Goal: Task Accomplishment & Management: Complete application form

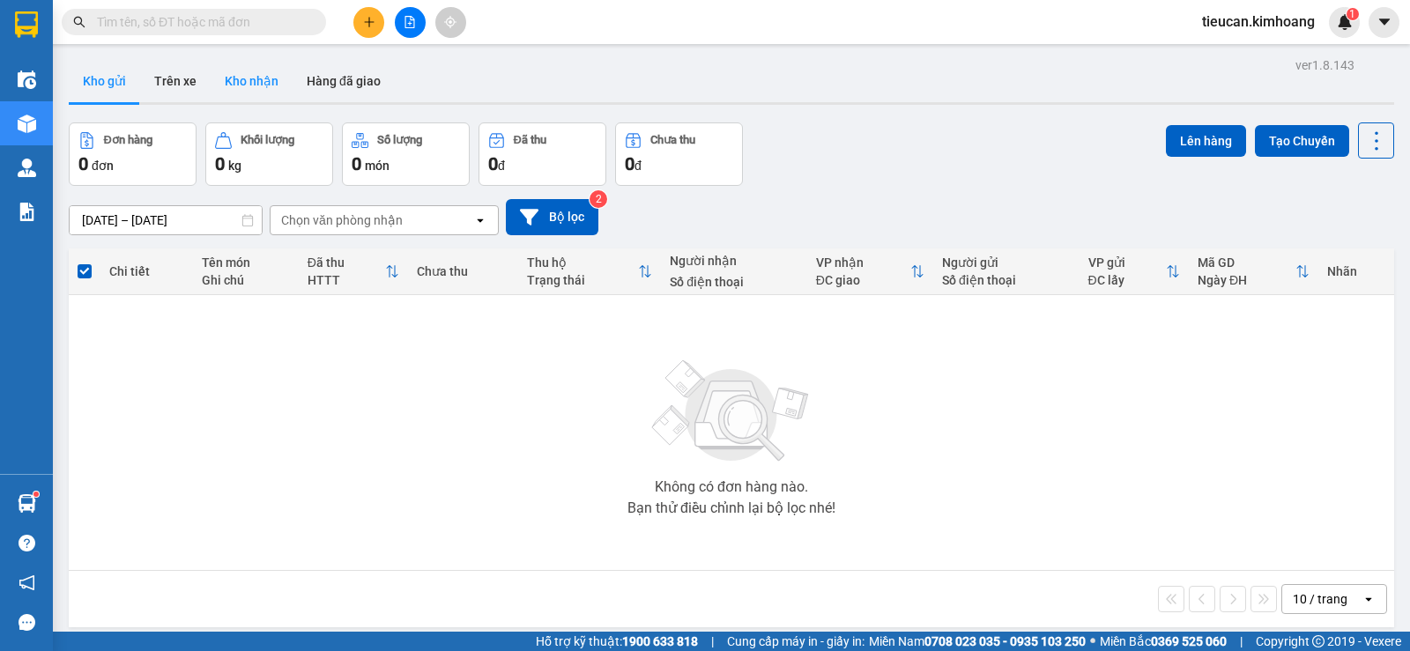
click at [234, 82] on button "Kho nhận" at bounding box center [252, 81] width 82 height 42
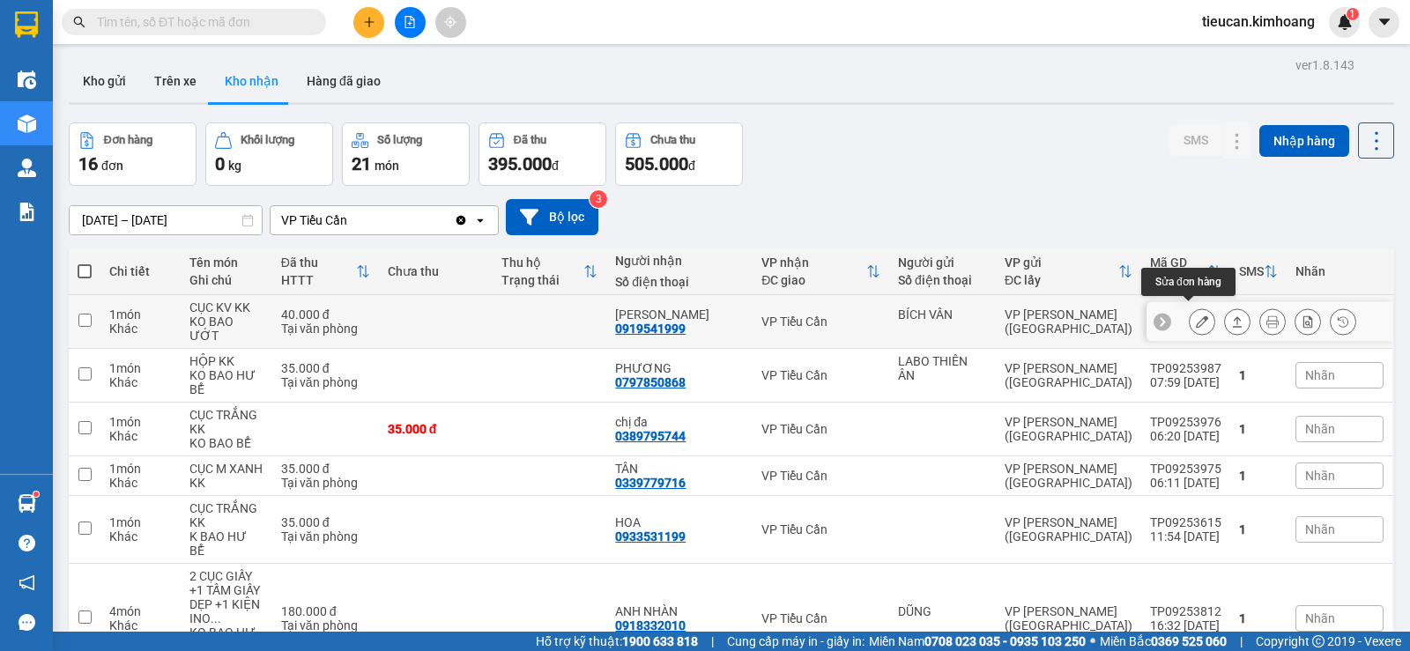
click at [1196, 313] on button at bounding box center [1202, 322] width 25 height 31
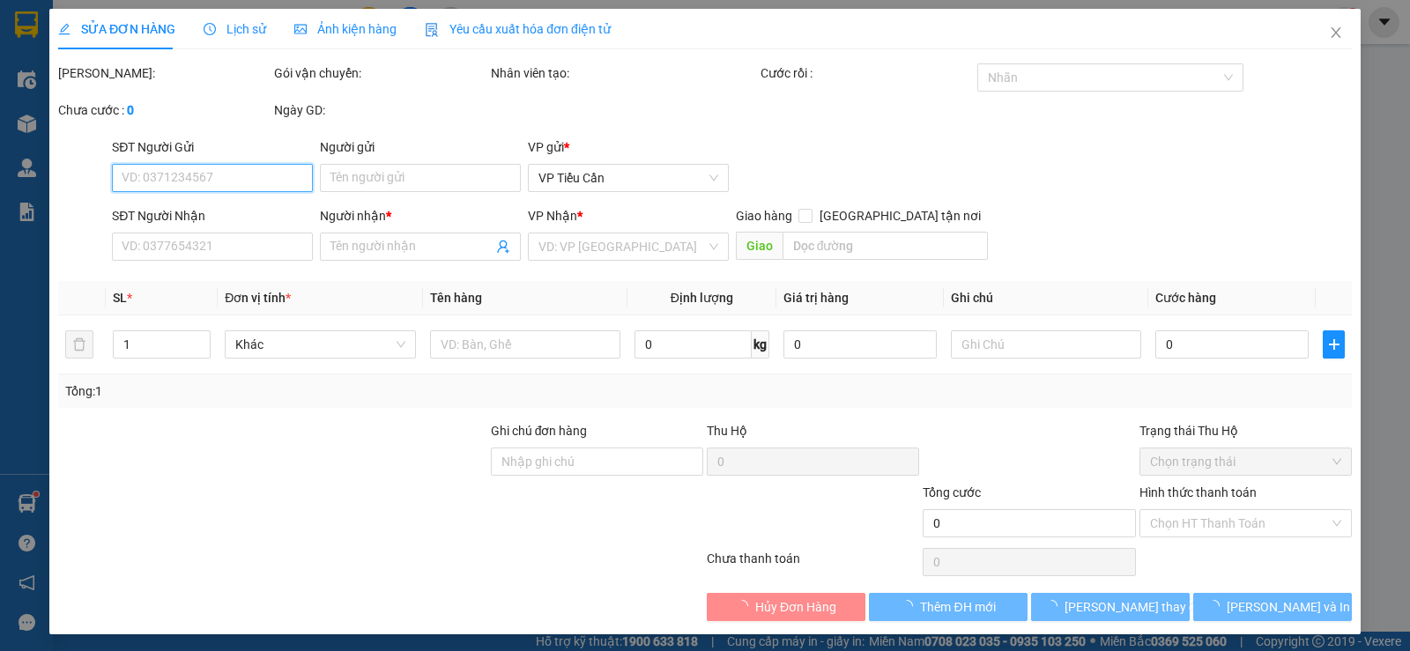
type input "BÍCH VÂN"
type input "0919541999"
type input "NGỌC TRINH"
type input "40.000"
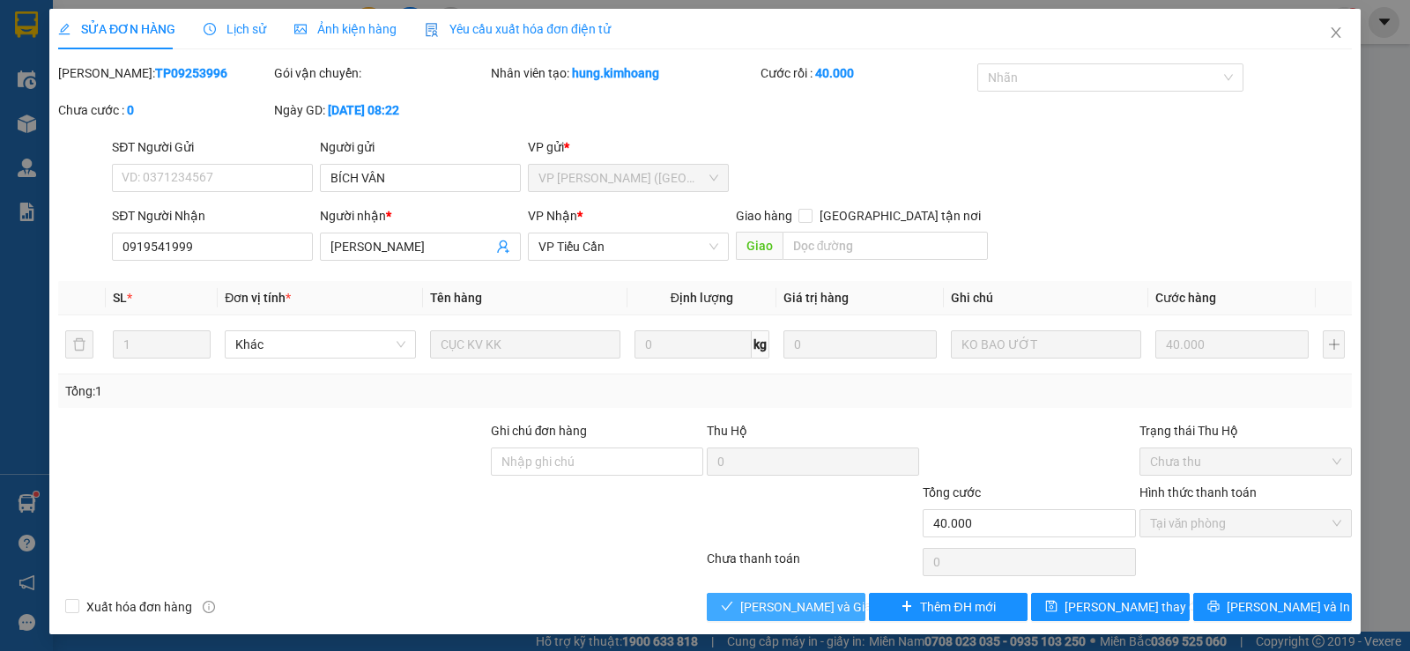
click at [823, 607] on span "[PERSON_NAME] và Giao hàng" at bounding box center [824, 607] width 169 height 19
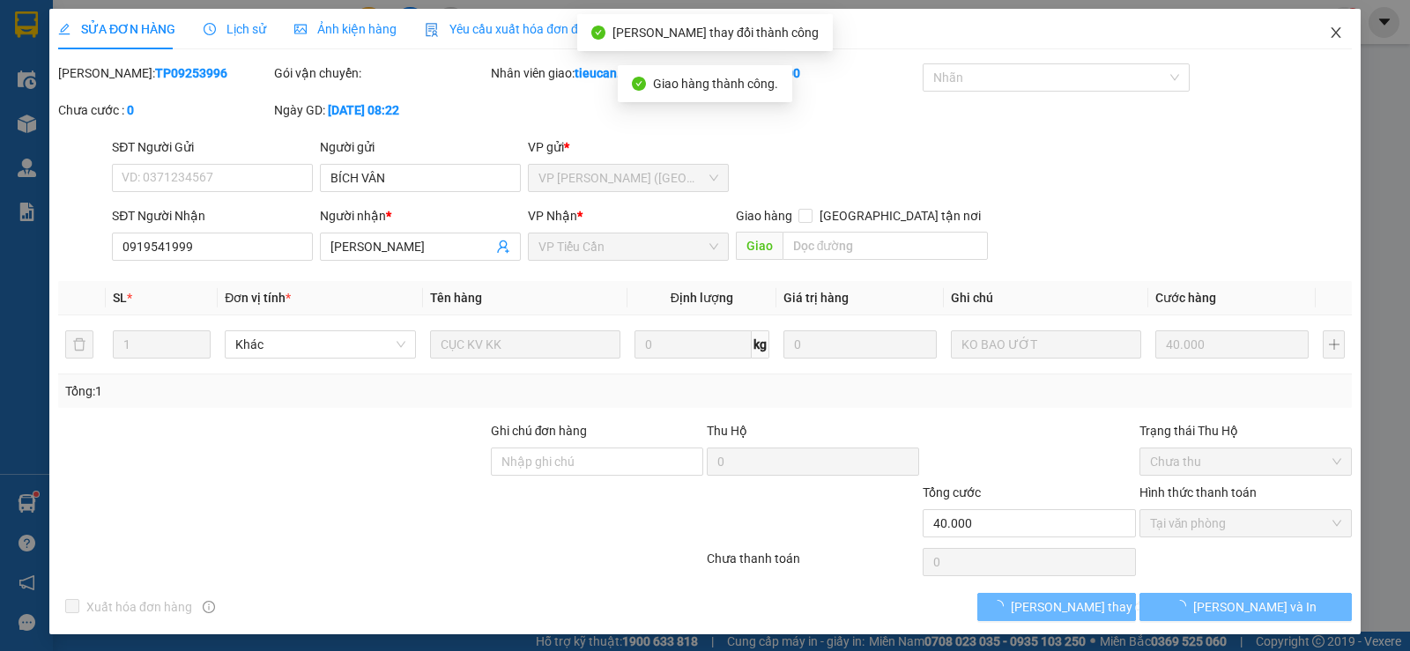
click at [1329, 34] on icon "close" at bounding box center [1336, 33] width 14 height 14
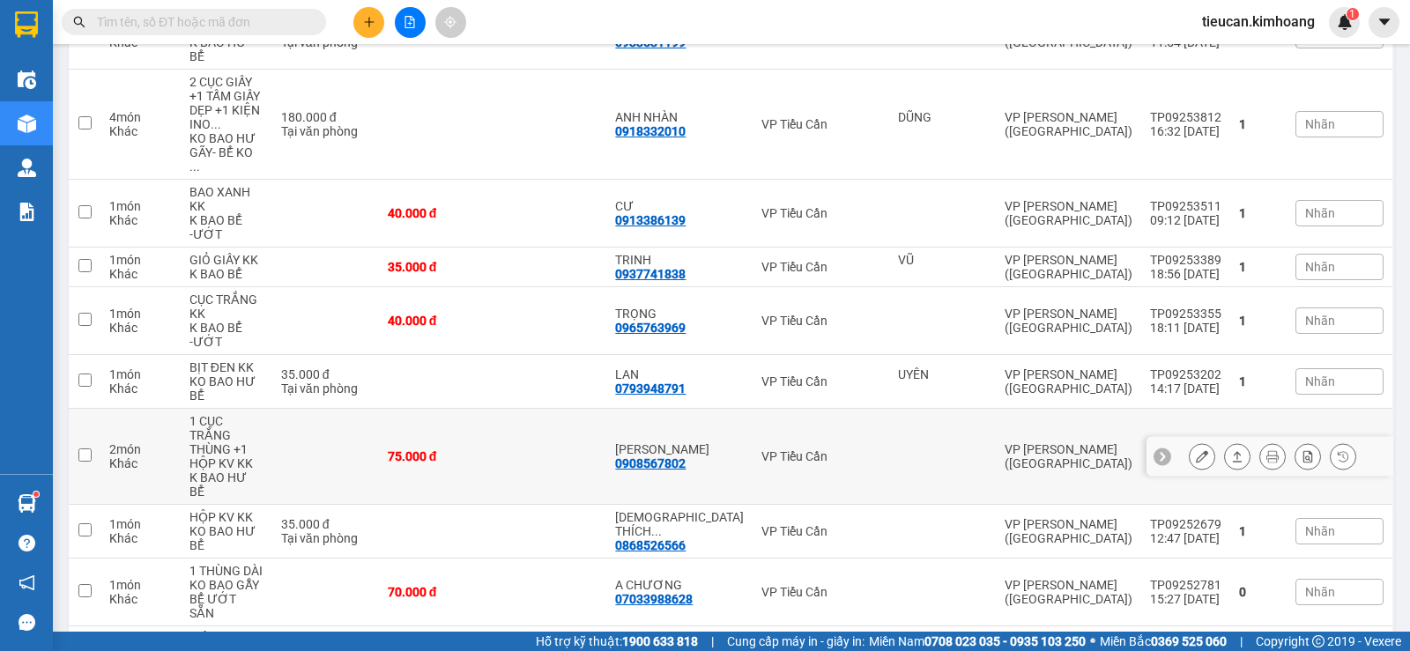
scroll to position [514, 0]
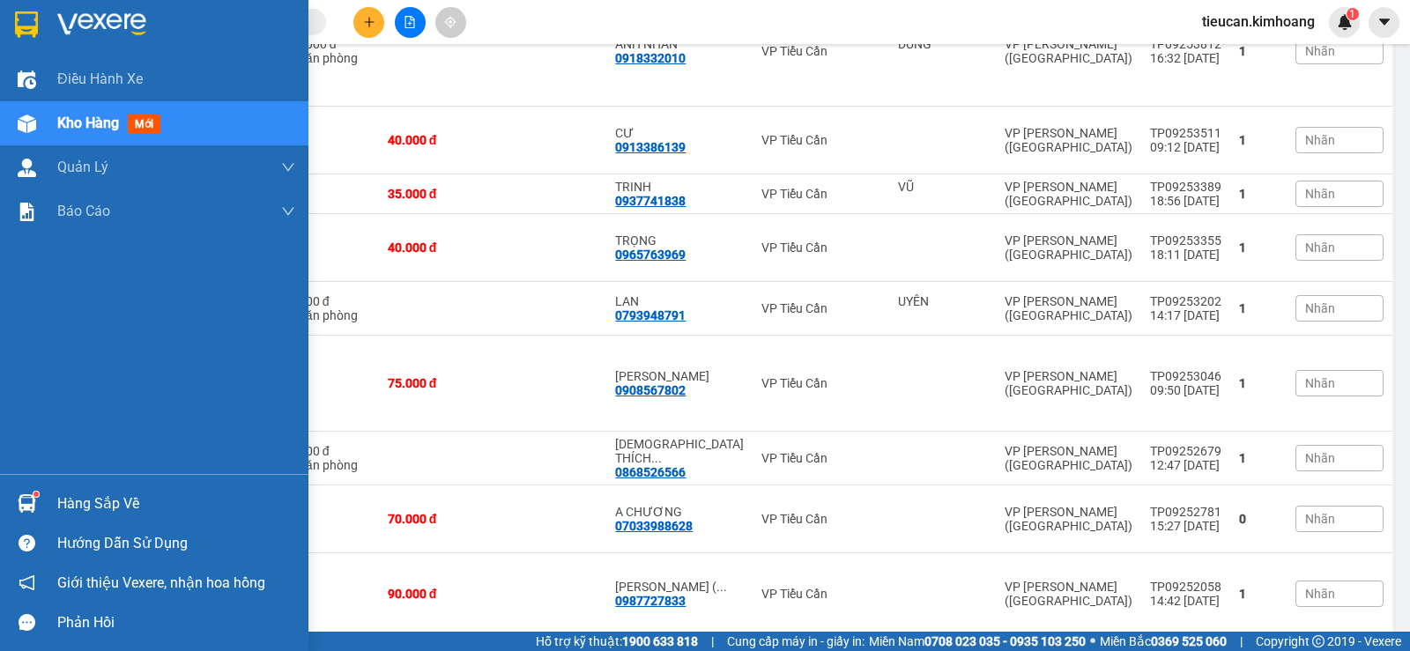
click at [76, 502] on div "Hàng sắp về" at bounding box center [176, 504] width 238 height 26
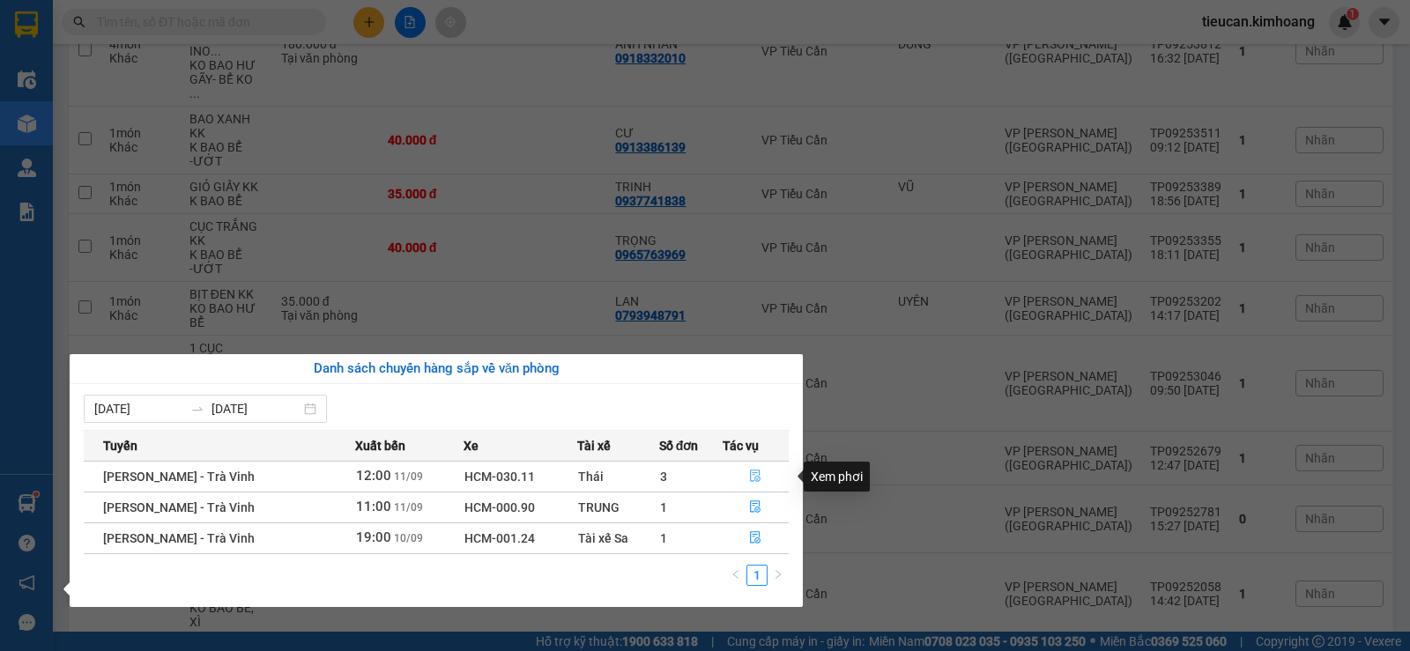
click at [745, 477] on button "button" at bounding box center [756, 477] width 65 height 28
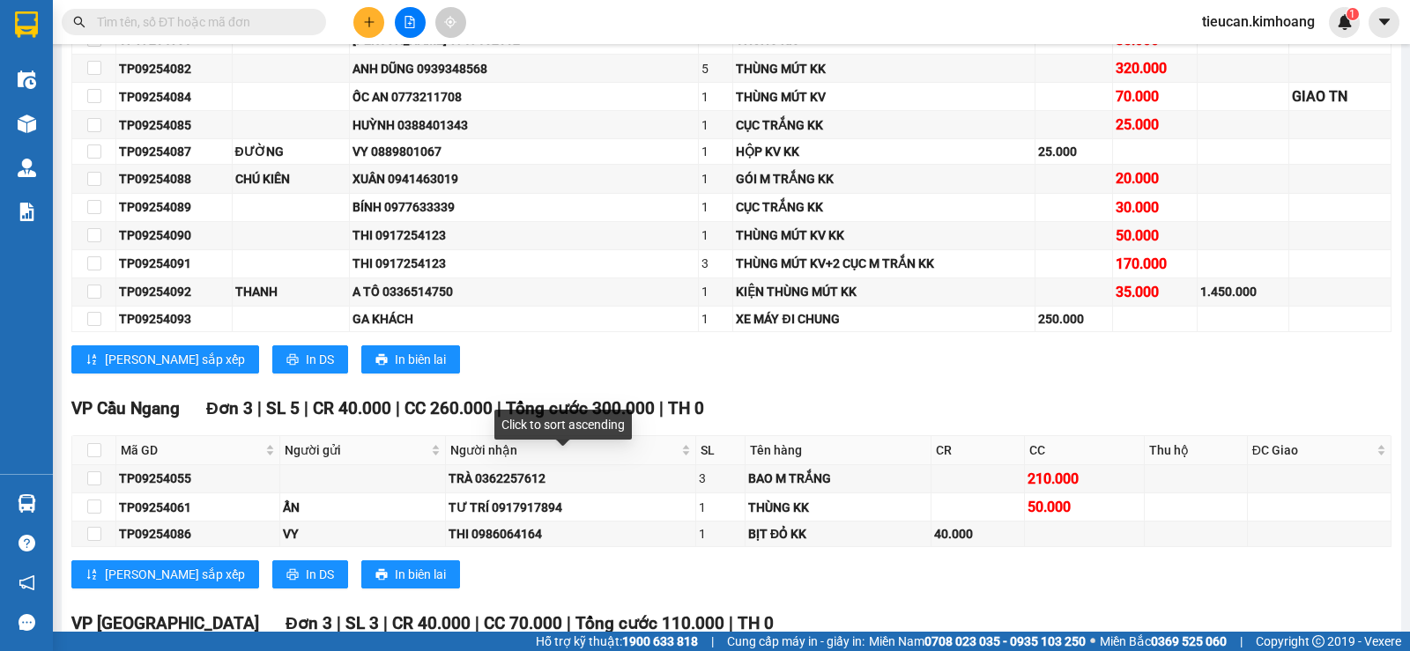
scroll to position [441, 0]
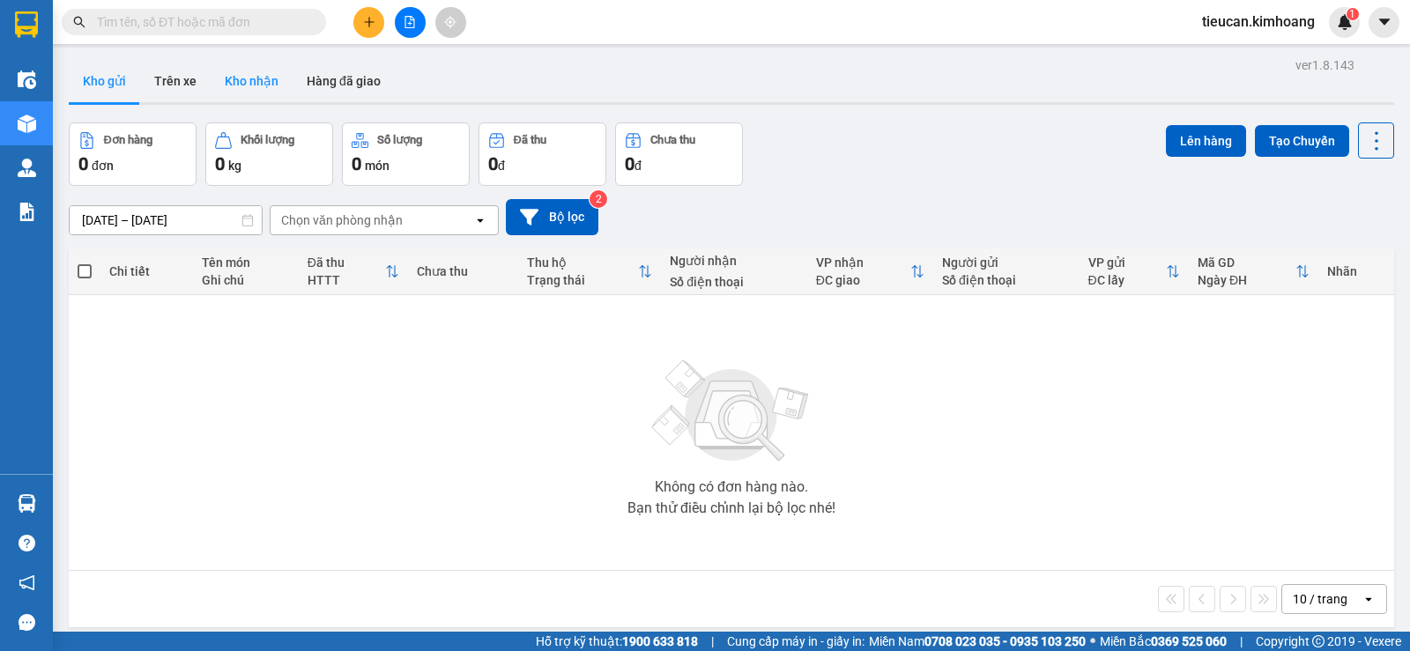
click at [240, 87] on button "Kho nhận" at bounding box center [252, 81] width 82 height 42
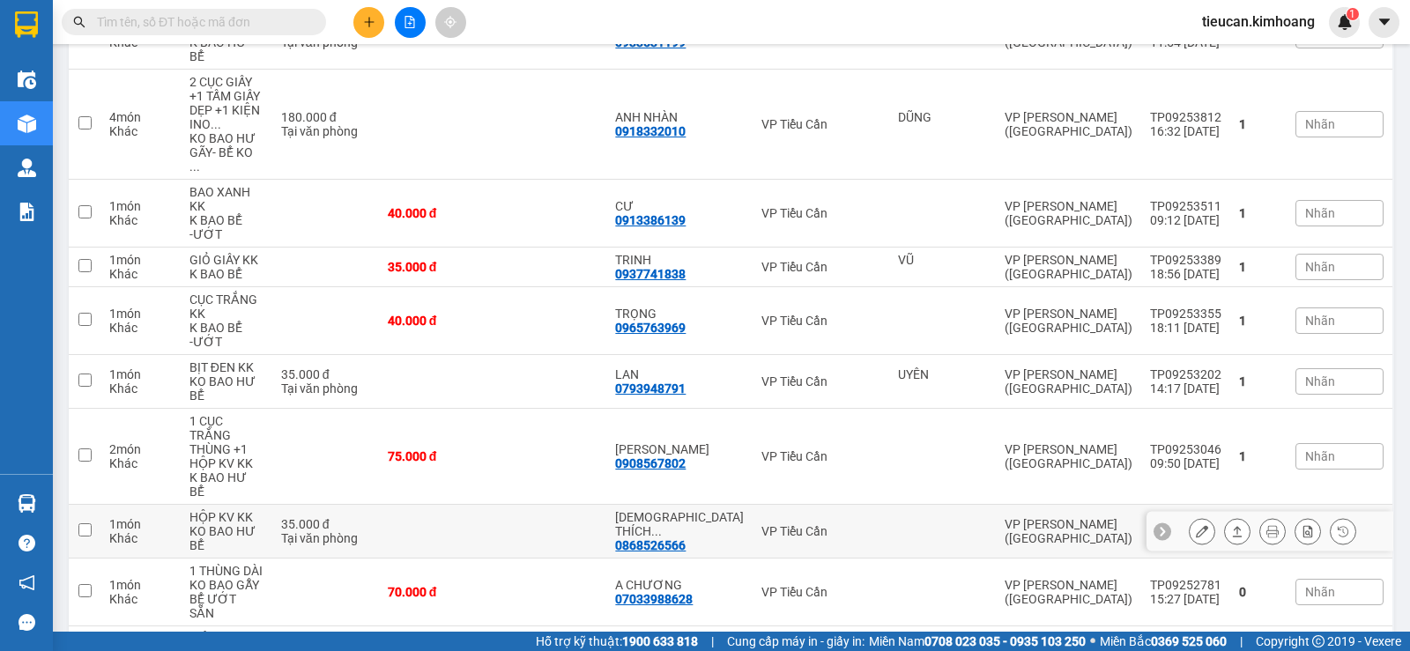
scroll to position [514, 0]
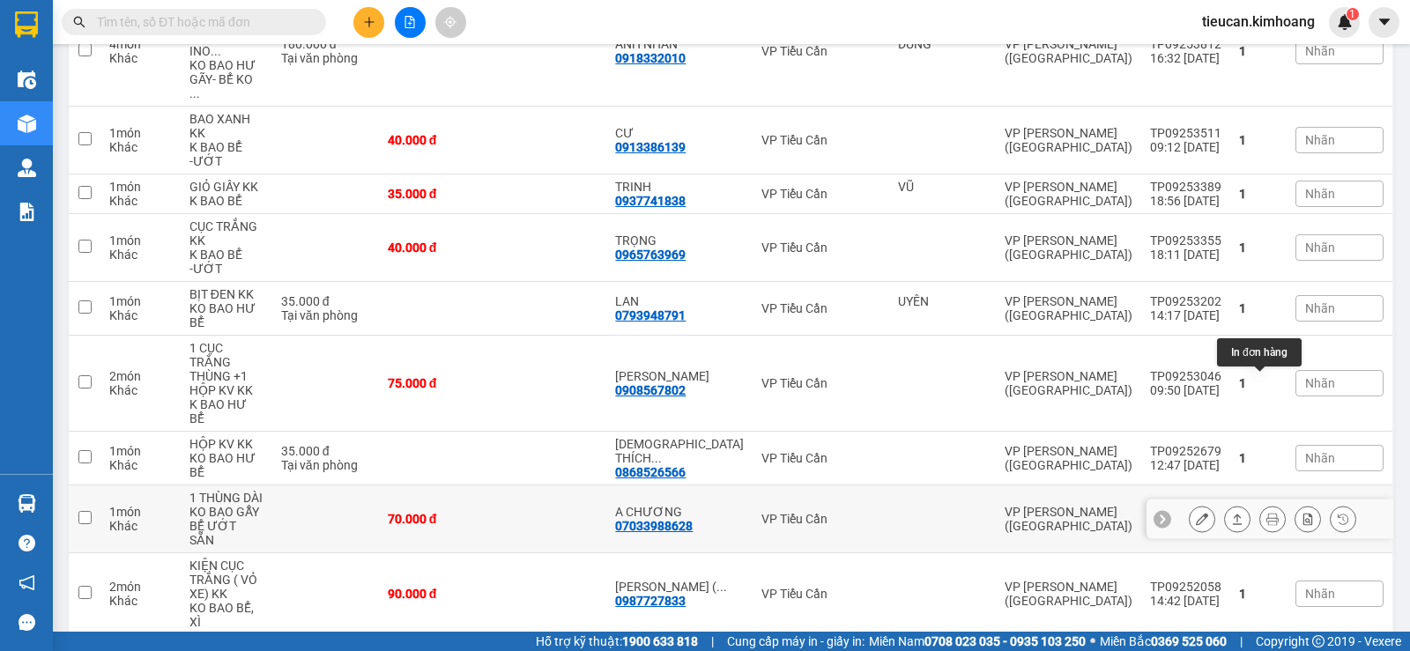
click at [1266, 513] on icon at bounding box center [1272, 519] width 12 height 12
click at [1259, 387] on main "ver 1.8.143 Kho gửi Trên xe Kho nhận Hàng đã giao Đơn hàng 15 đơn Khối lượng 0 …" at bounding box center [705, 316] width 1410 height 632
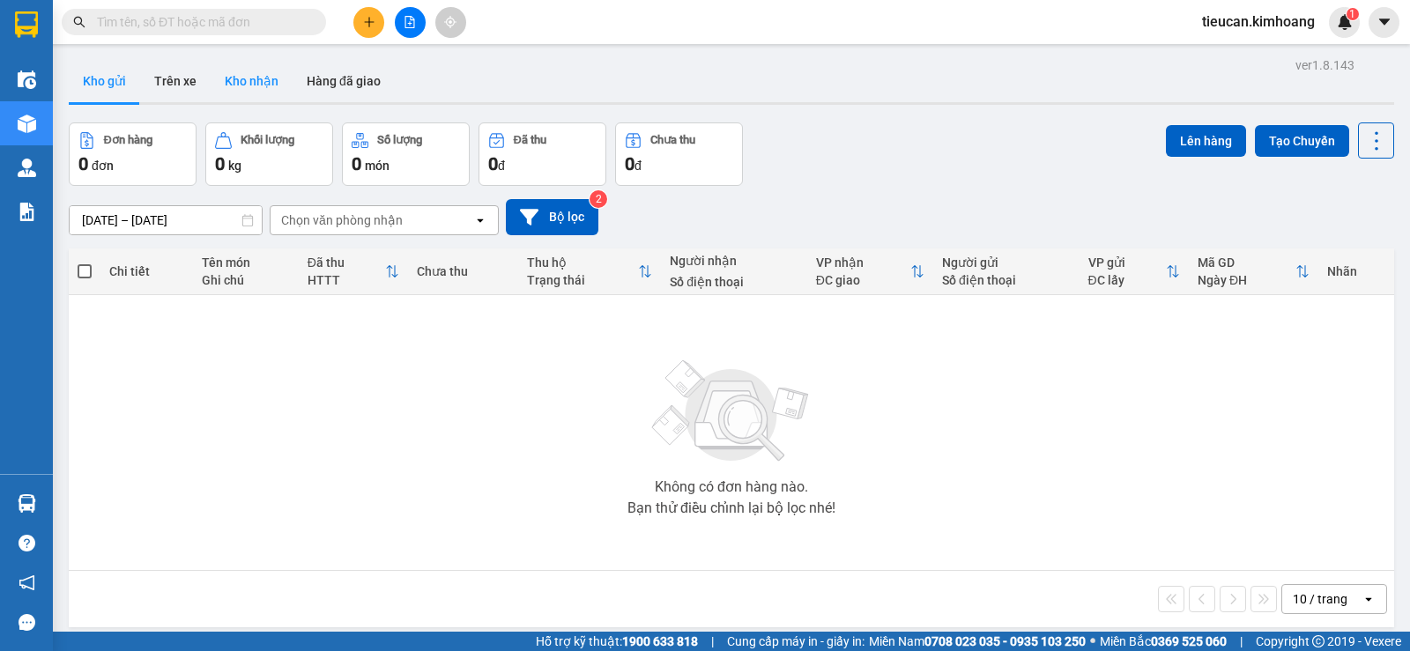
click at [241, 73] on button "Kho nhận" at bounding box center [252, 81] width 82 height 42
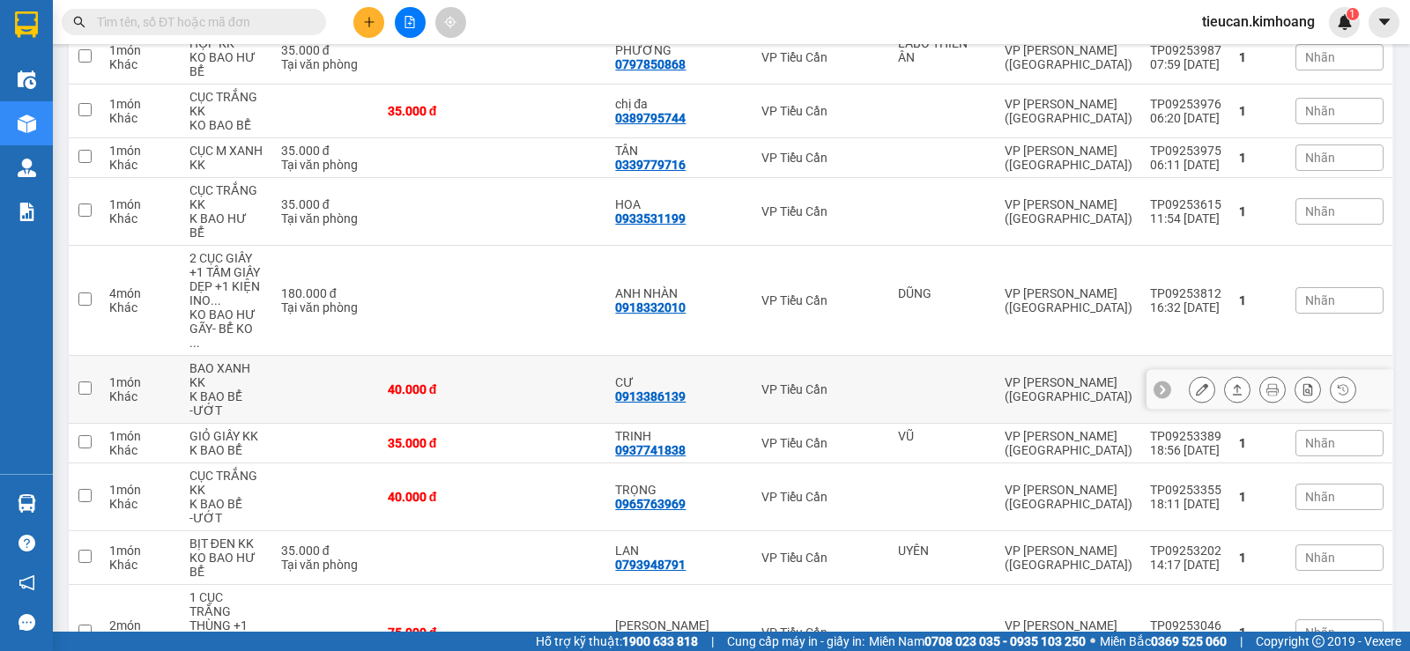
scroll to position [514, 0]
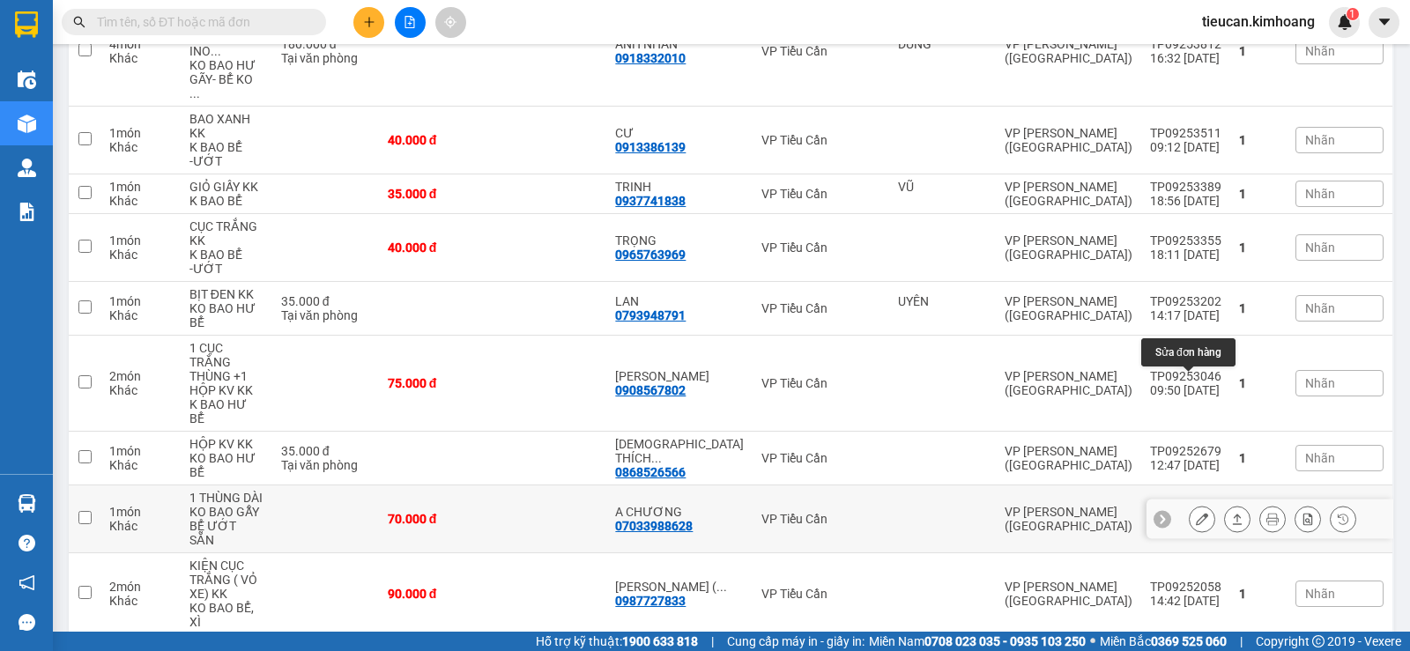
click at [1190, 504] on button at bounding box center [1202, 519] width 25 height 31
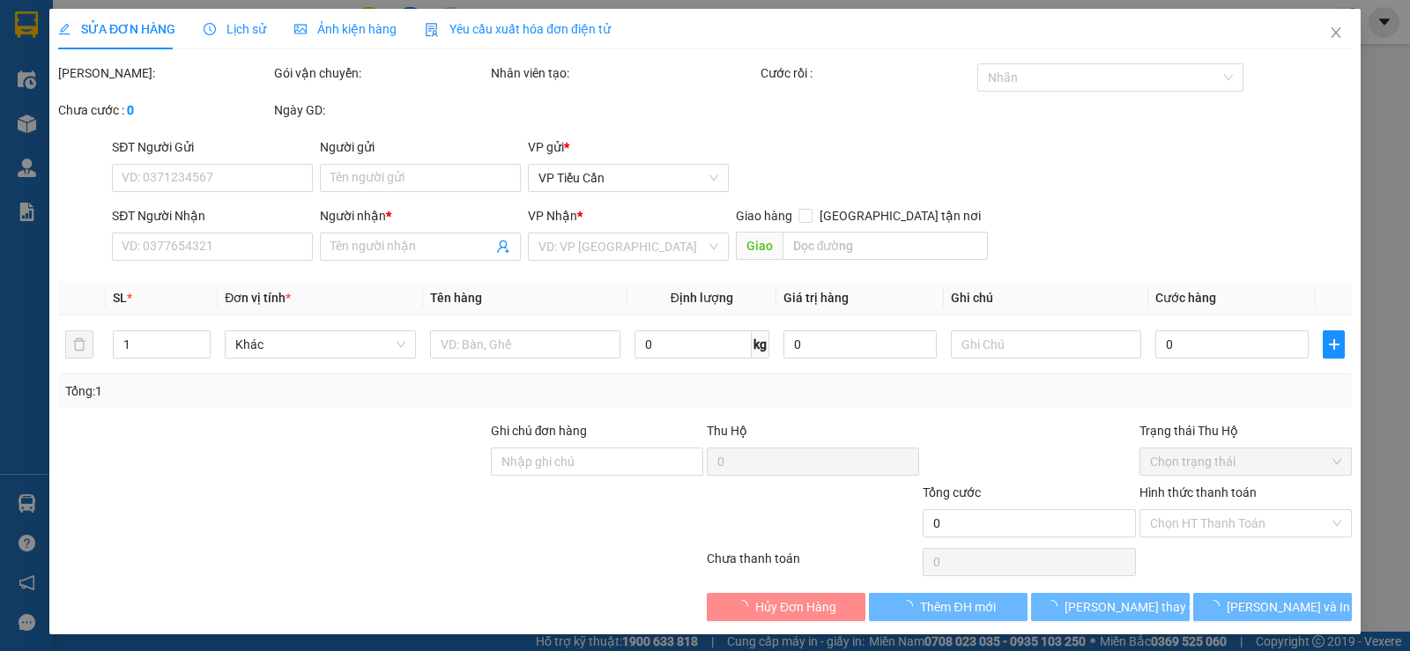
type input "07033988628"
type input "A CHƯƠNG"
type input "70.000"
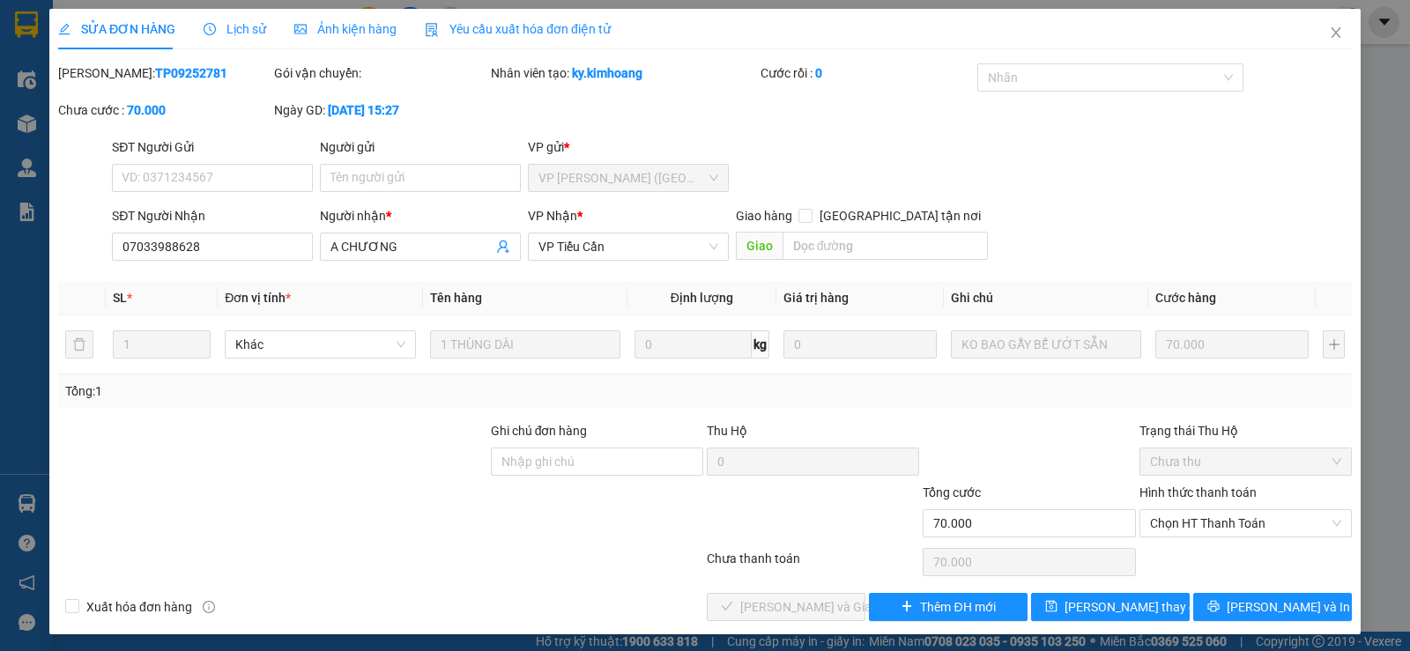
click at [256, 41] on div "Lịch sử" at bounding box center [235, 29] width 63 height 41
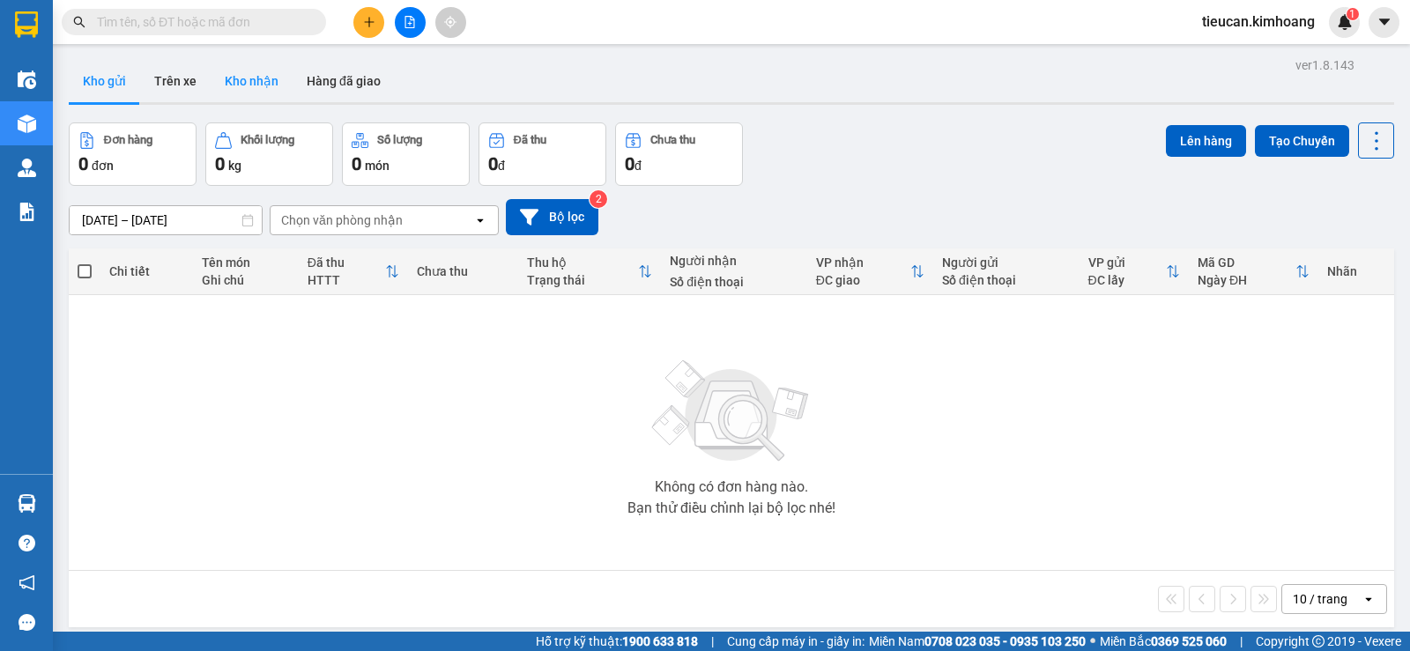
click at [270, 71] on button "Kho nhận" at bounding box center [252, 81] width 82 height 42
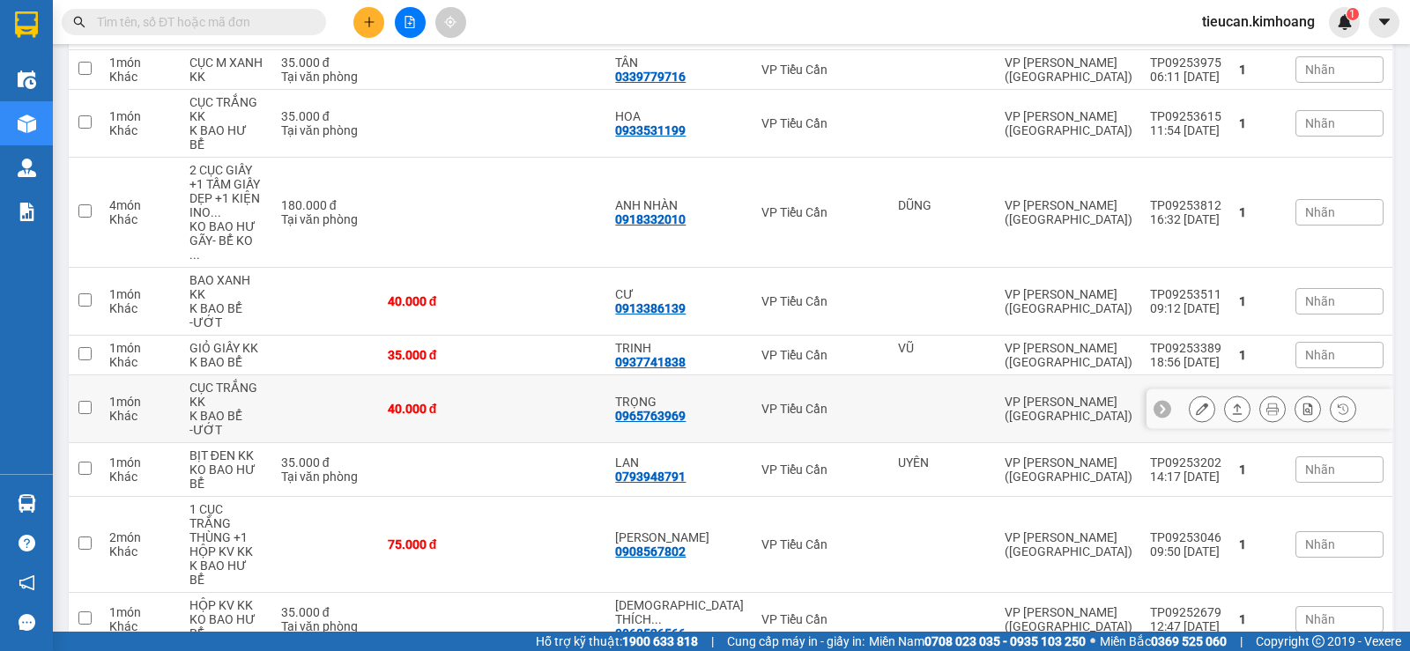
scroll to position [514, 0]
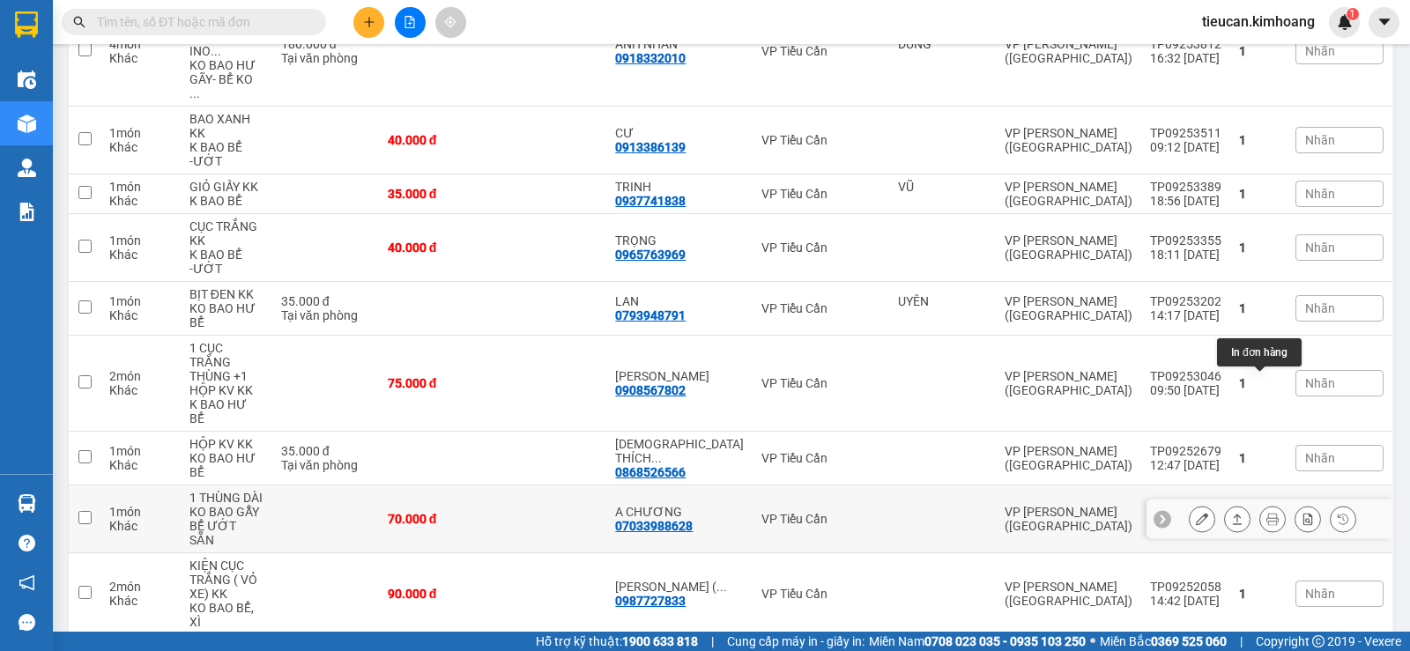
click at [1266, 513] on icon at bounding box center [1272, 519] width 12 height 12
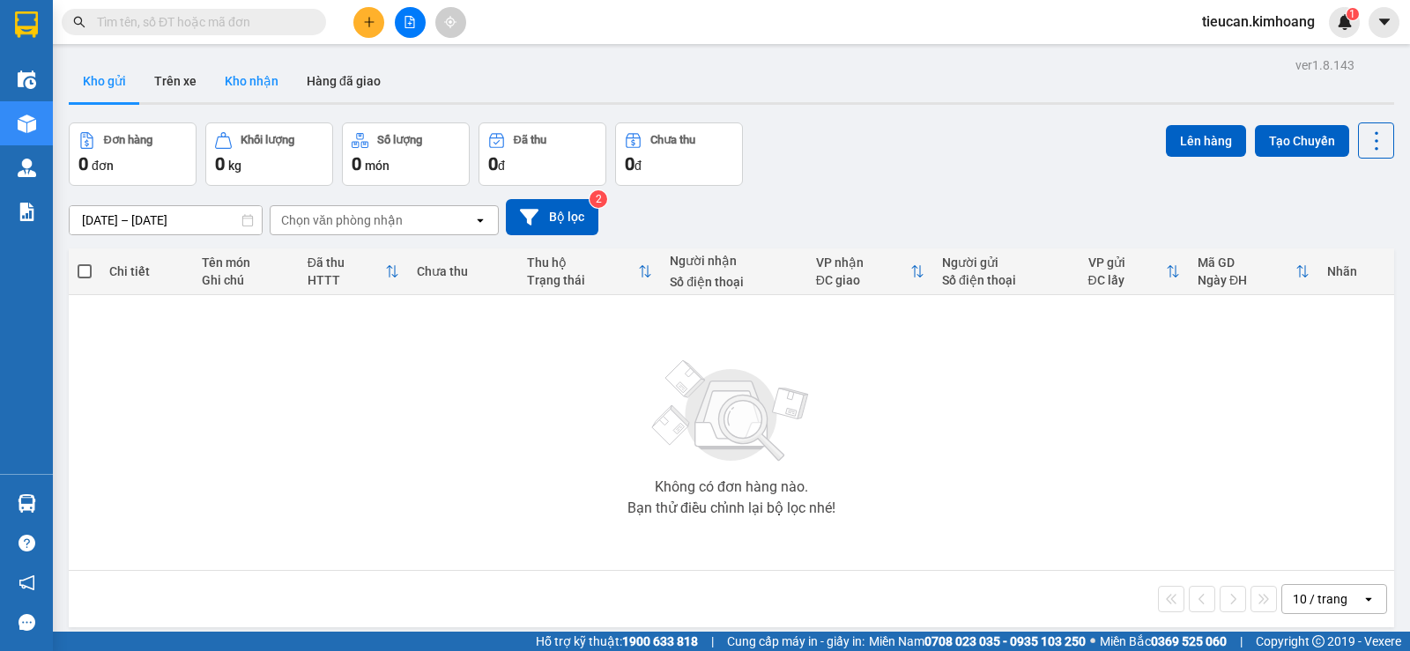
click at [232, 78] on button "Kho nhận" at bounding box center [252, 81] width 82 height 42
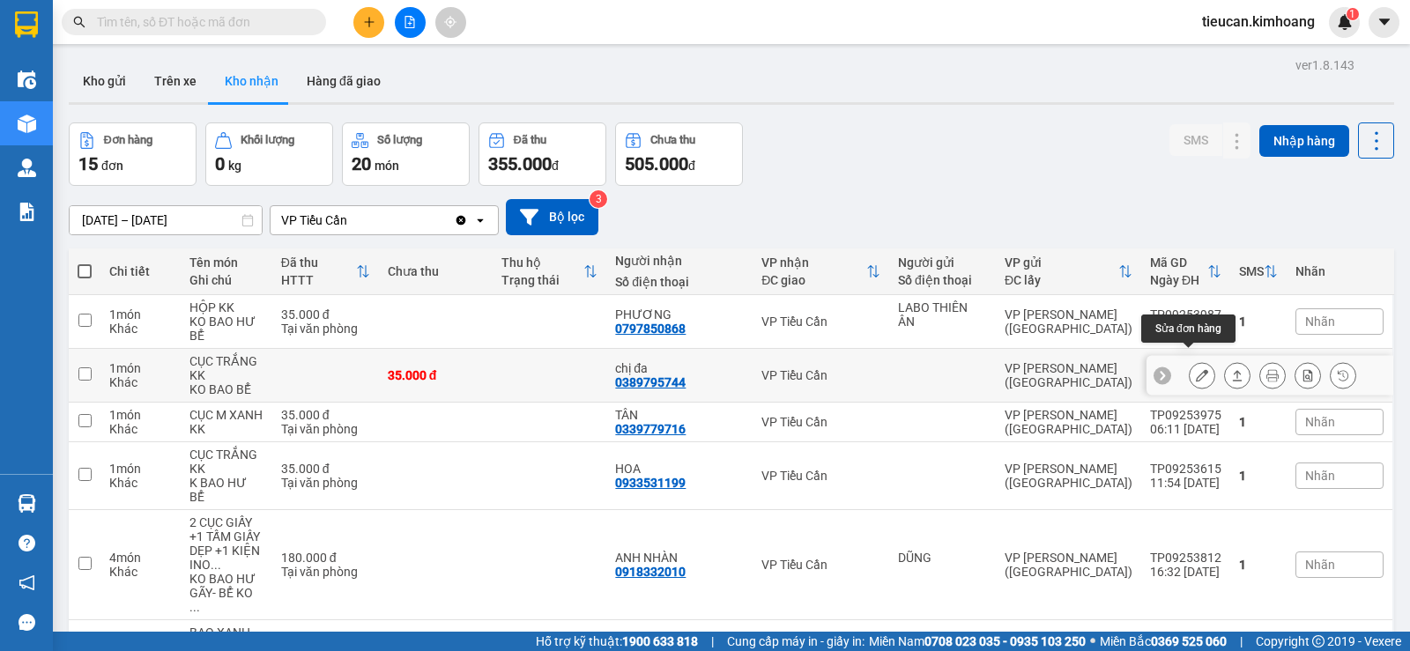
click at [1196, 369] on icon at bounding box center [1202, 375] width 12 height 12
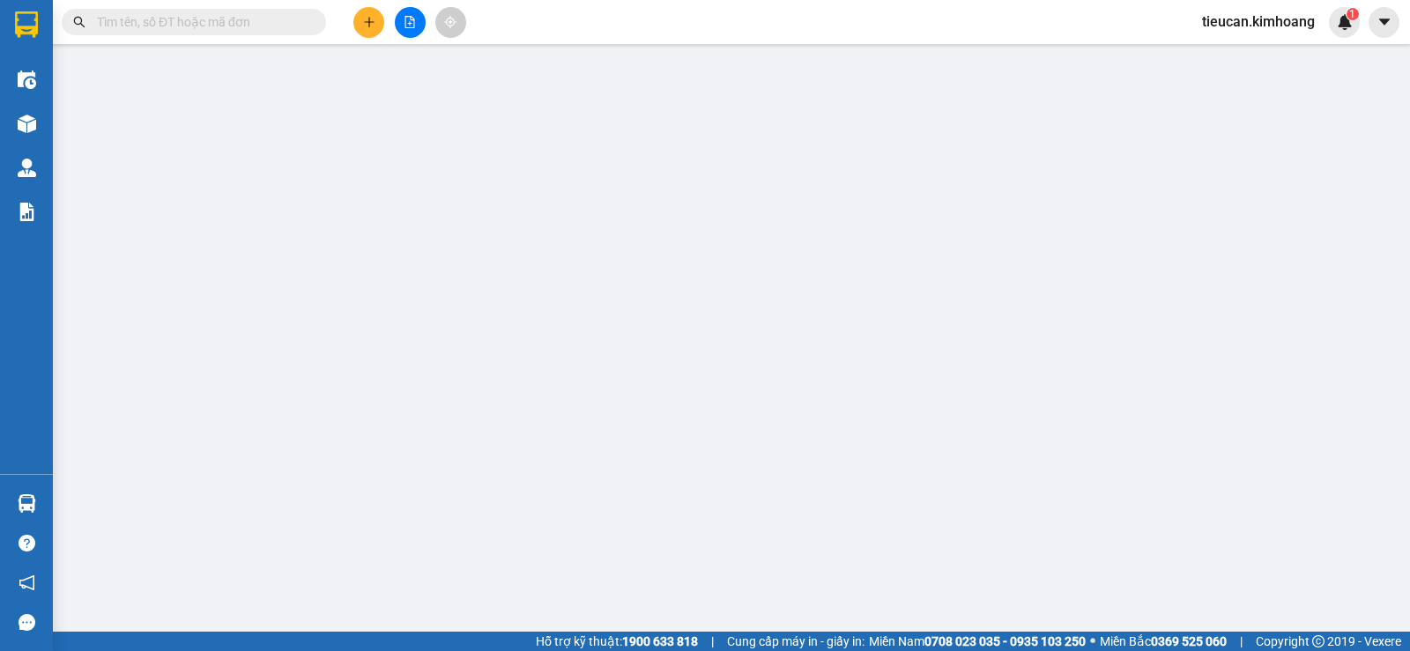
type input "0389795744"
type input "chị đa"
type input "35.000"
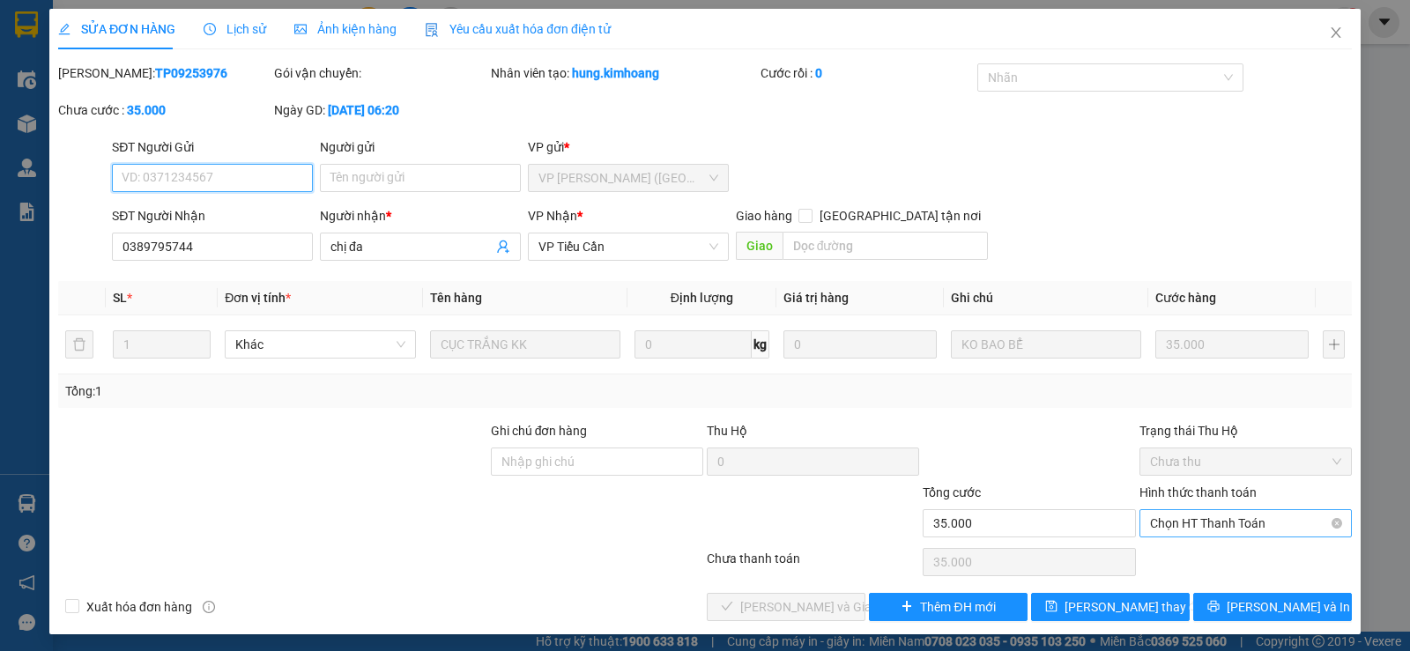
click at [1200, 518] on span "Chọn HT Thanh Toán" at bounding box center [1245, 523] width 191 height 26
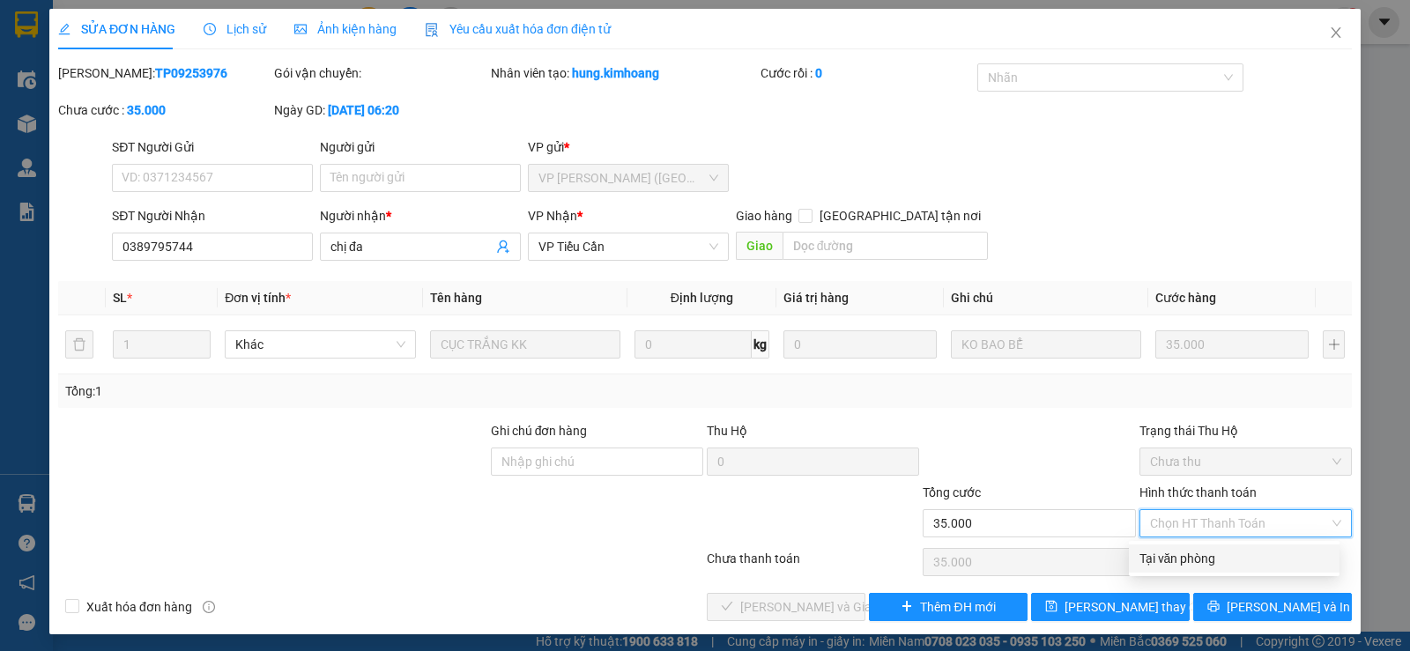
click at [1191, 557] on div "Tại văn phòng" at bounding box center [1234, 558] width 189 height 19
type input "0"
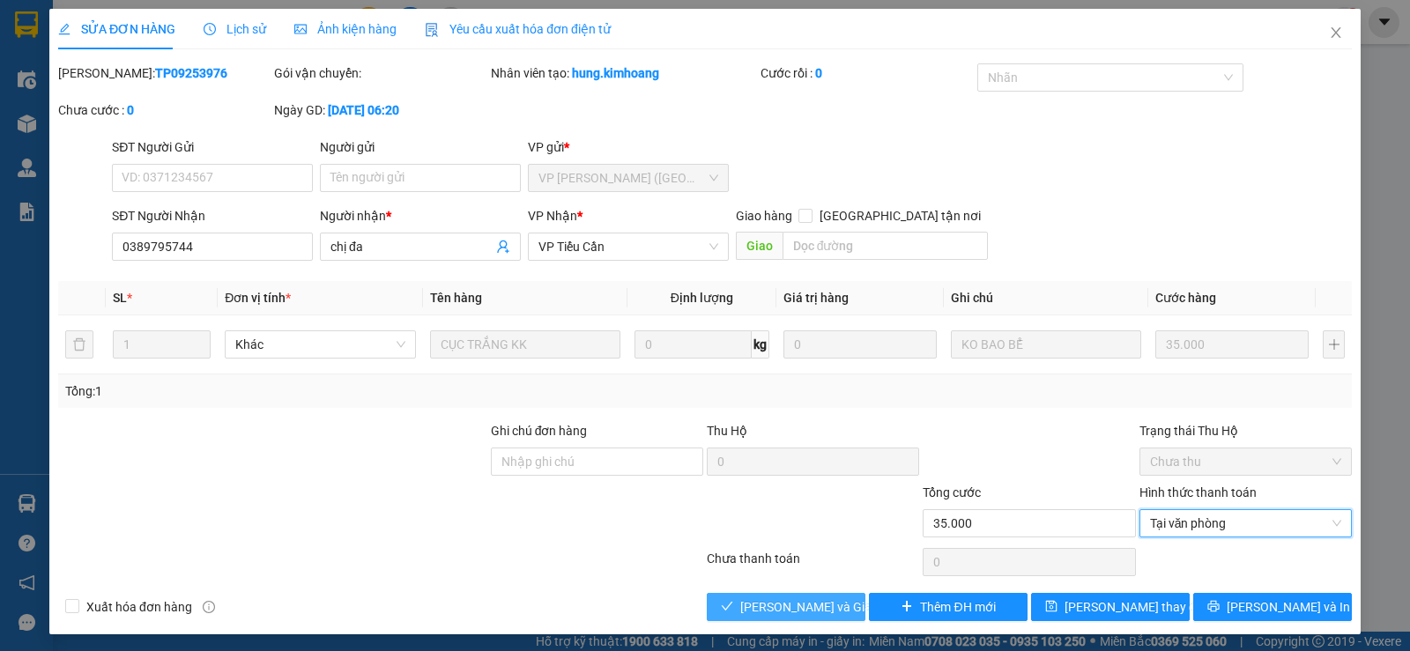
click at [747, 615] on span "[PERSON_NAME] và Giao hàng" at bounding box center [824, 607] width 169 height 19
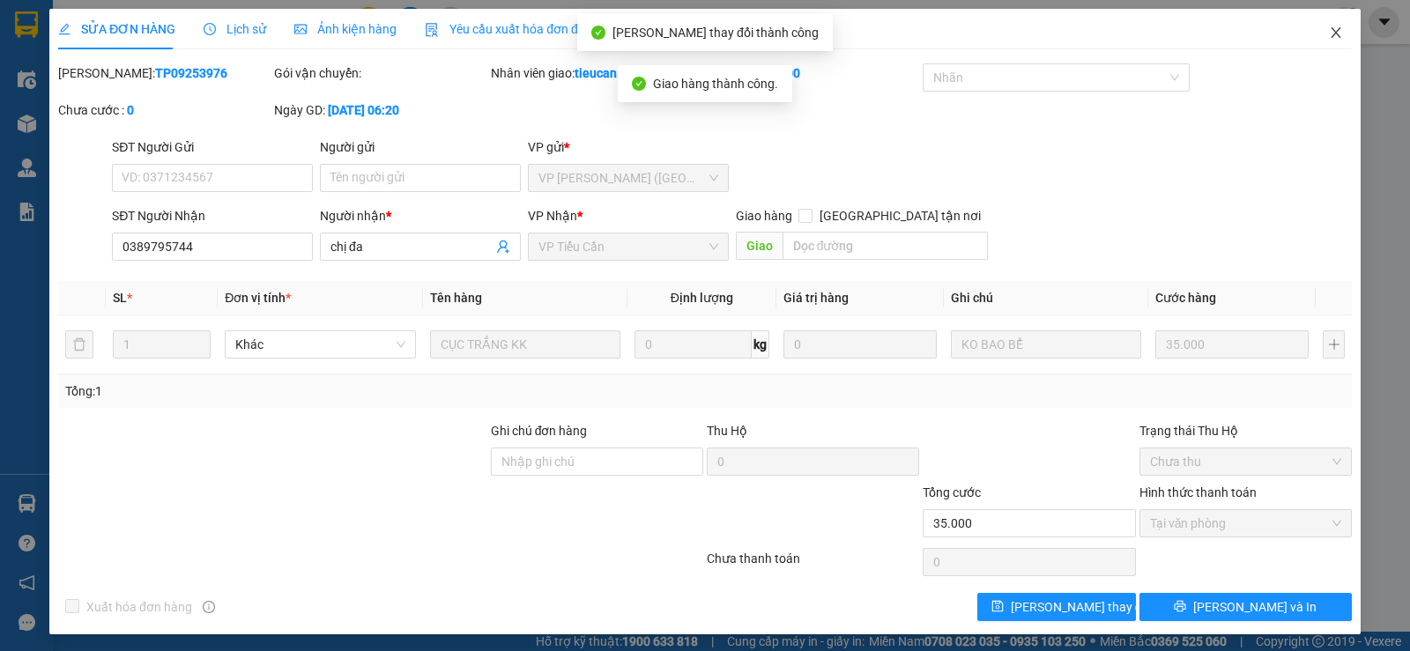
click at [1332, 28] on span "Close" at bounding box center [1335, 33] width 49 height 49
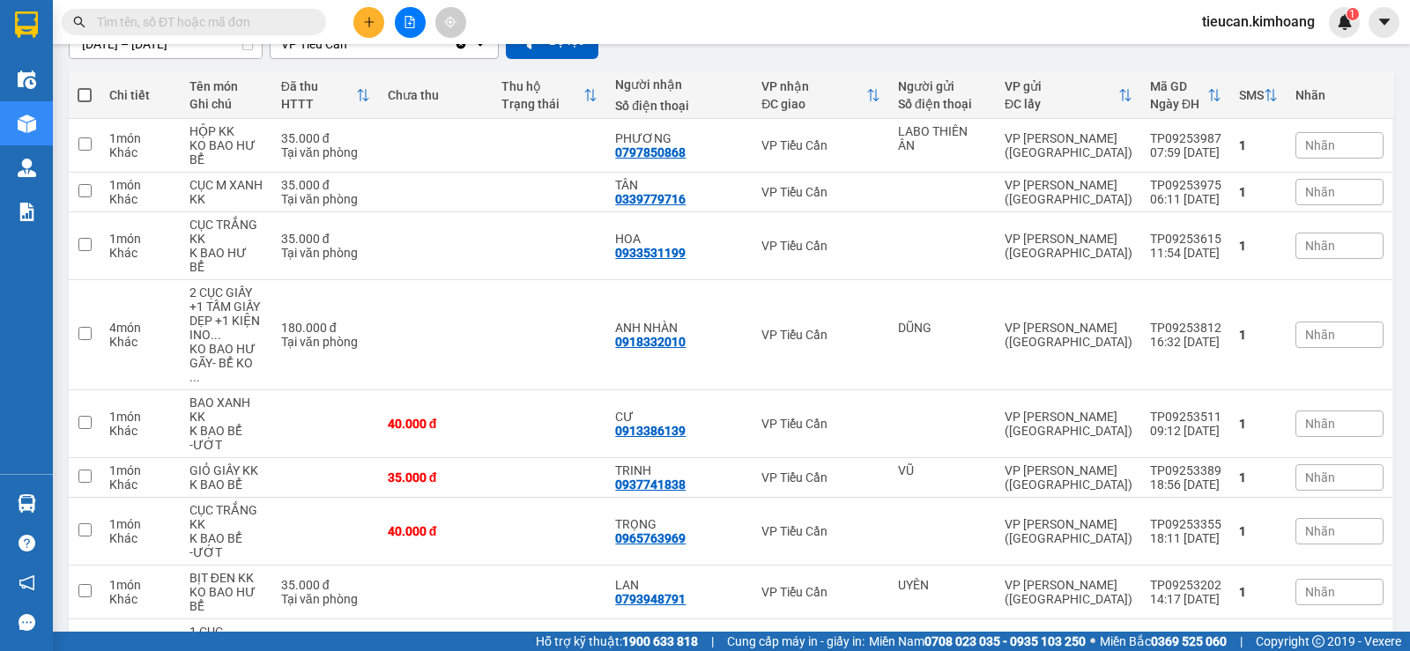
scroll to position [353, 0]
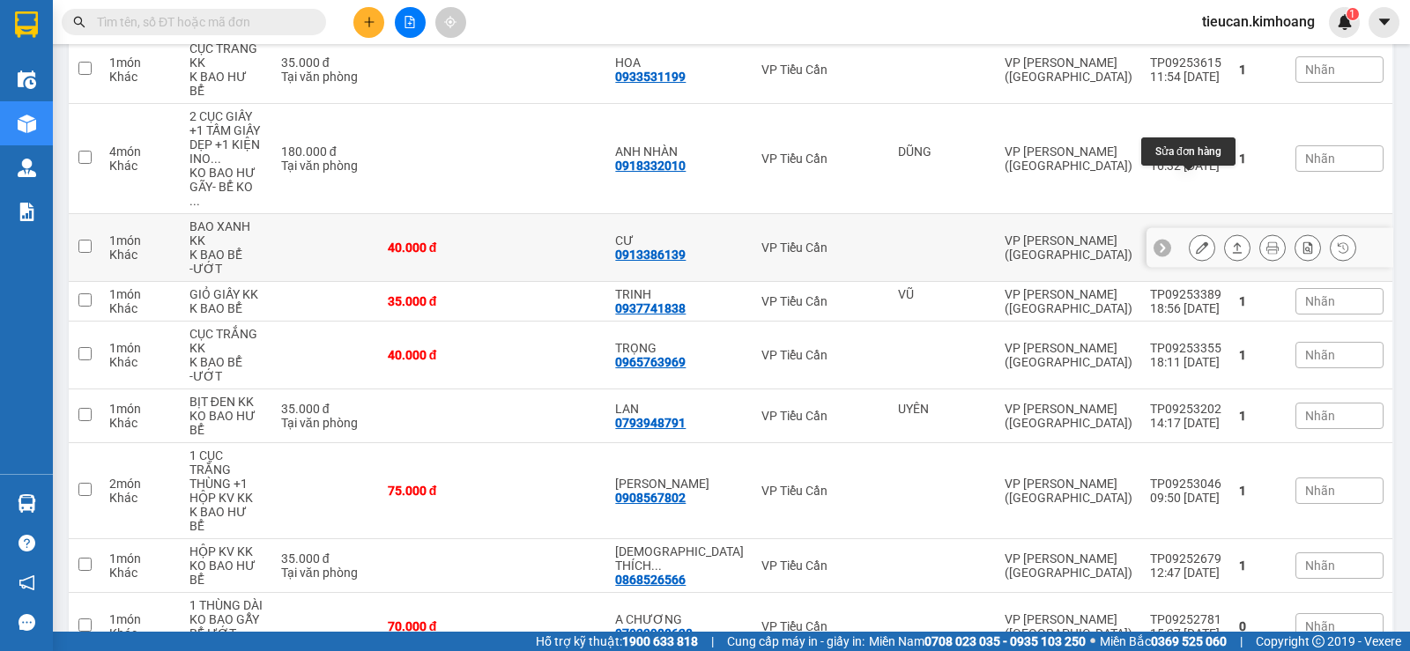
click at [1196, 241] on icon at bounding box center [1202, 247] width 12 height 12
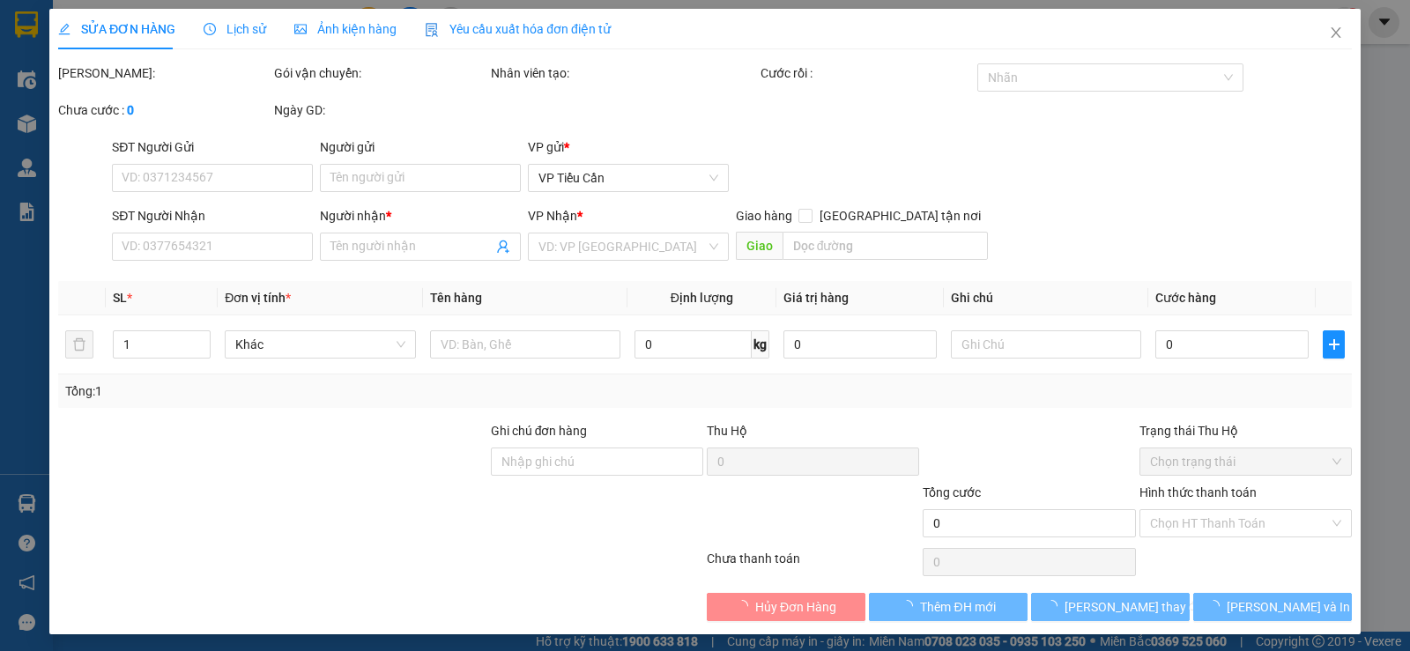
type input "0913386139"
type input "CƯ"
type input "40.000"
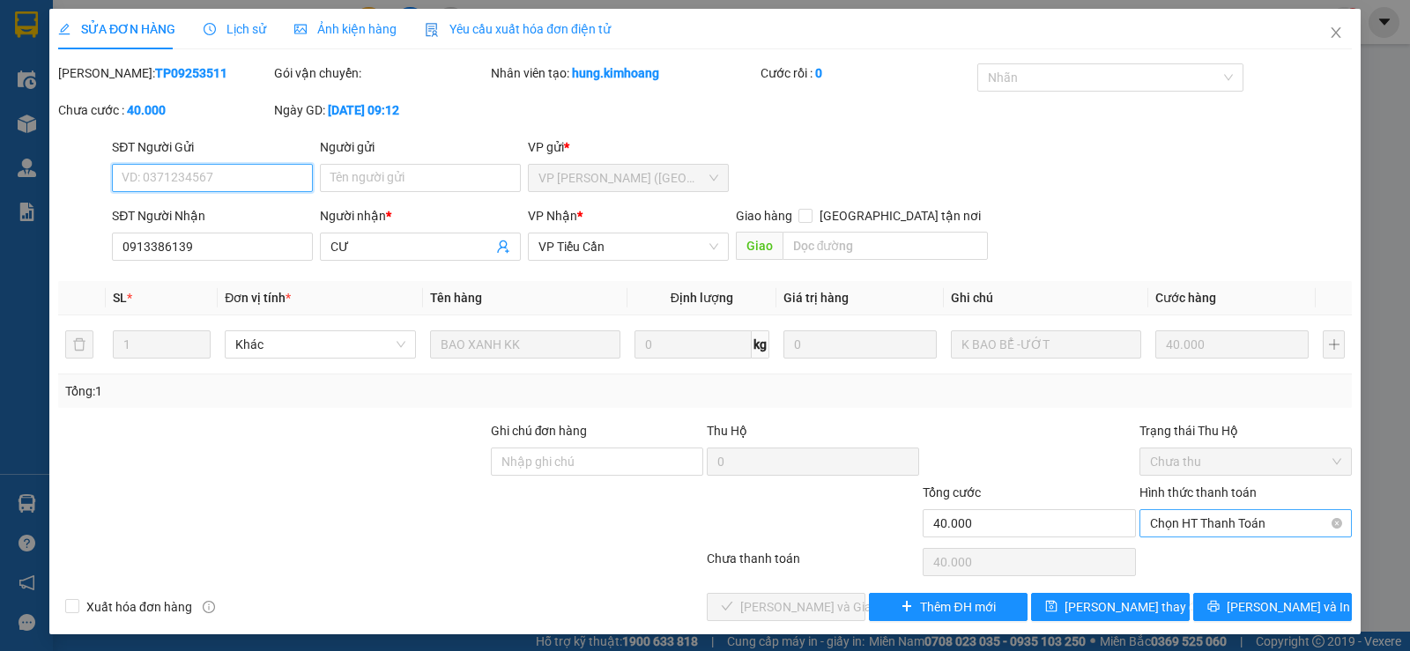
click at [1193, 520] on span "Chọn HT Thanh Toán" at bounding box center [1245, 523] width 191 height 26
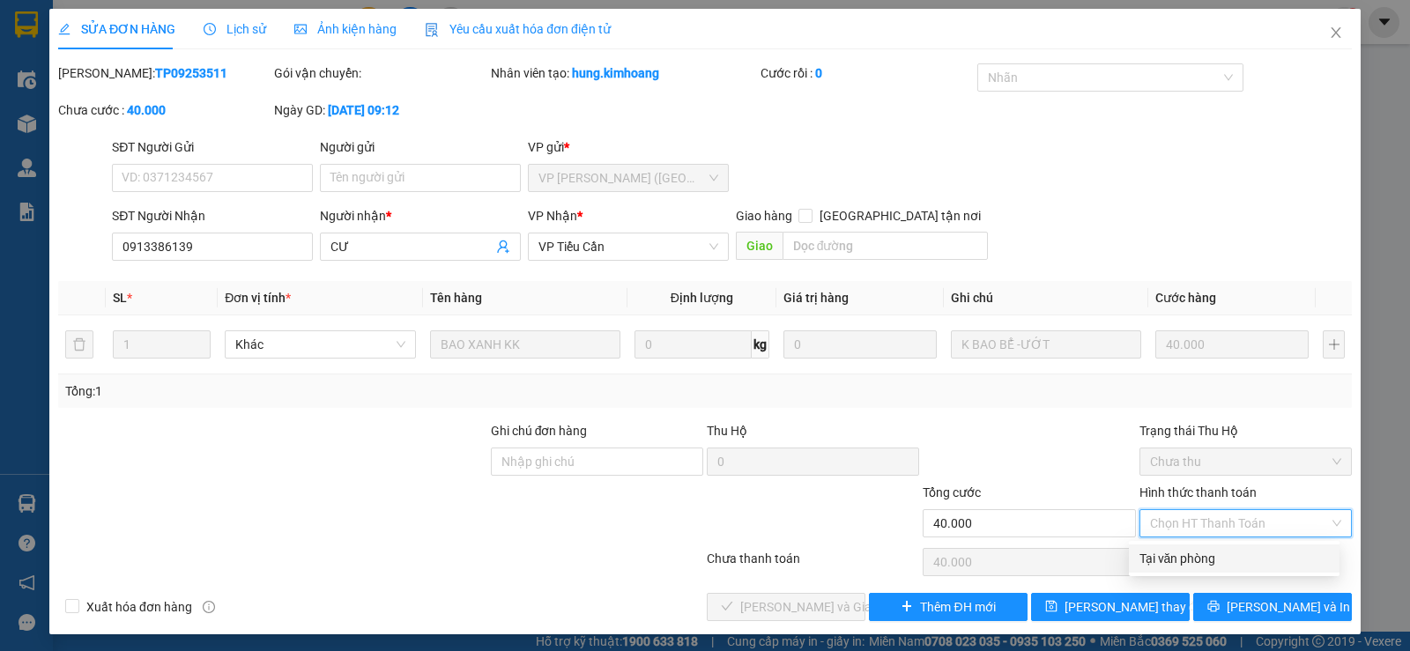
click at [1171, 564] on div "Tại văn phòng" at bounding box center [1234, 558] width 189 height 19
type input "0"
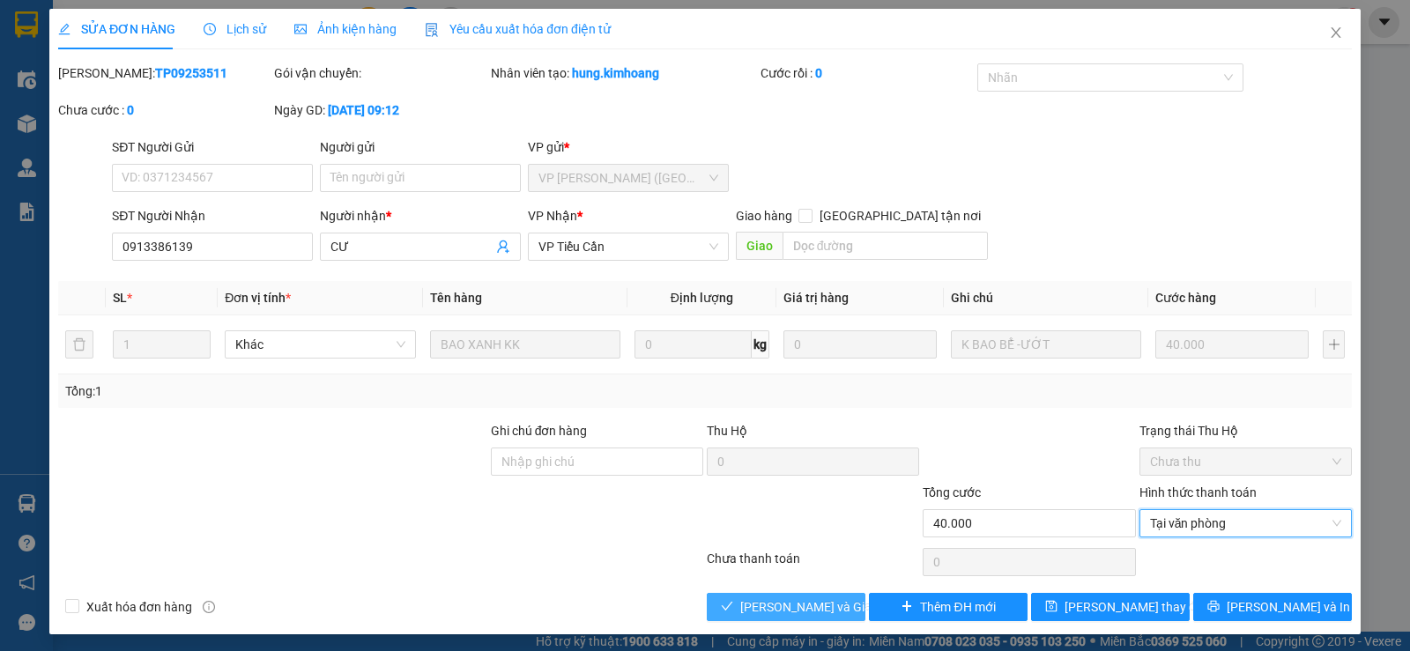
click at [810, 595] on button "Lưu và Giao hàng" at bounding box center [786, 607] width 159 height 28
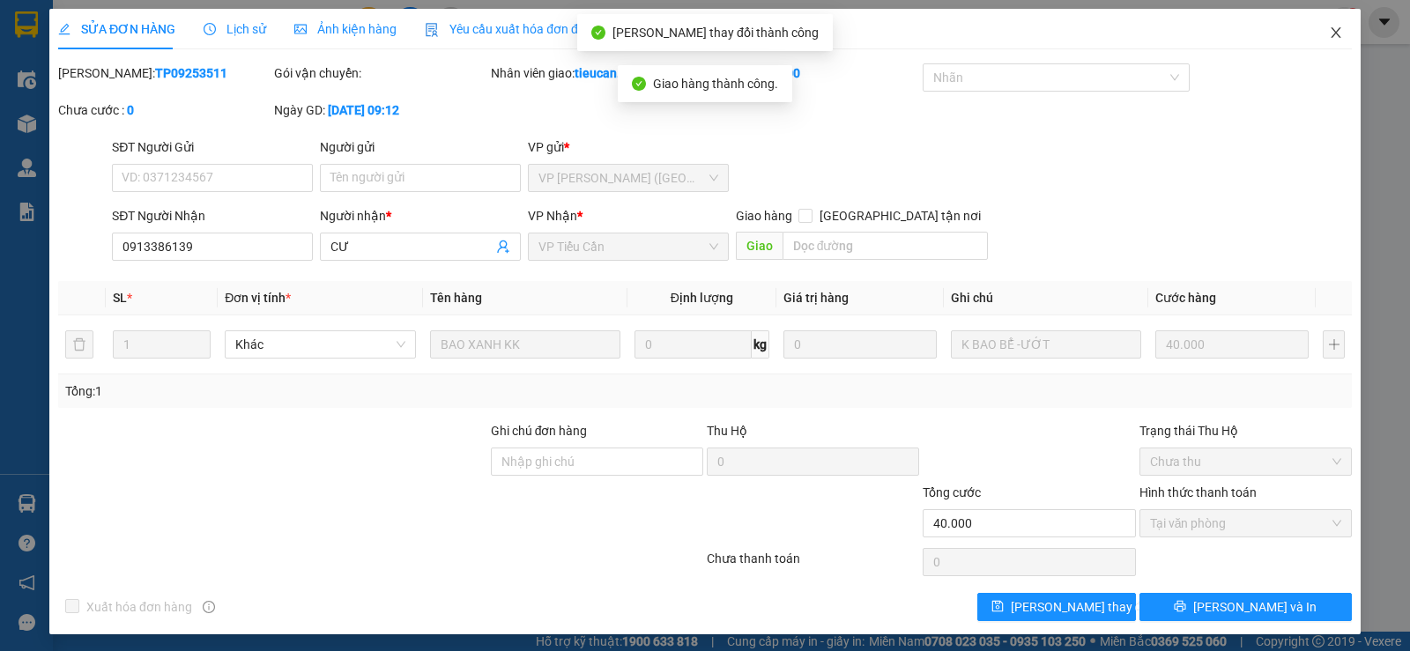
click at [1329, 36] on icon "close" at bounding box center [1336, 33] width 14 height 14
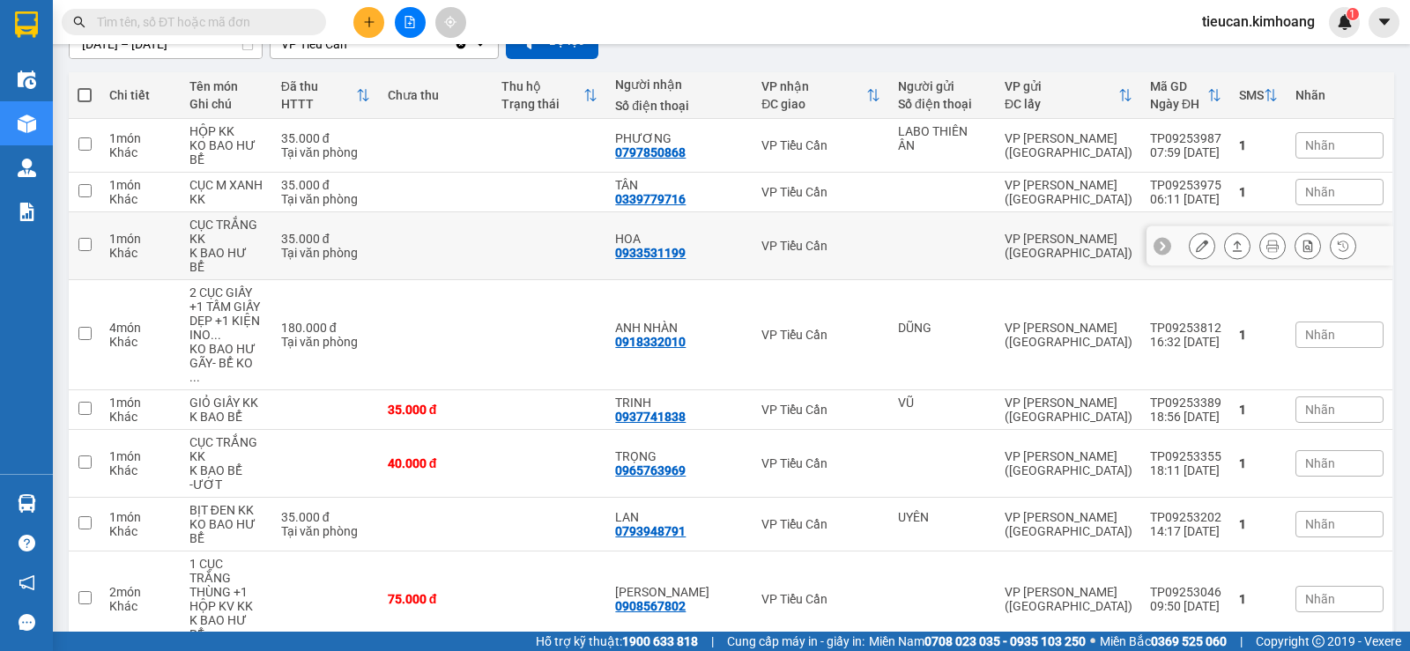
scroll to position [264, 0]
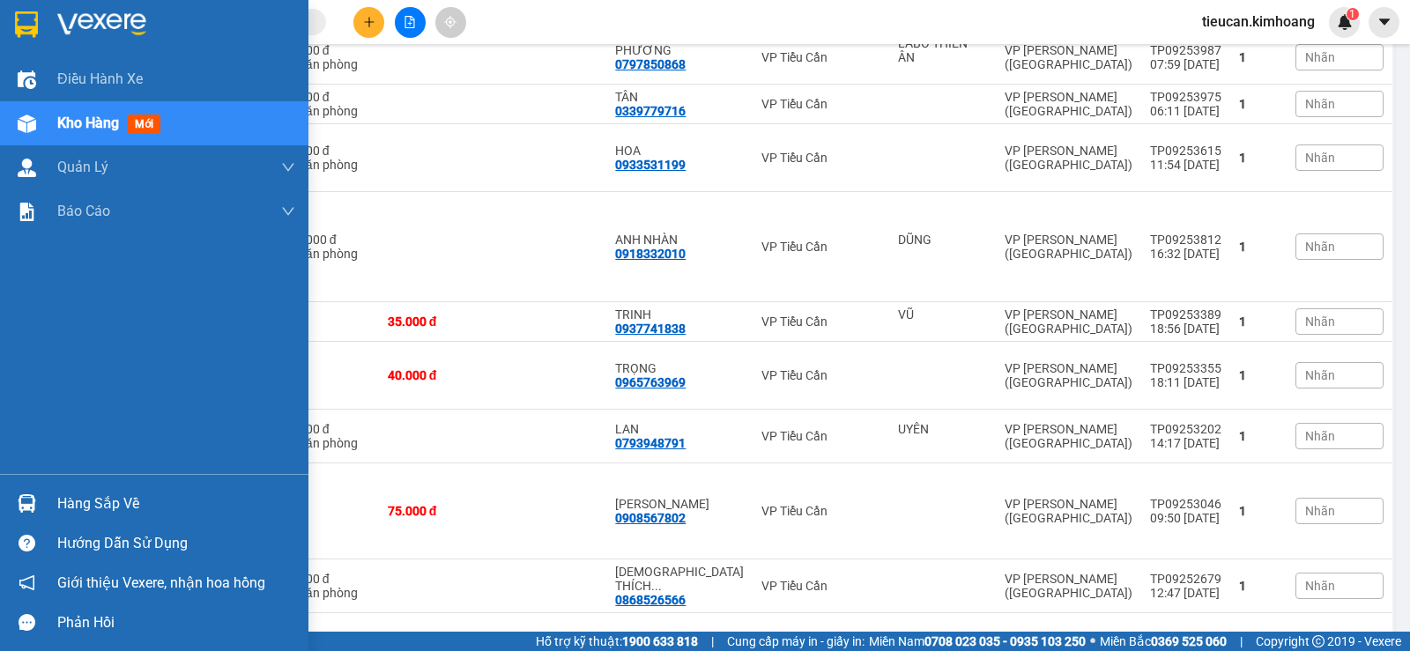
click at [48, 508] on div "Hàng sắp về" at bounding box center [154, 504] width 308 height 40
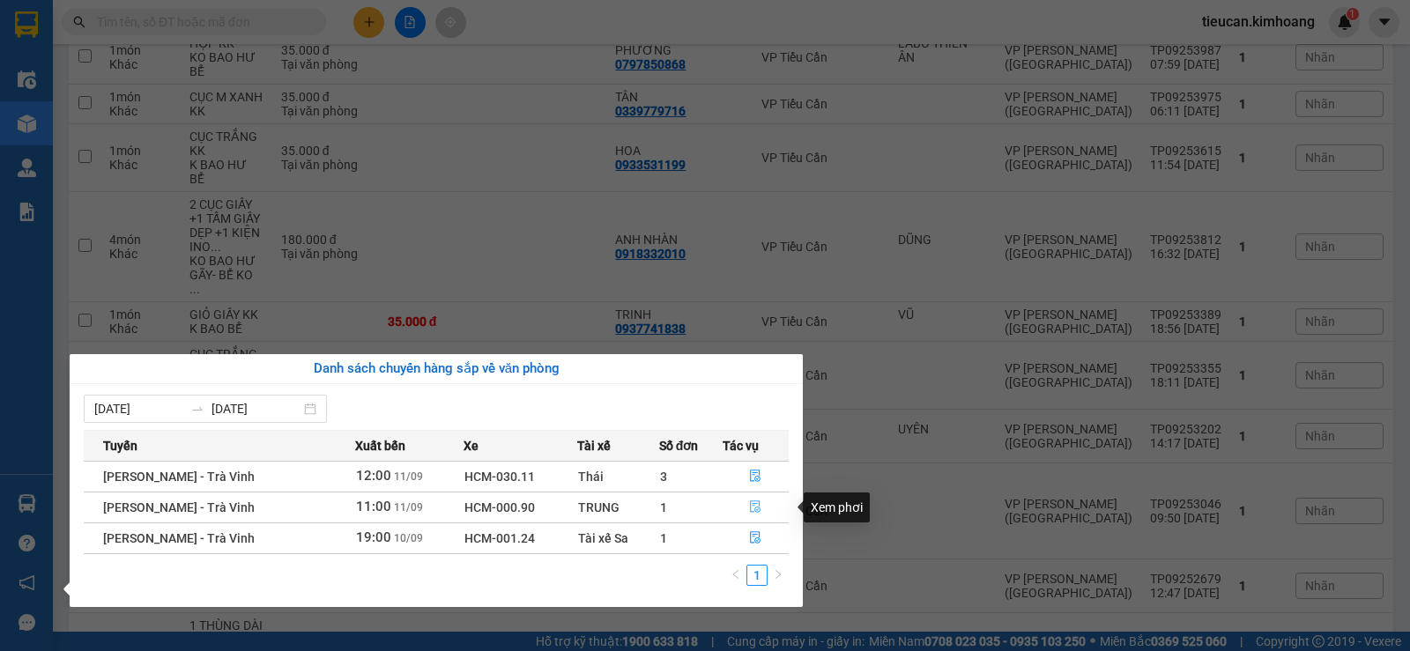
click at [750, 502] on icon "file-done" at bounding box center [755, 507] width 12 height 12
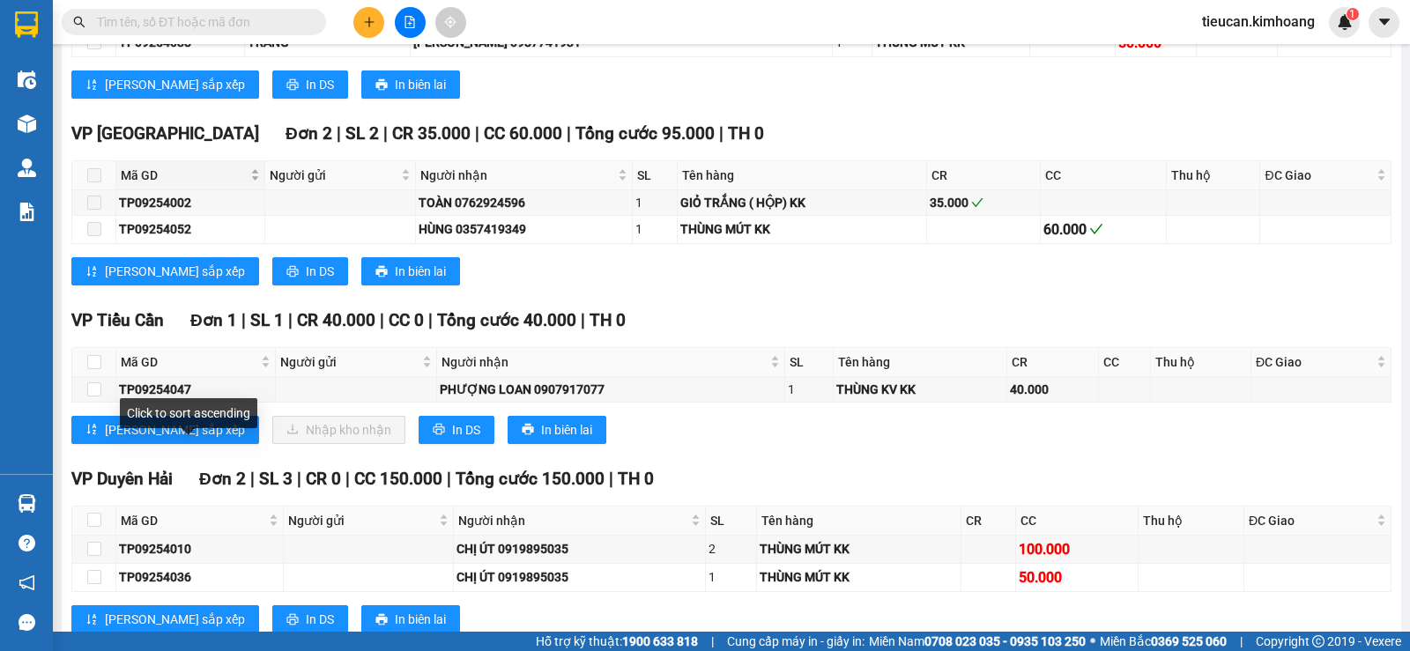
scroll to position [1851, 0]
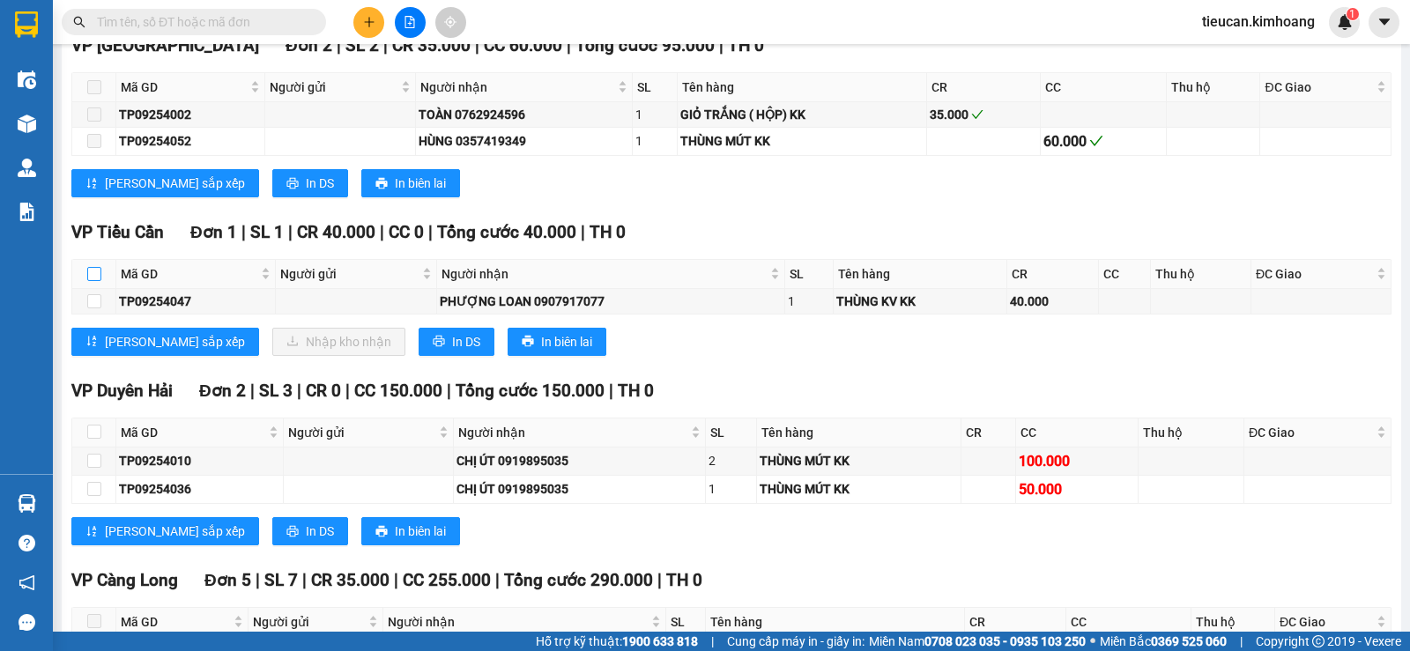
click at [92, 281] on input "checkbox" at bounding box center [94, 274] width 14 height 14
checkbox input "true"
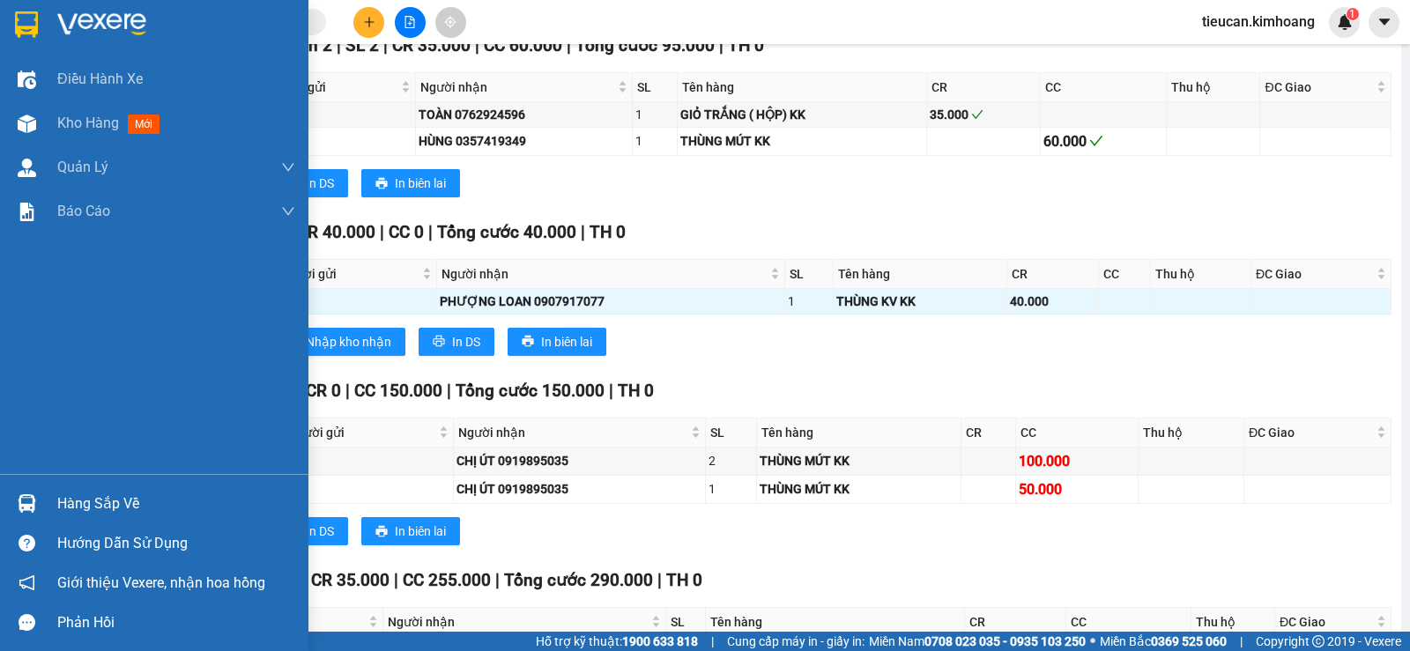
click at [121, 513] on div "Hàng sắp về" at bounding box center [176, 504] width 238 height 26
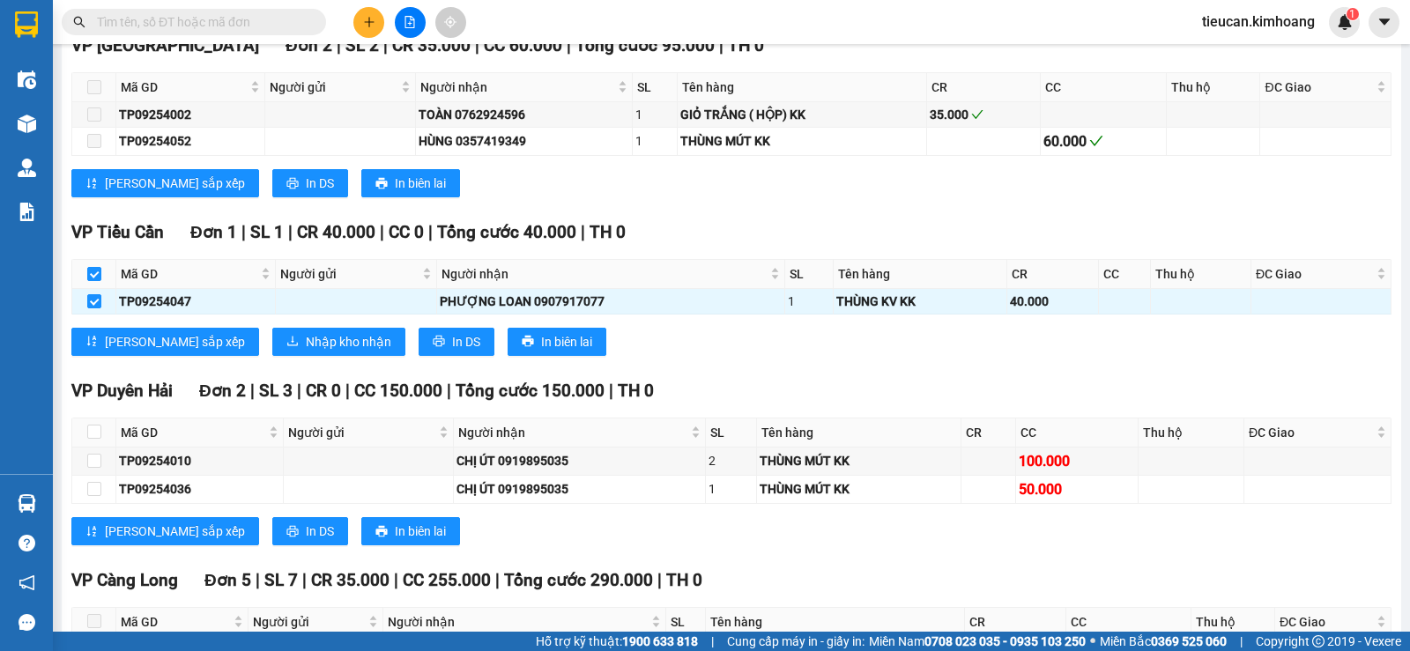
click at [714, 189] on section "Kết quả tìm kiếm ( 0 ) Bộ lọc No Data tieucan.kimhoang 1 Điều hành xe Kho hàng …" at bounding box center [705, 325] width 1410 height 651
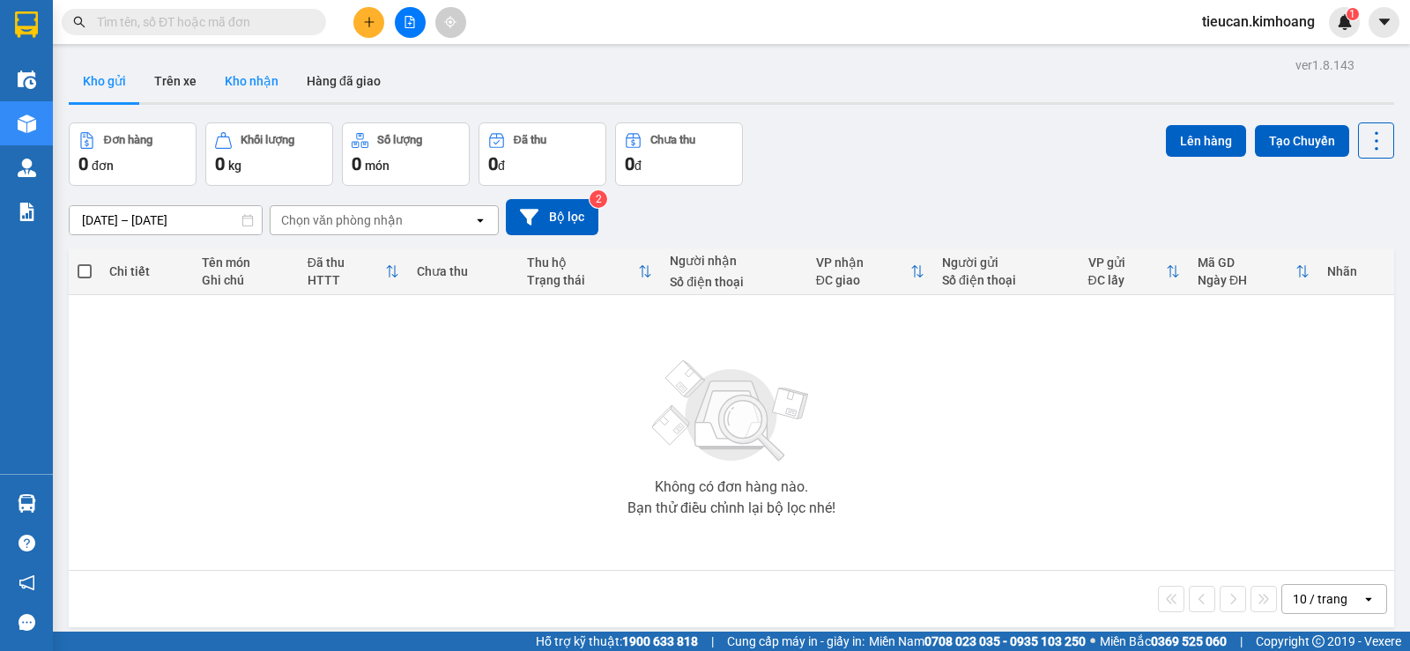
click at [236, 91] on button "Kho nhận" at bounding box center [252, 81] width 82 height 42
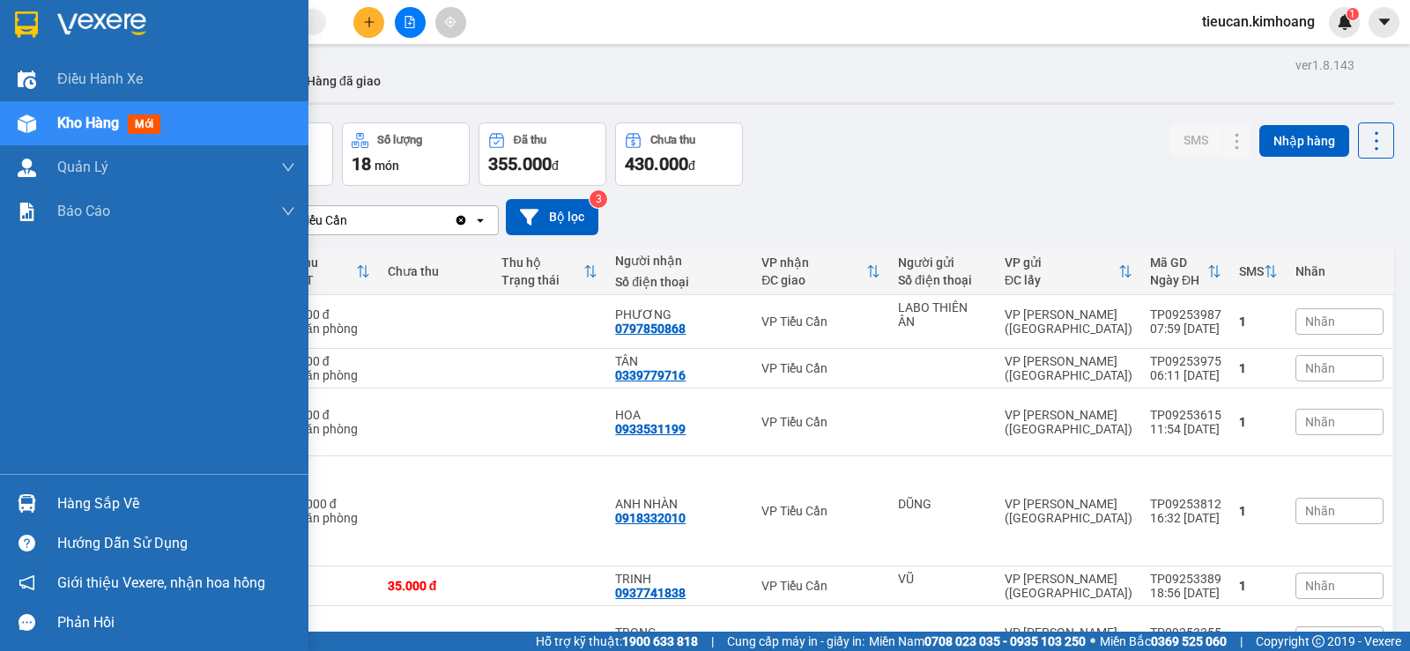
click at [77, 501] on div "Hàng sắp về" at bounding box center [176, 504] width 238 height 26
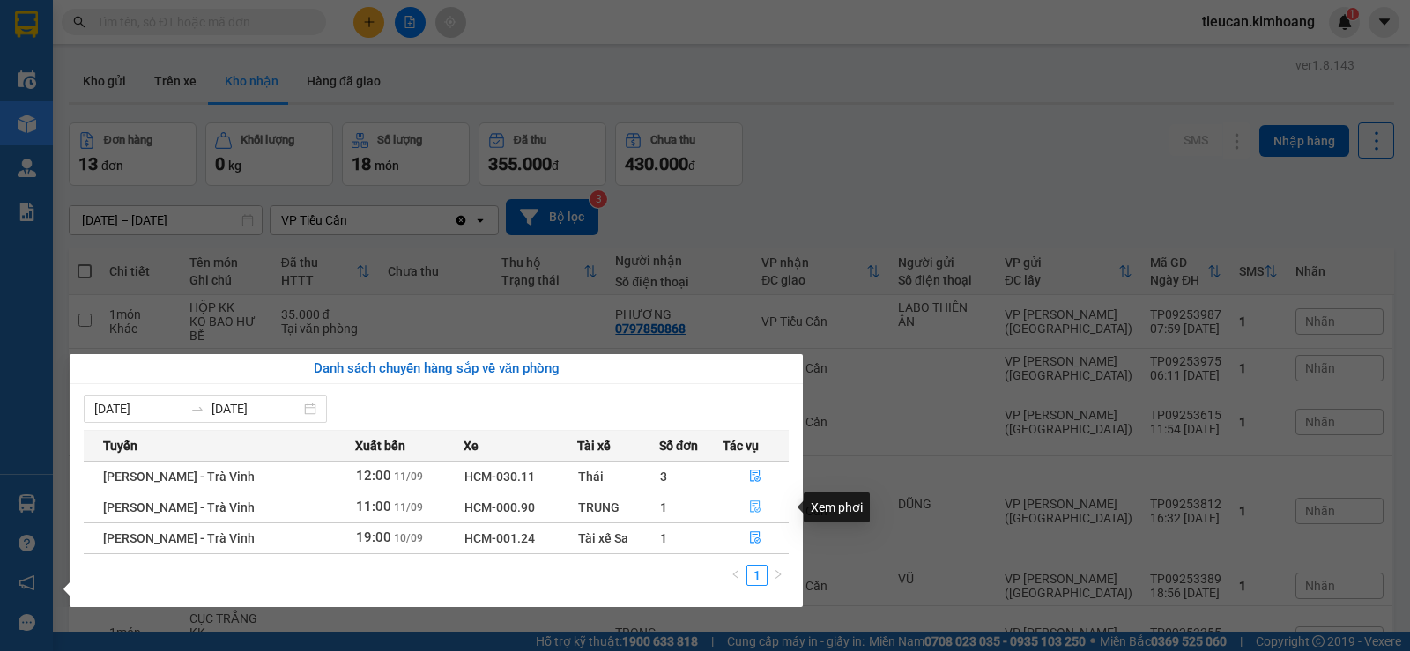
click at [751, 509] on icon "file-done" at bounding box center [756, 507] width 11 height 12
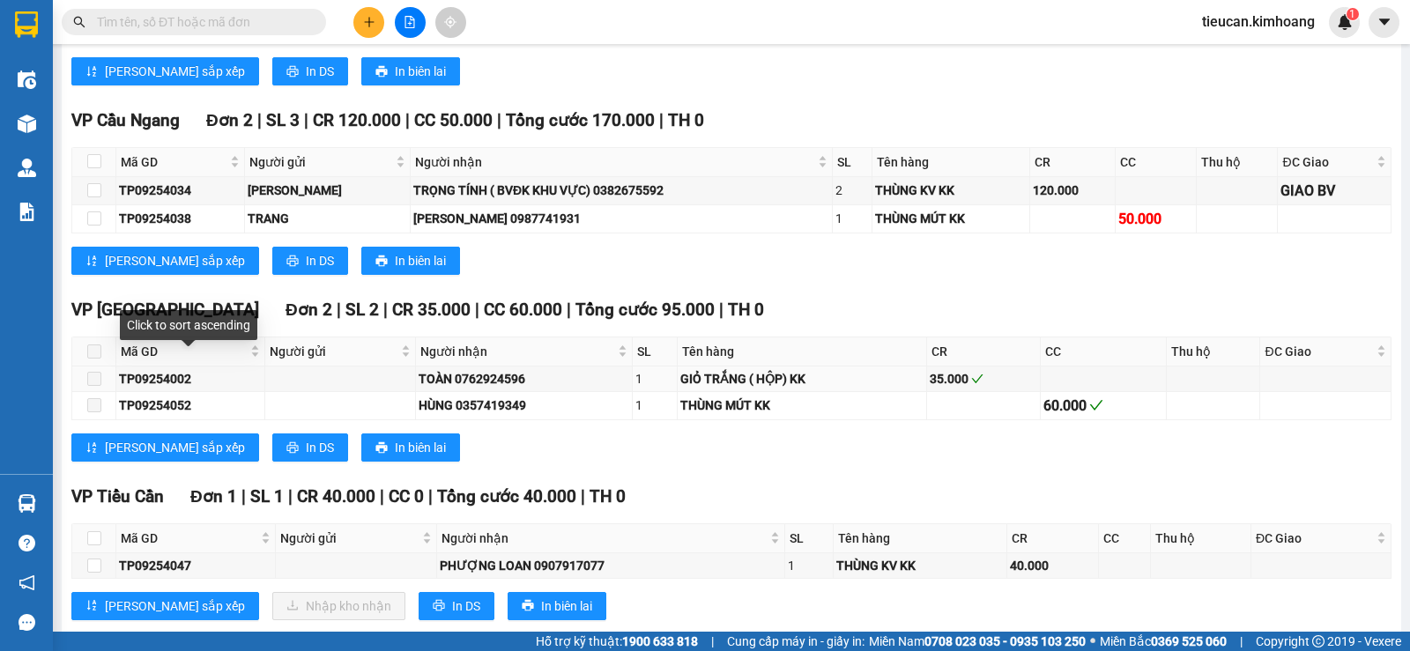
scroll to position [1763, 0]
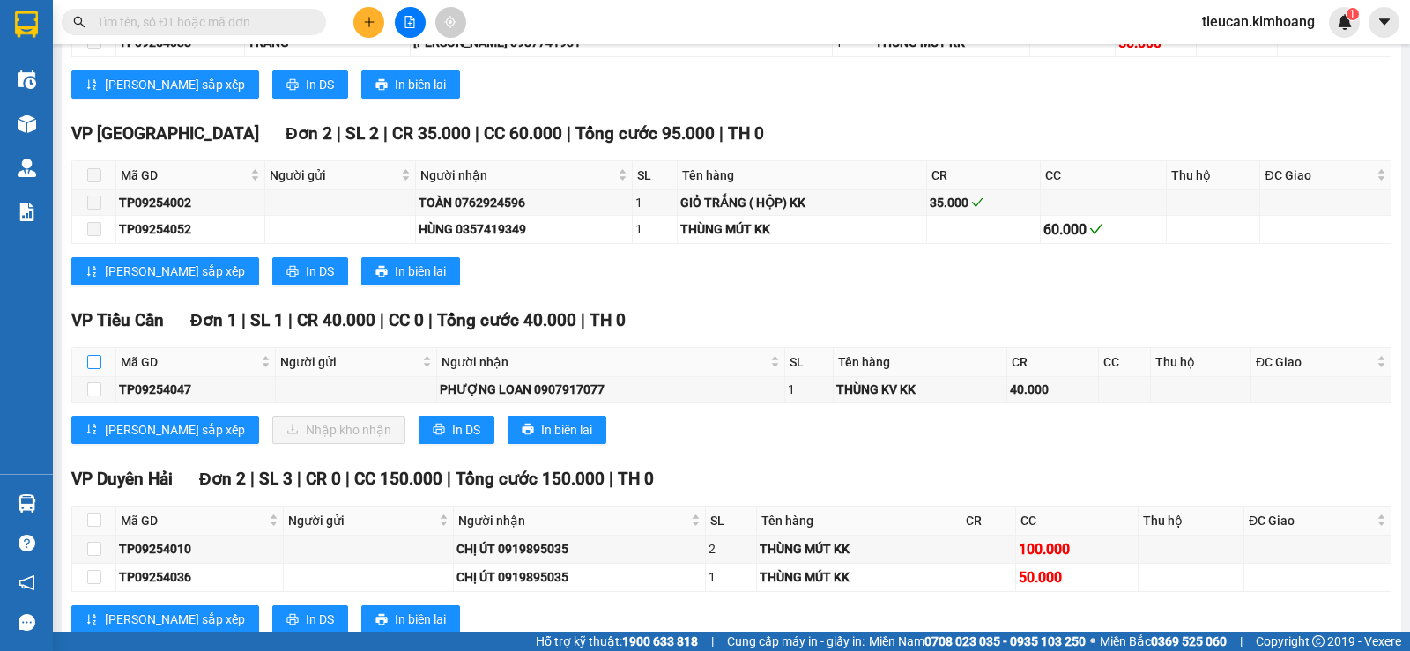
click at [100, 369] on input "checkbox" at bounding box center [94, 362] width 14 height 14
checkbox input "true"
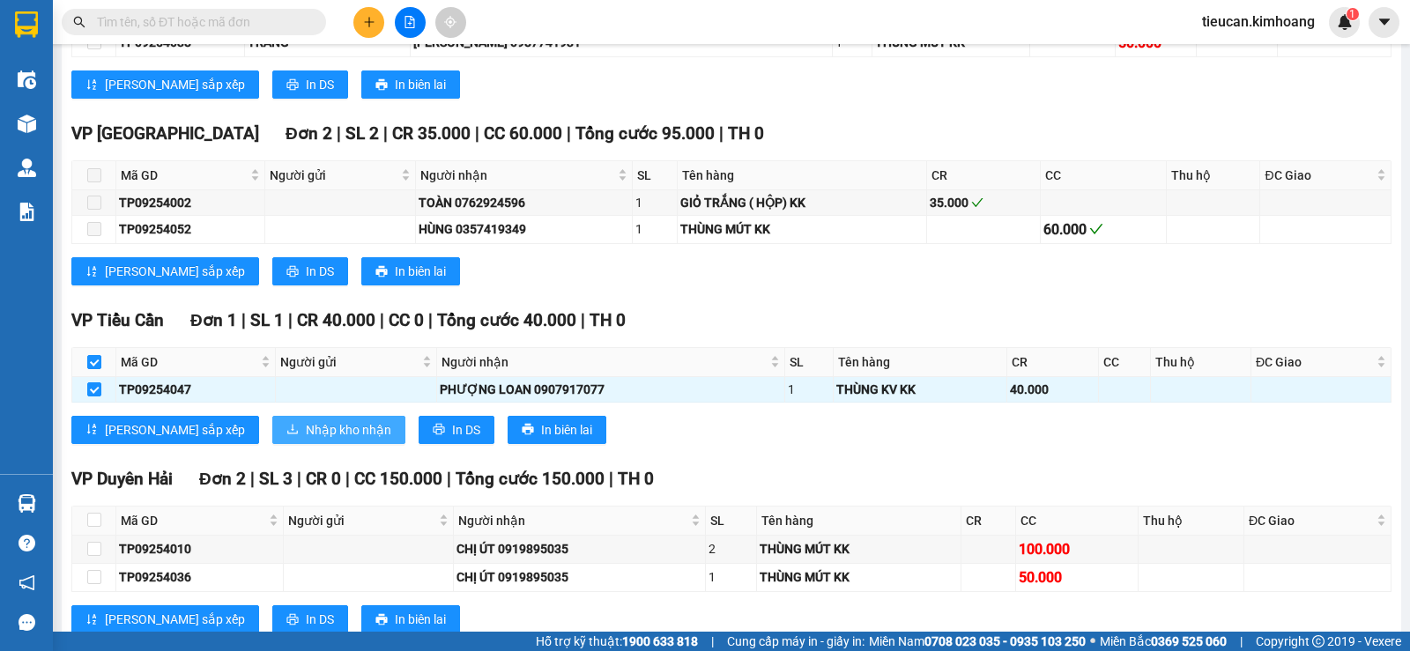
click at [306, 440] on span "Nhập kho nhận" at bounding box center [348, 429] width 85 height 19
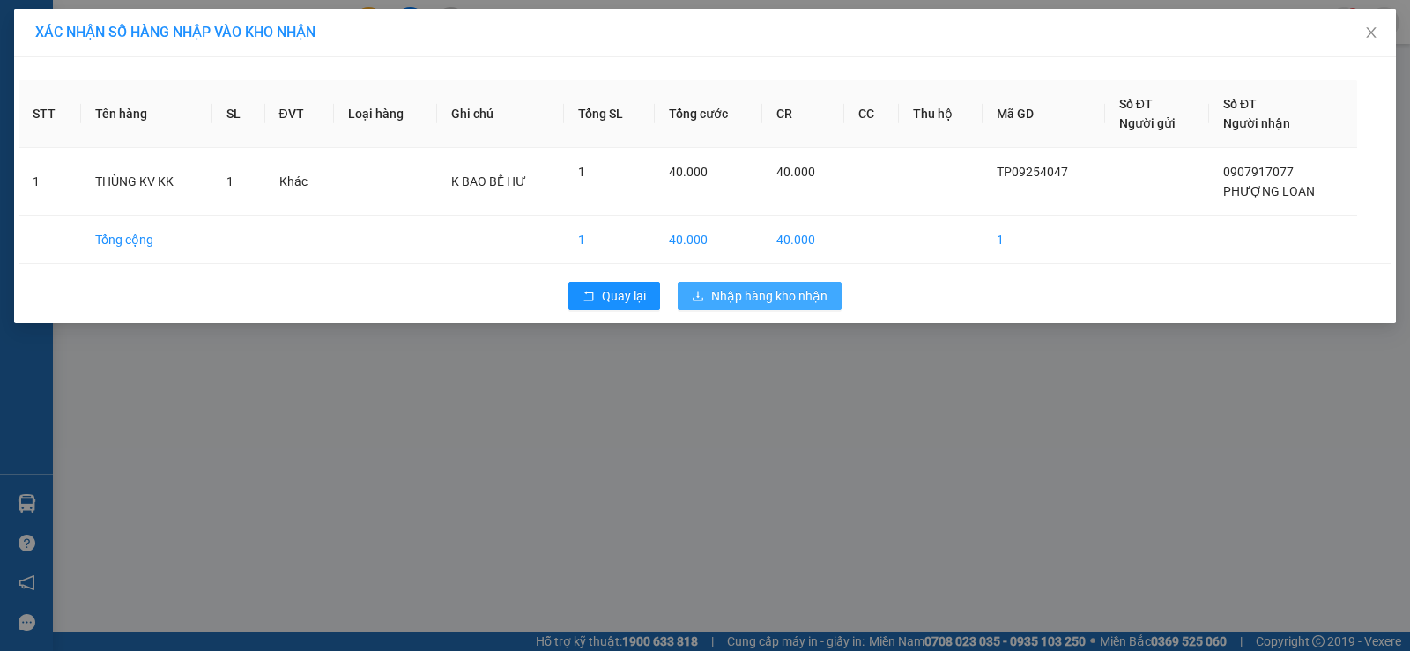
click at [704, 293] on icon "download" at bounding box center [698, 296] width 12 height 12
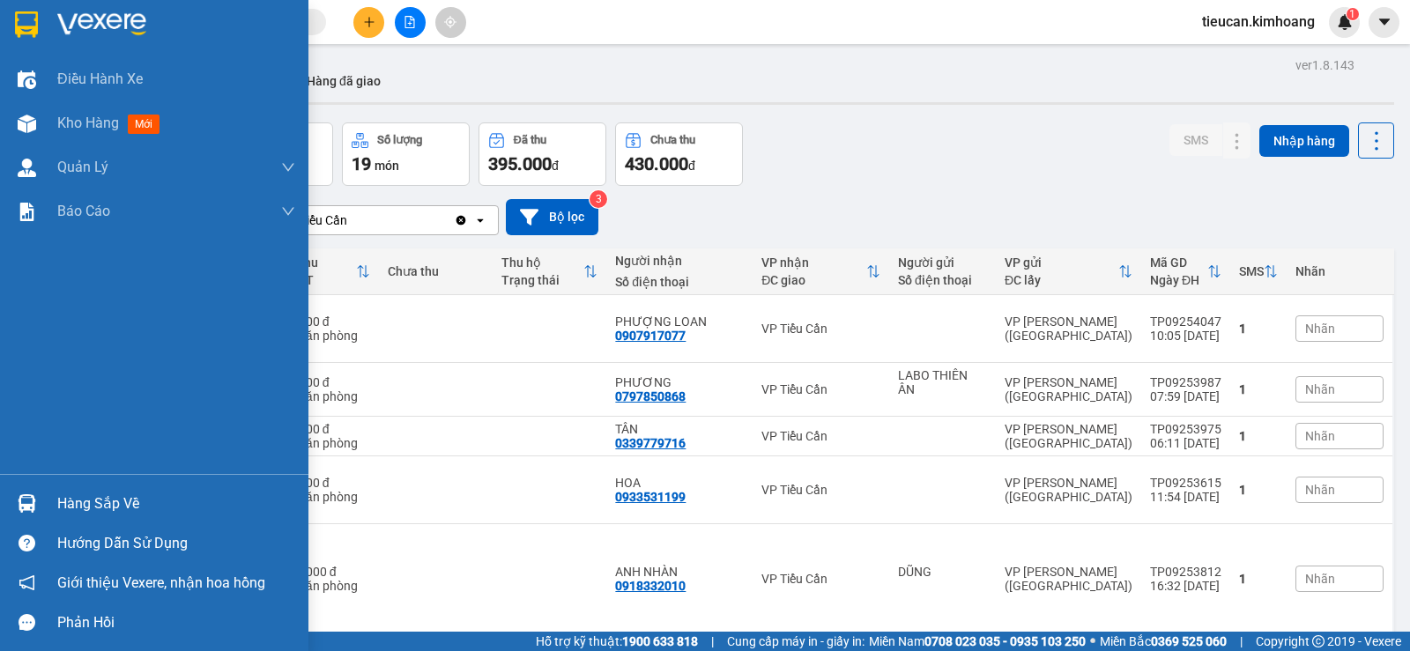
click at [72, 504] on div "Hàng sắp về" at bounding box center [176, 504] width 238 height 26
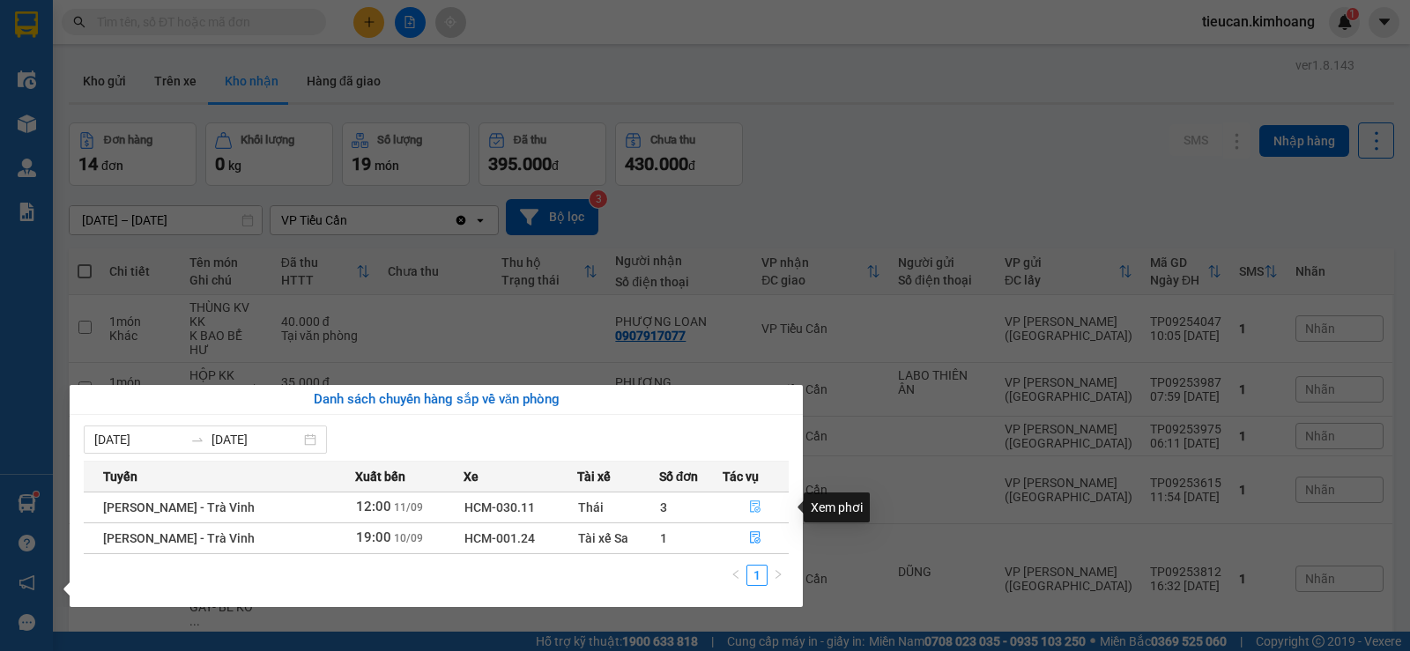
click at [750, 496] on button "button" at bounding box center [756, 508] width 65 height 28
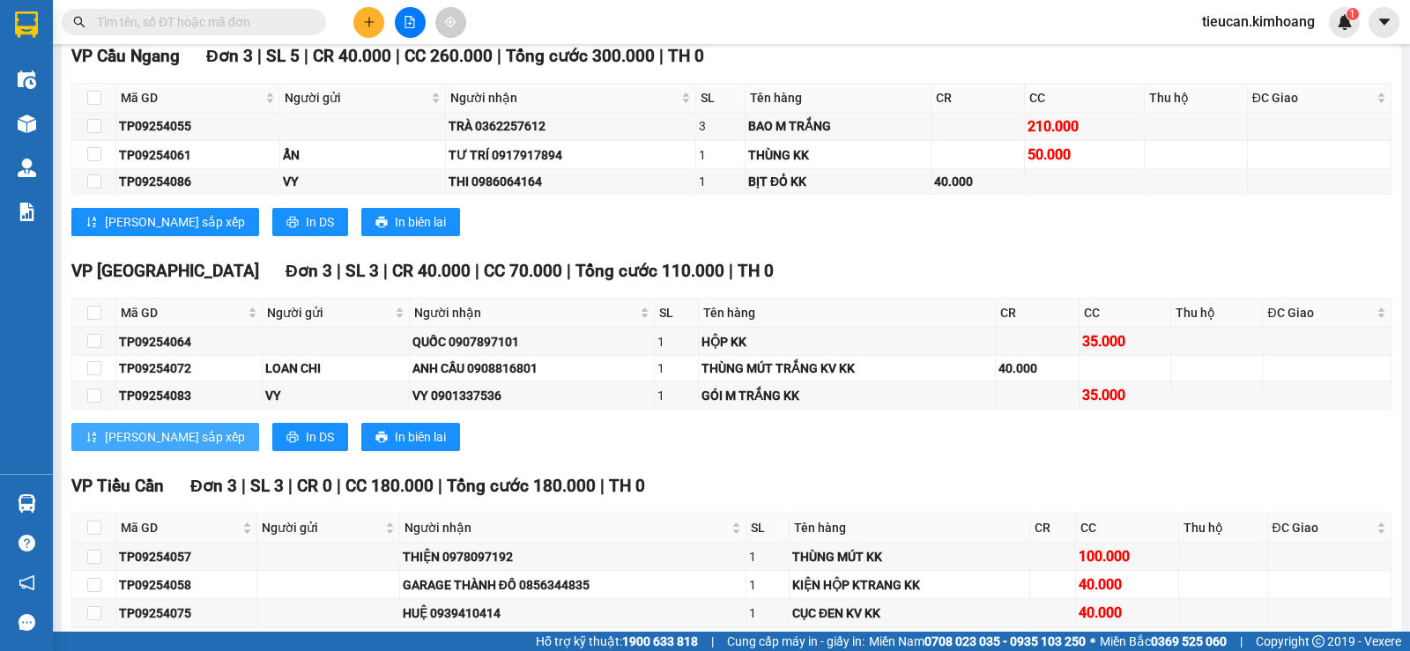
scroll to position [1410, 0]
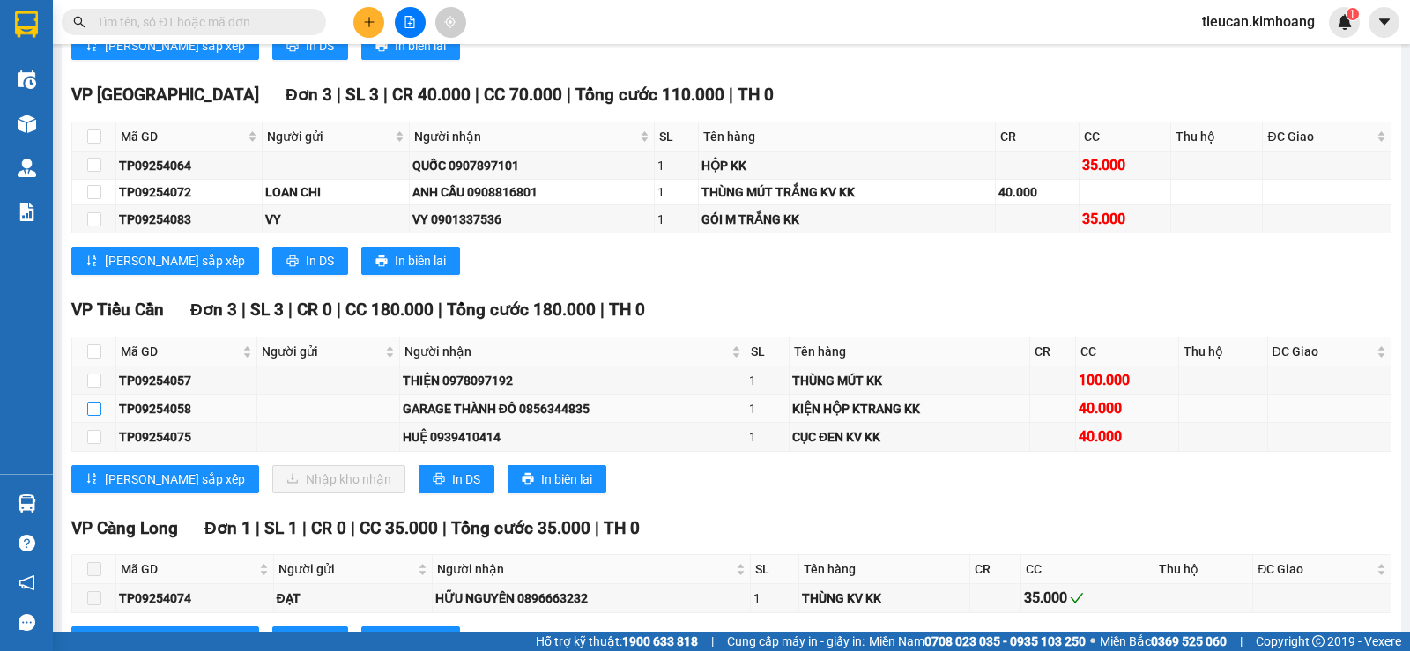
click at [94, 416] on input "checkbox" at bounding box center [94, 409] width 14 height 14
checkbox input "true"
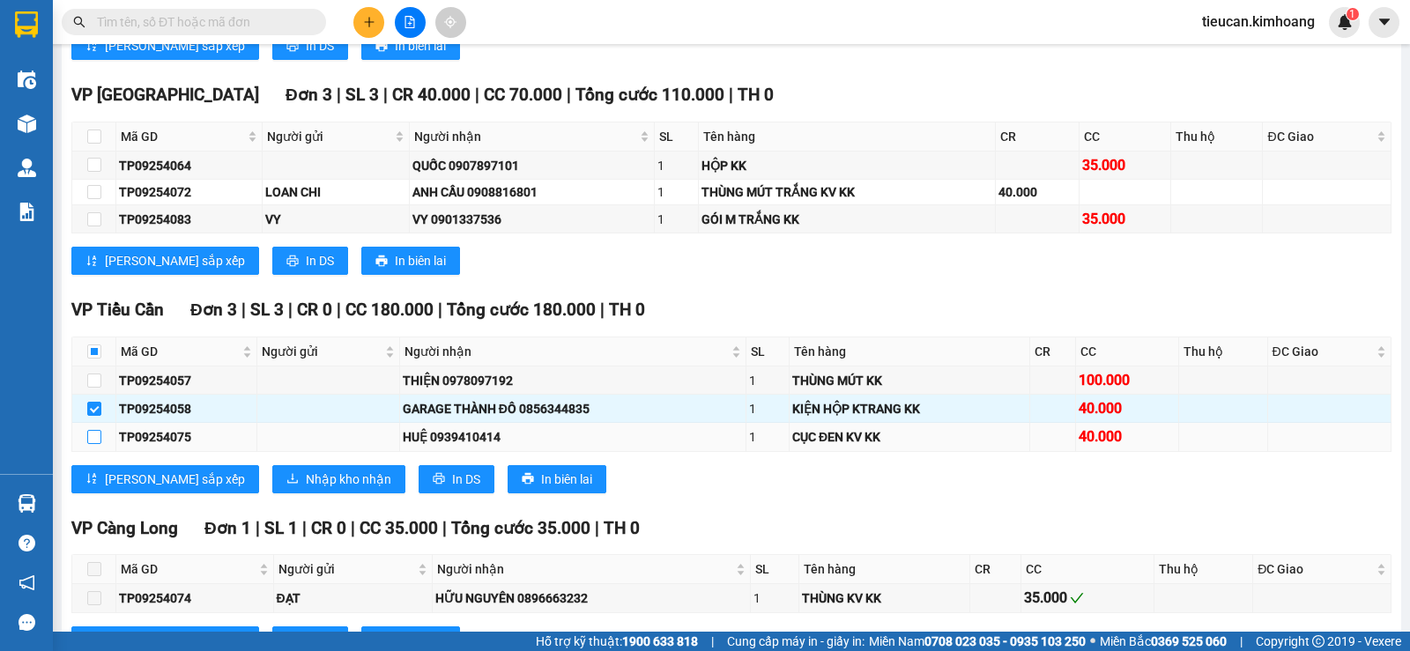
click at [93, 444] on input "checkbox" at bounding box center [94, 437] width 14 height 14
checkbox input "true"
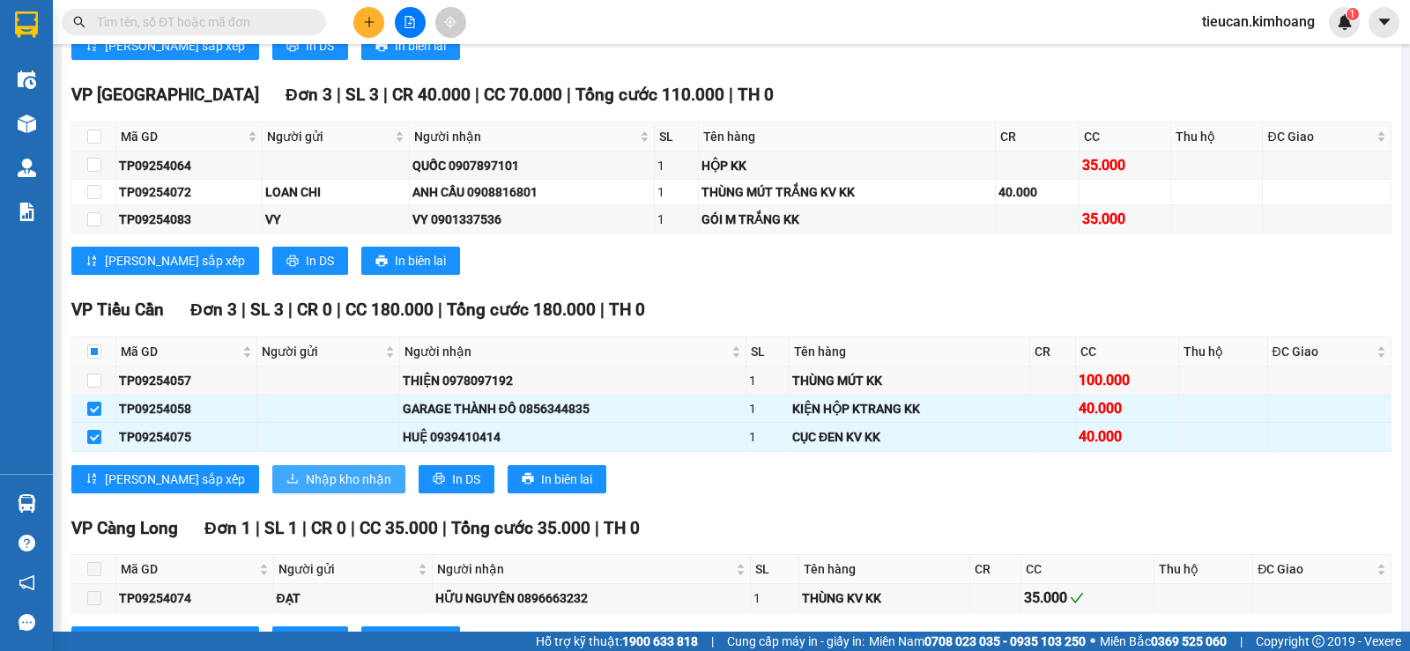
click at [306, 487] on span "Nhập kho nhận" at bounding box center [348, 479] width 85 height 19
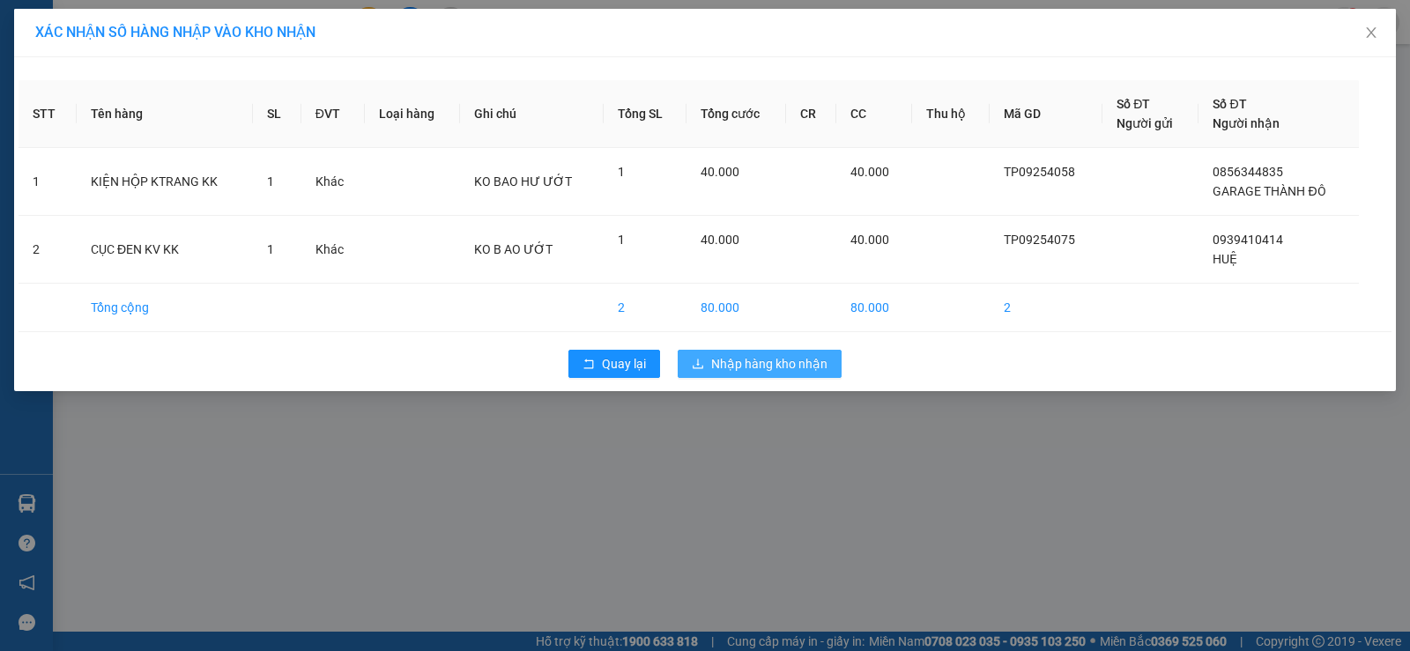
click at [794, 356] on span "Nhập hàng kho nhận" at bounding box center [769, 363] width 116 height 19
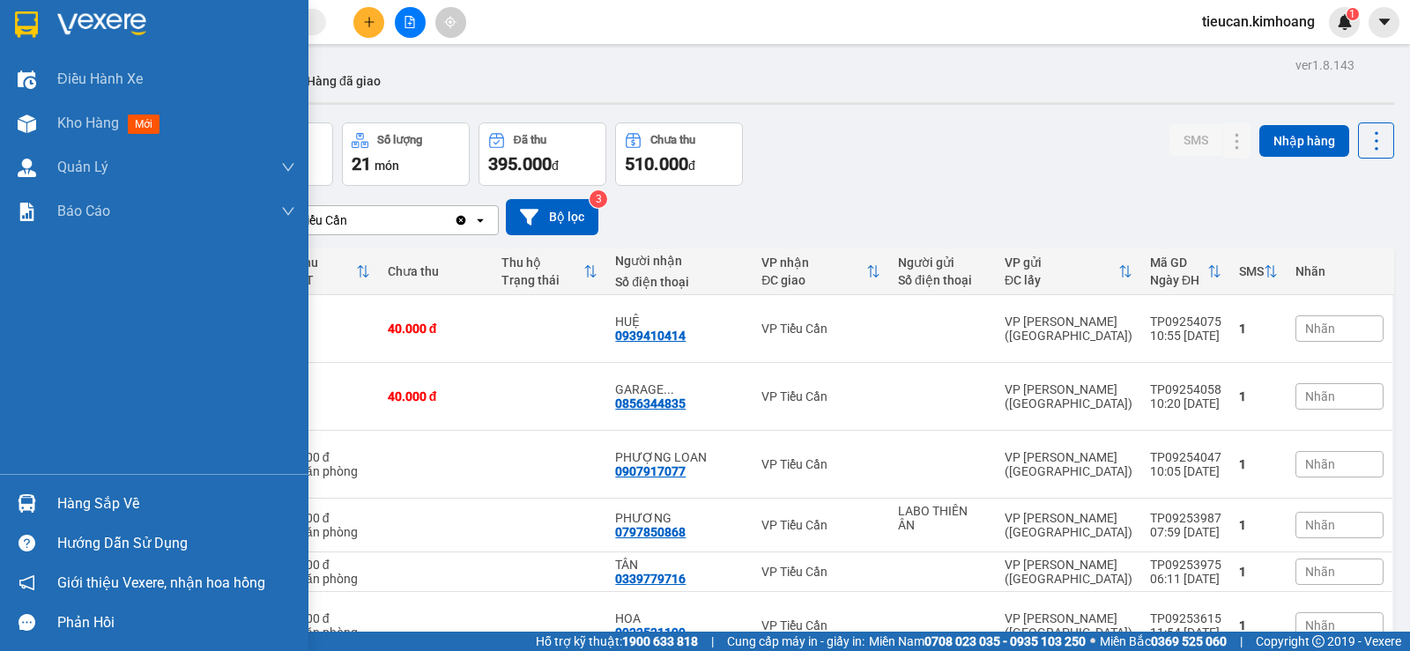
click at [90, 515] on div "Hàng sắp về" at bounding box center [176, 504] width 238 height 26
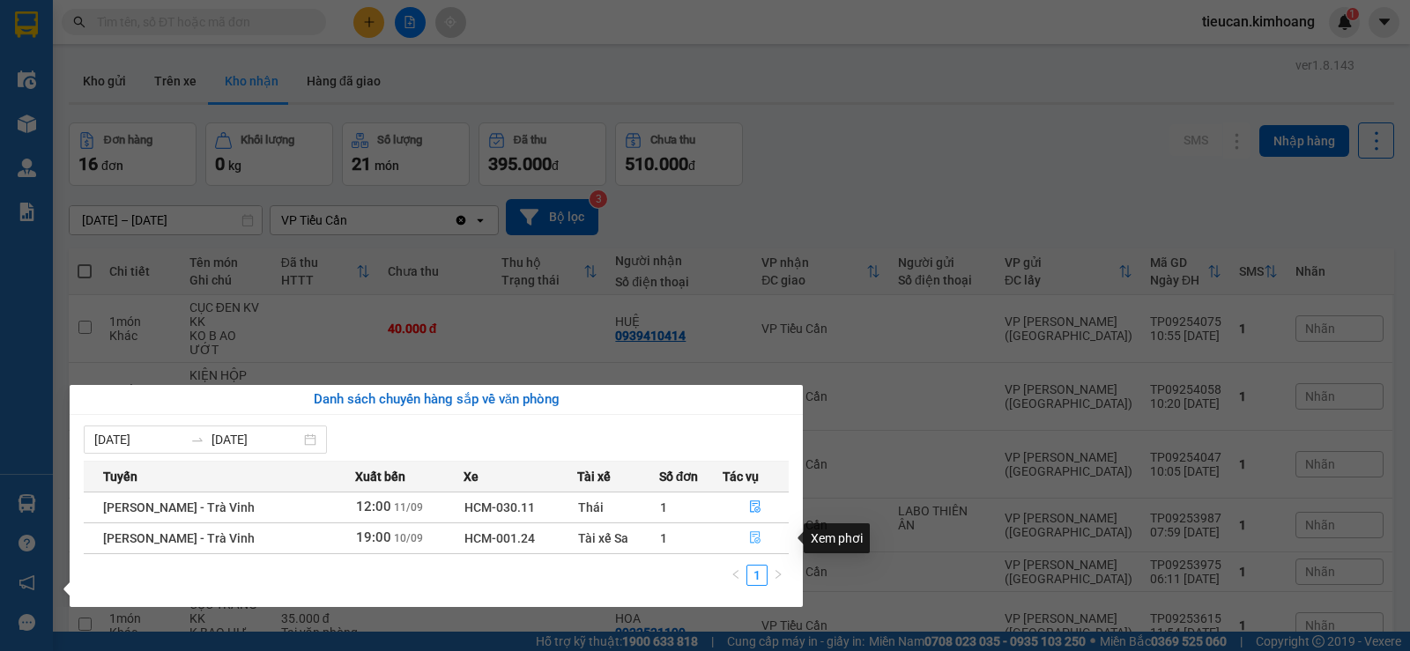
click at [752, 536] on icon "file-done" at bounding box center [755, 537] width 12 height 12
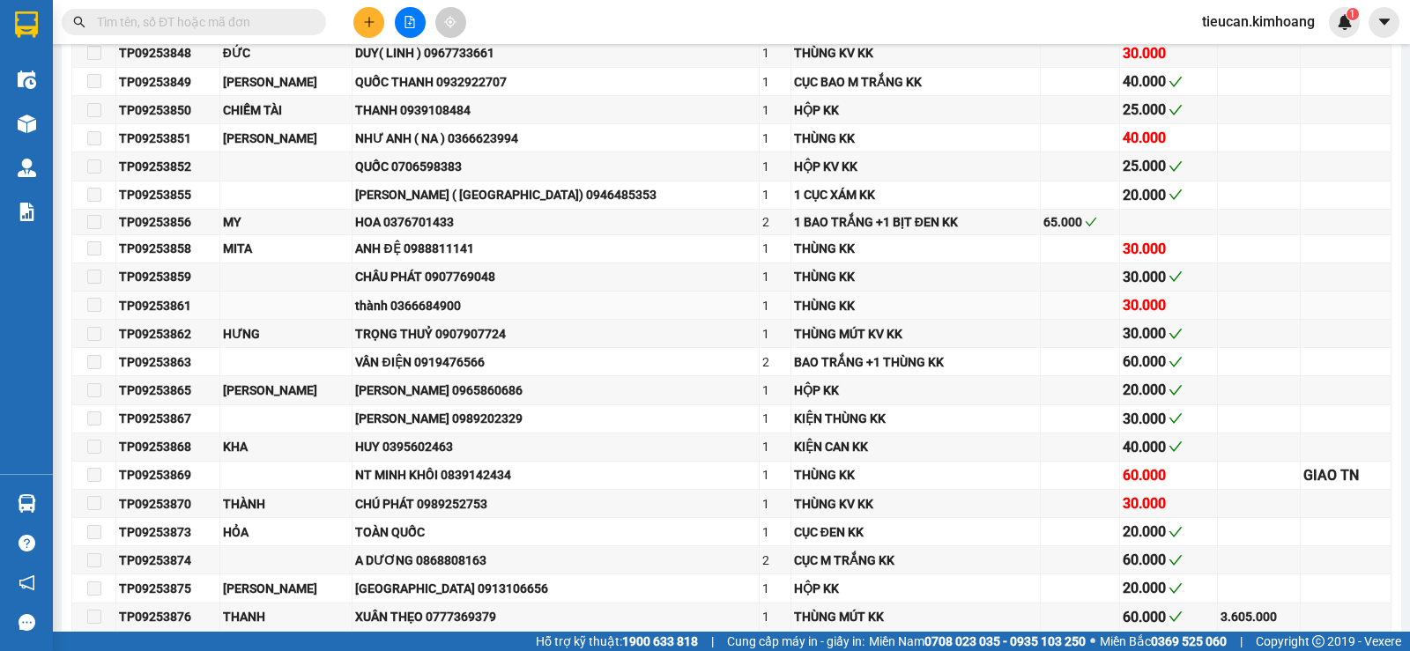
type input "10/09/2025"
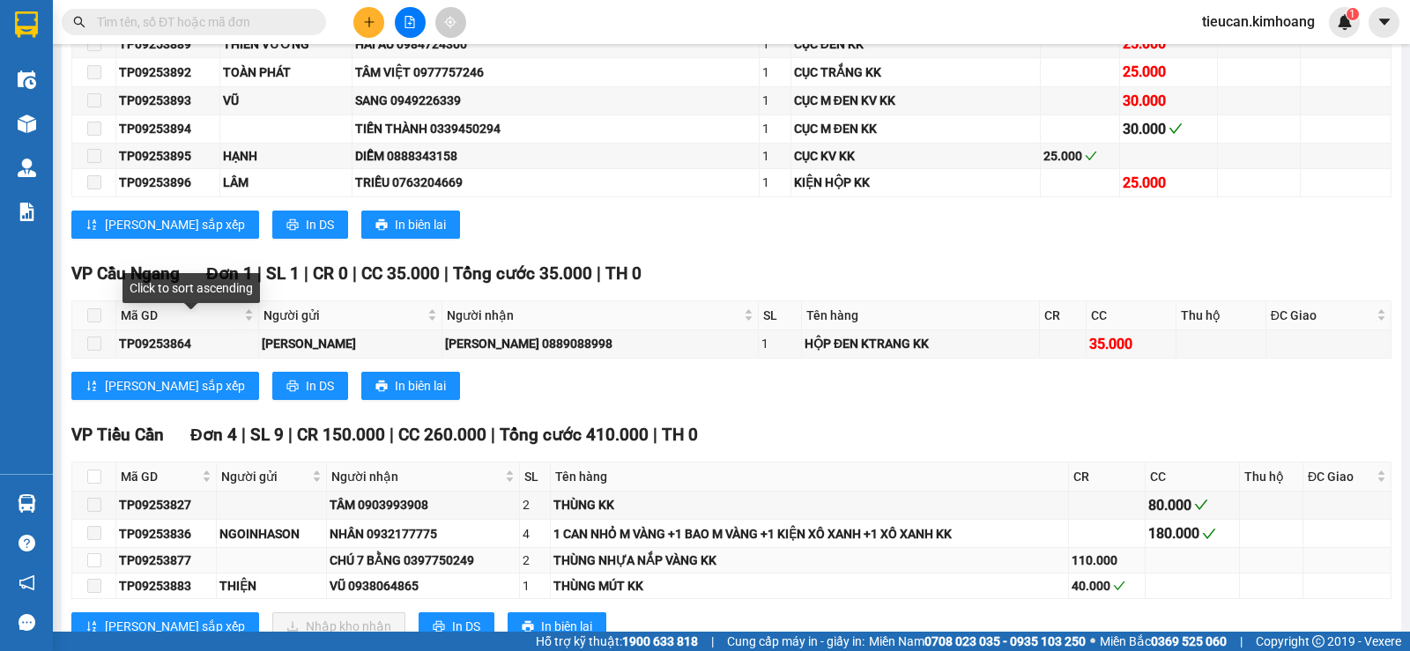
scroll to position [2203, 0]
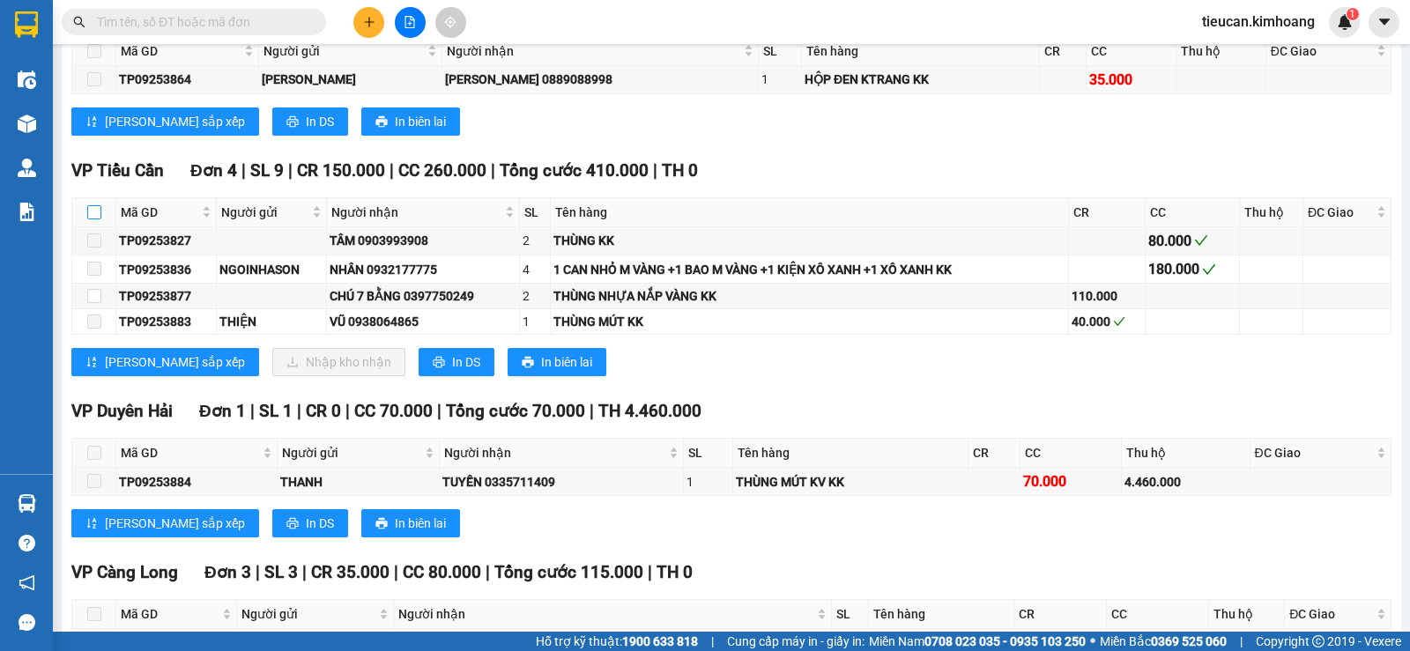
click at [92, 219] on input "checkbox" at bounding box center [94, 212] width 14 height 14
checkbox input "true"
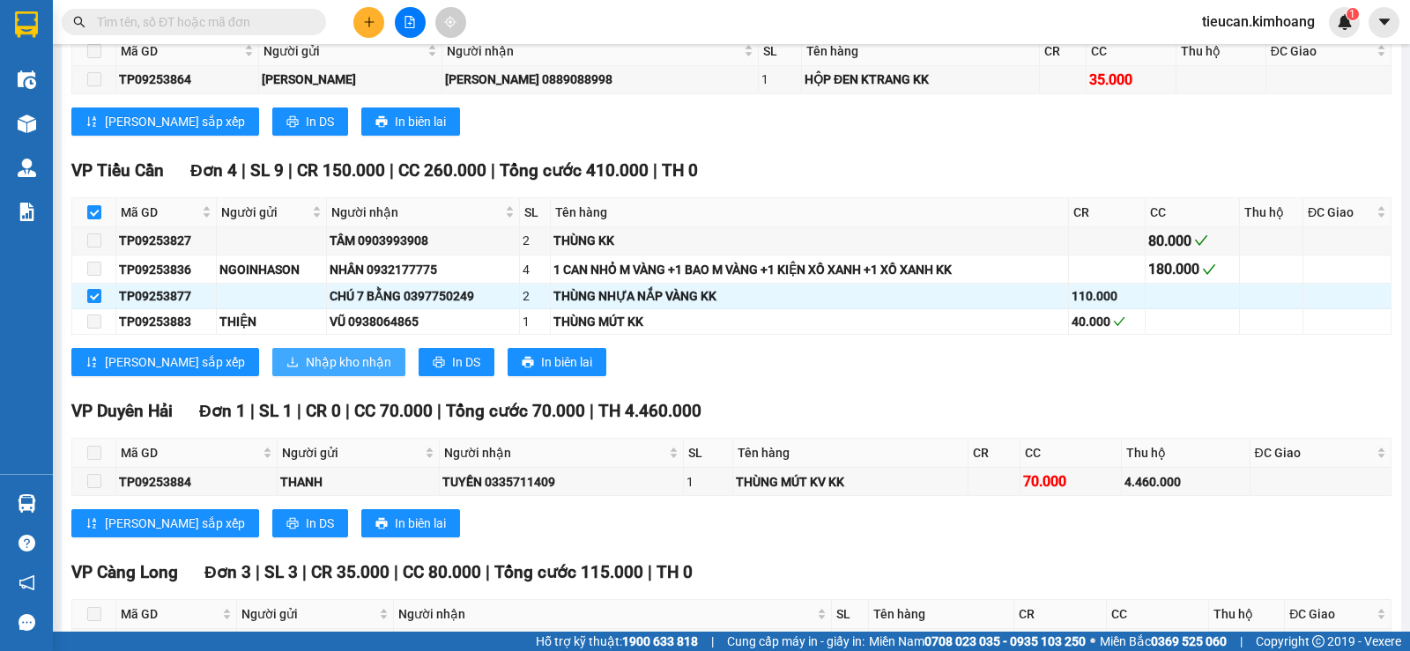
click at [316, 369] on button "Nhập kho nhận" at bounding box center [338, 362] width 133 height 28
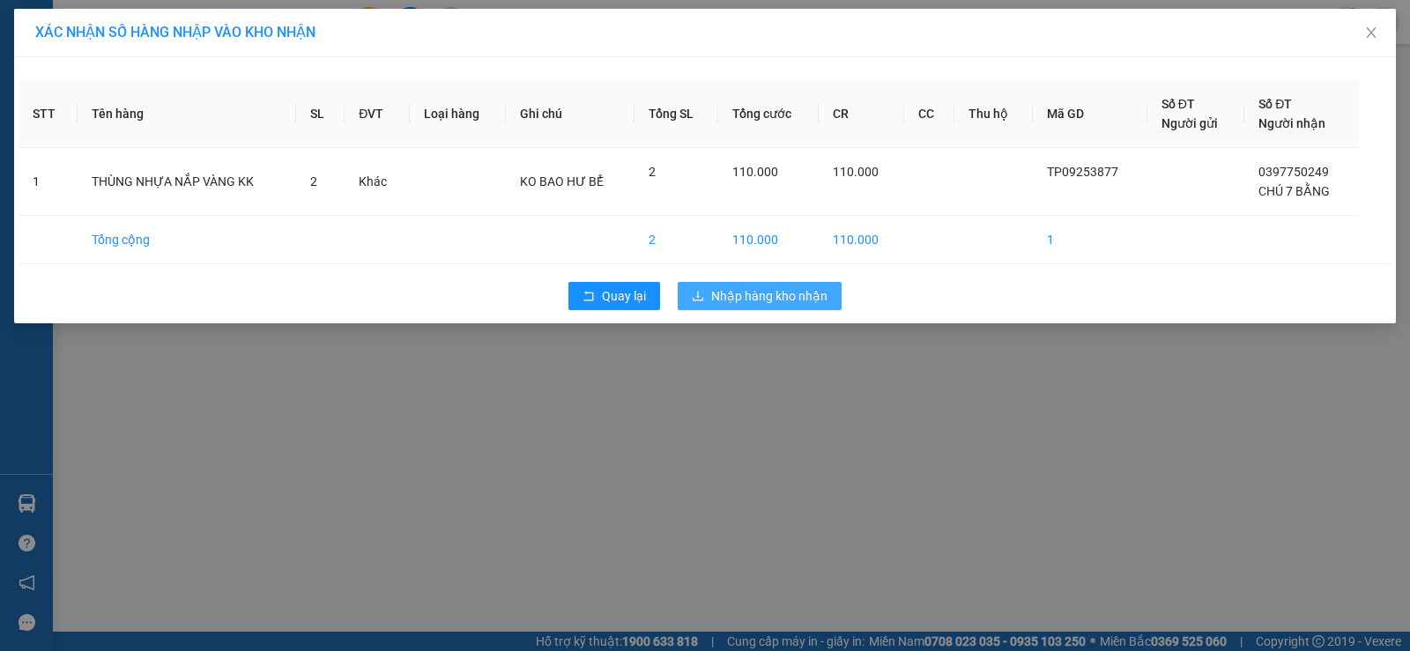
click at [814, 287] on span "Nhập hàng kho nhận" at bounding box center [769, 295] width 116 height 19
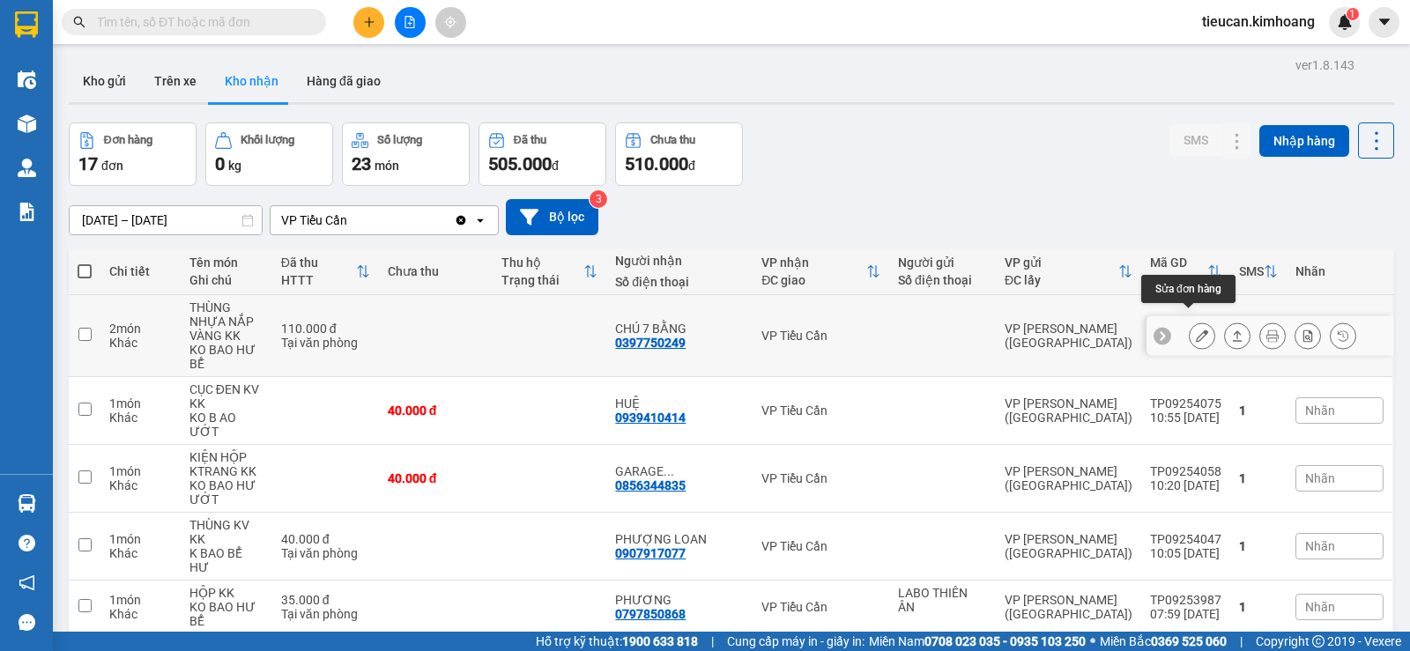
click at [1196, 321] on button at bounding box center [1202, 336] width 25 height 31
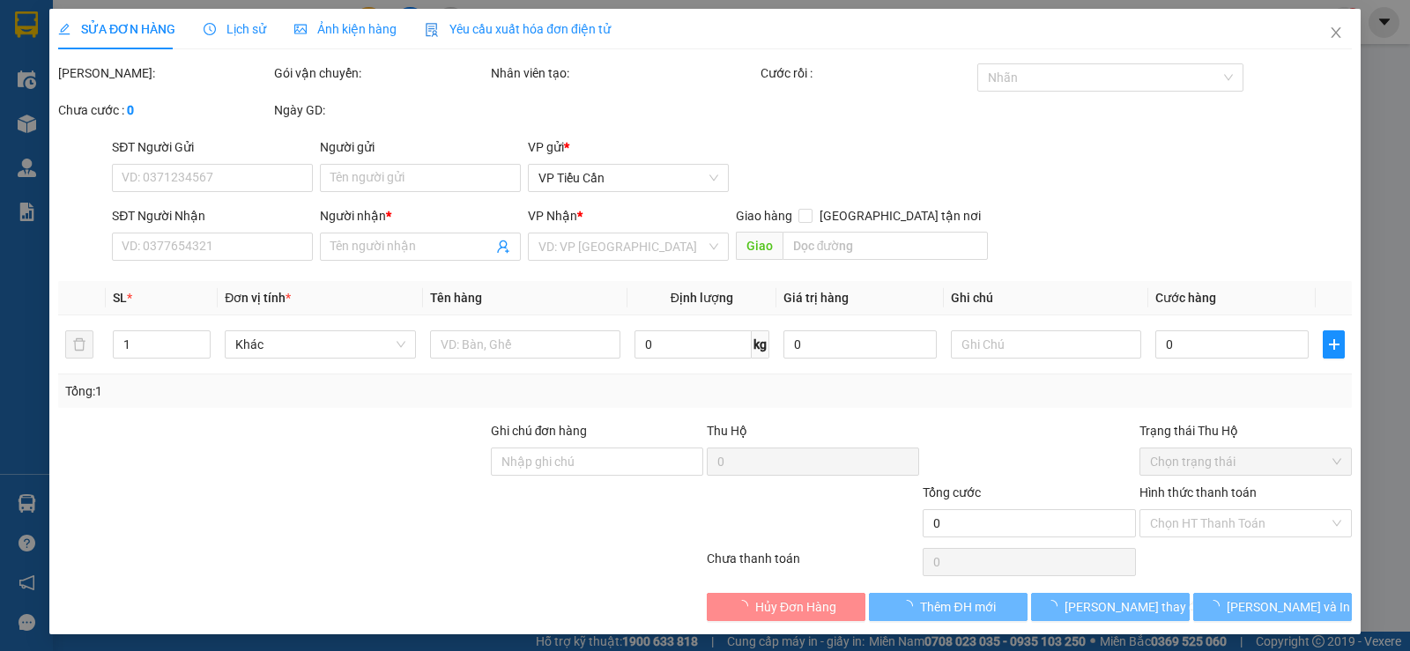
type input "0397750249"
type input "CHÚ 7 BẰNG"
type input "110.000"
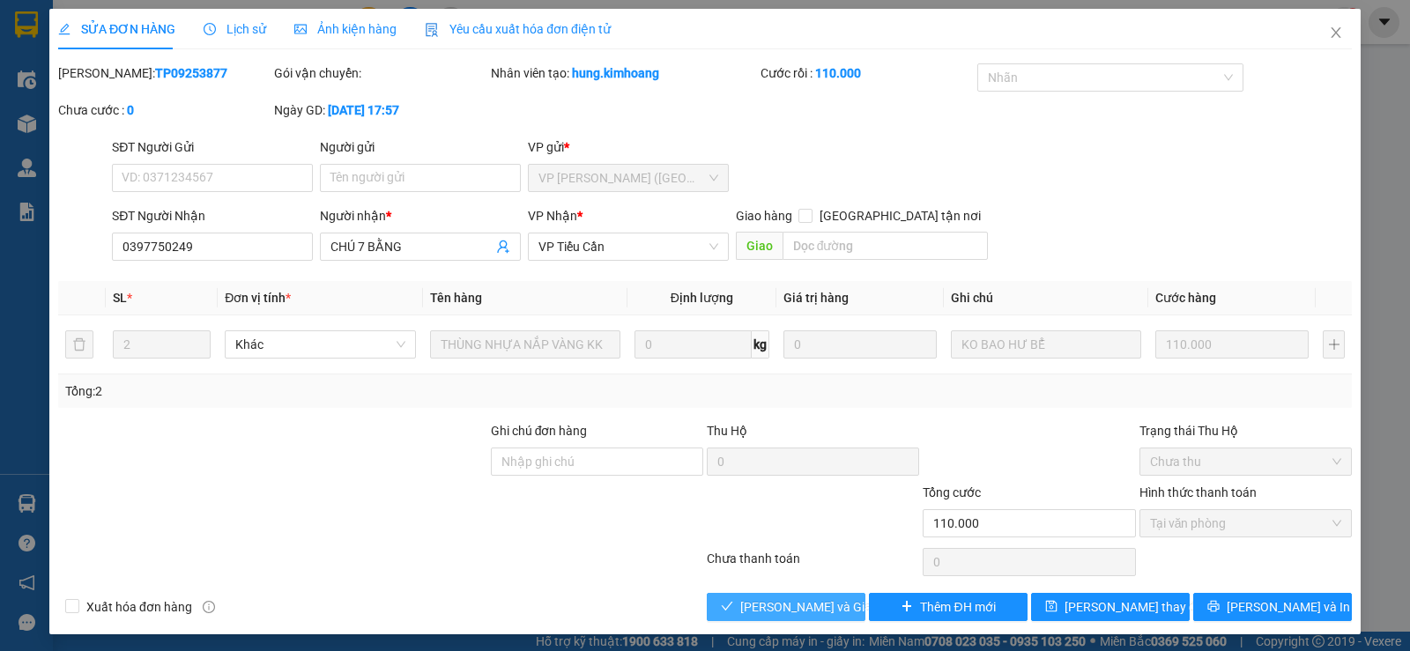
click at [833, 598] on span "Lưu và Giao hàng" at bounding box center [824, 607] width 169 height 19
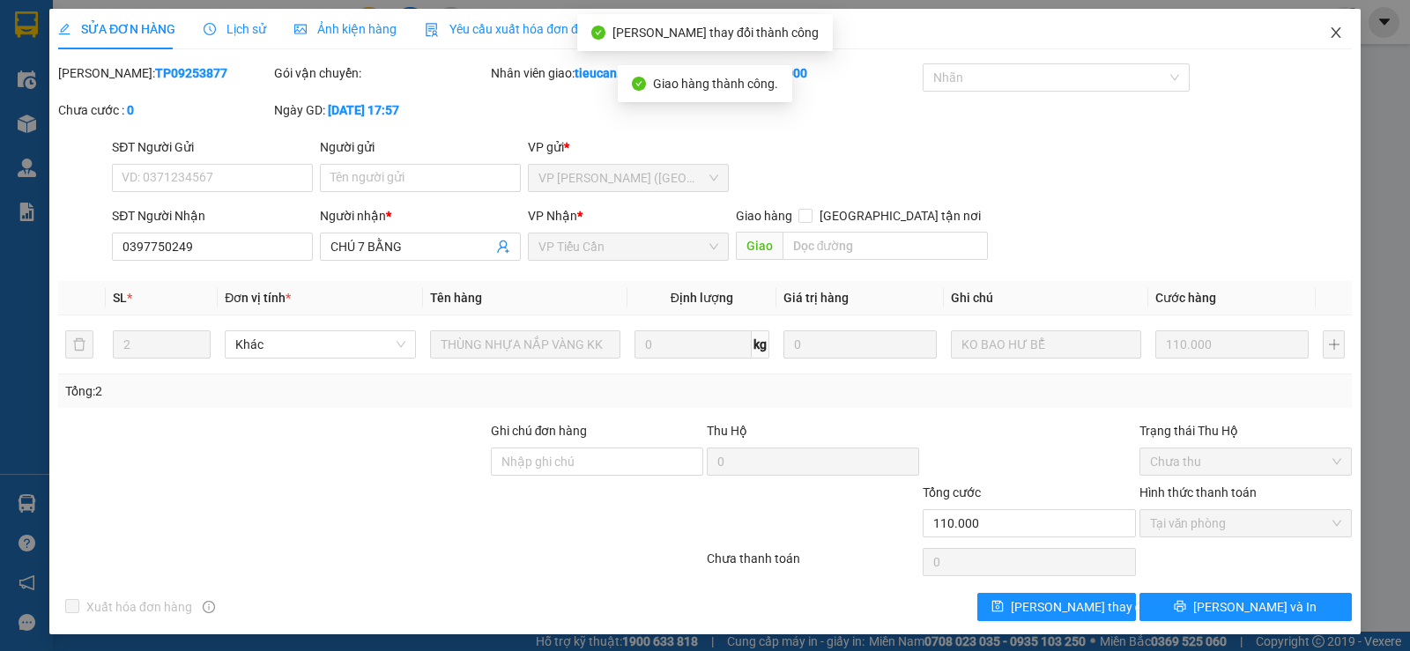
click at [1329, 27] on icon "close" at bounding box center [1336, 33] width 14 height 14
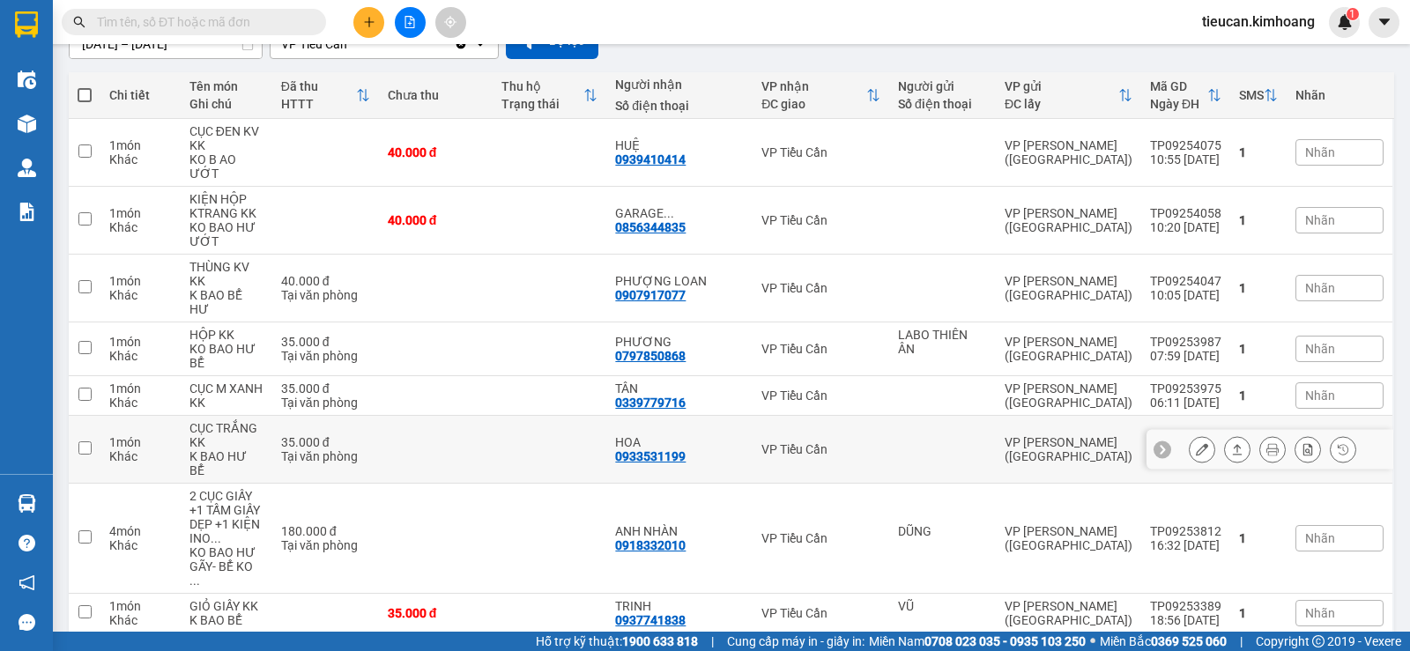
scroll to position [353, 0]
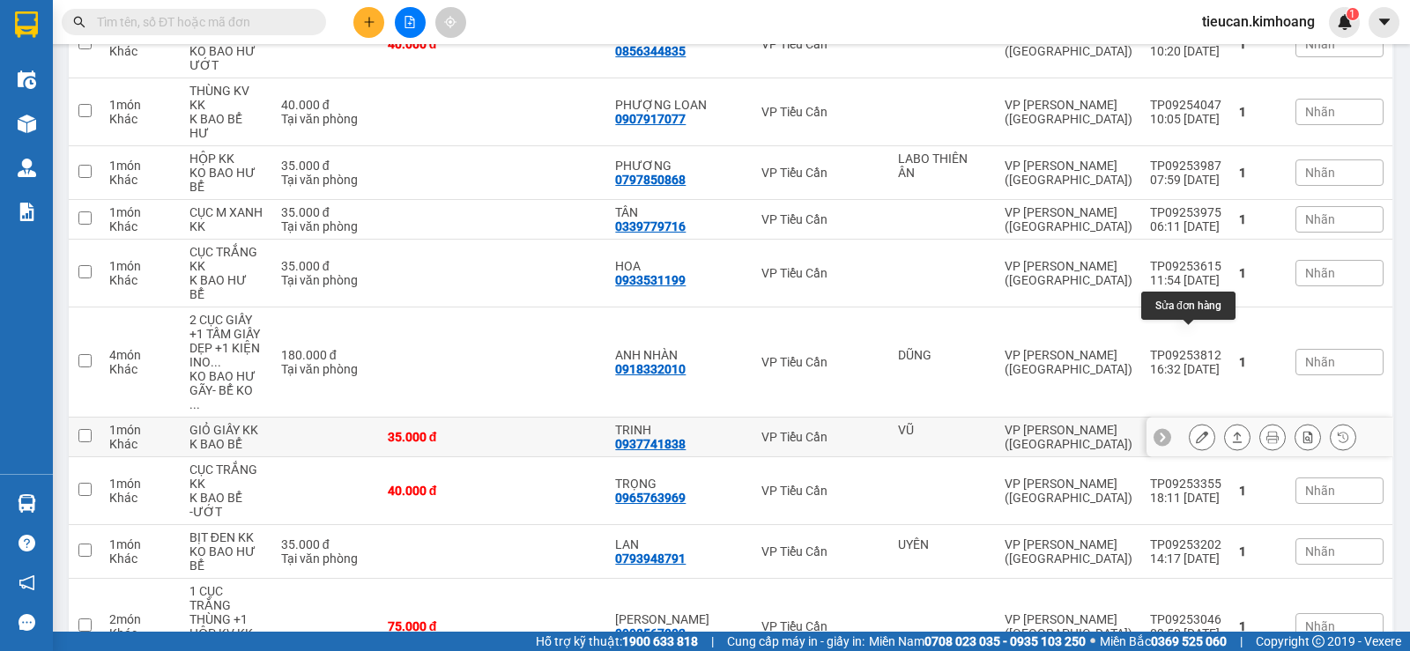
click at [1196, 431] on icon at bounding box center [1202, 437] width 12 height 12
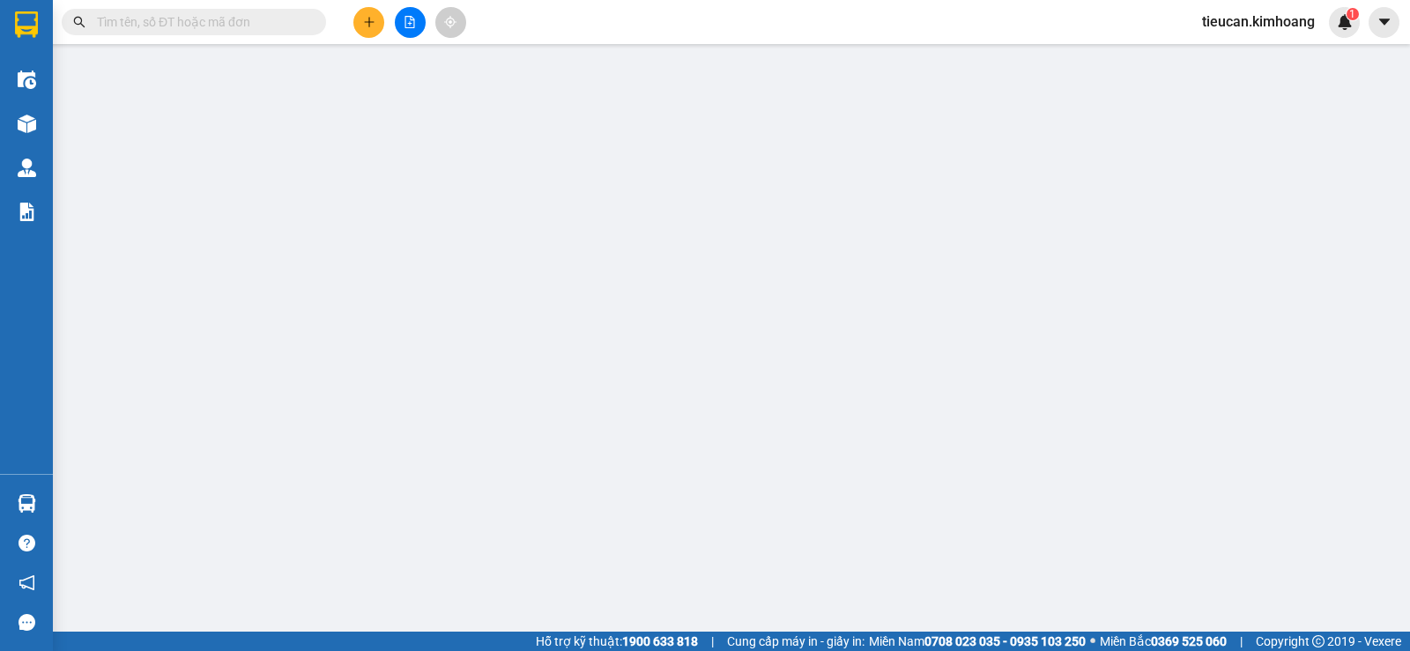
type input "VŨ"
type input "0937741838"
type input "TRINH"
type input "35.000"
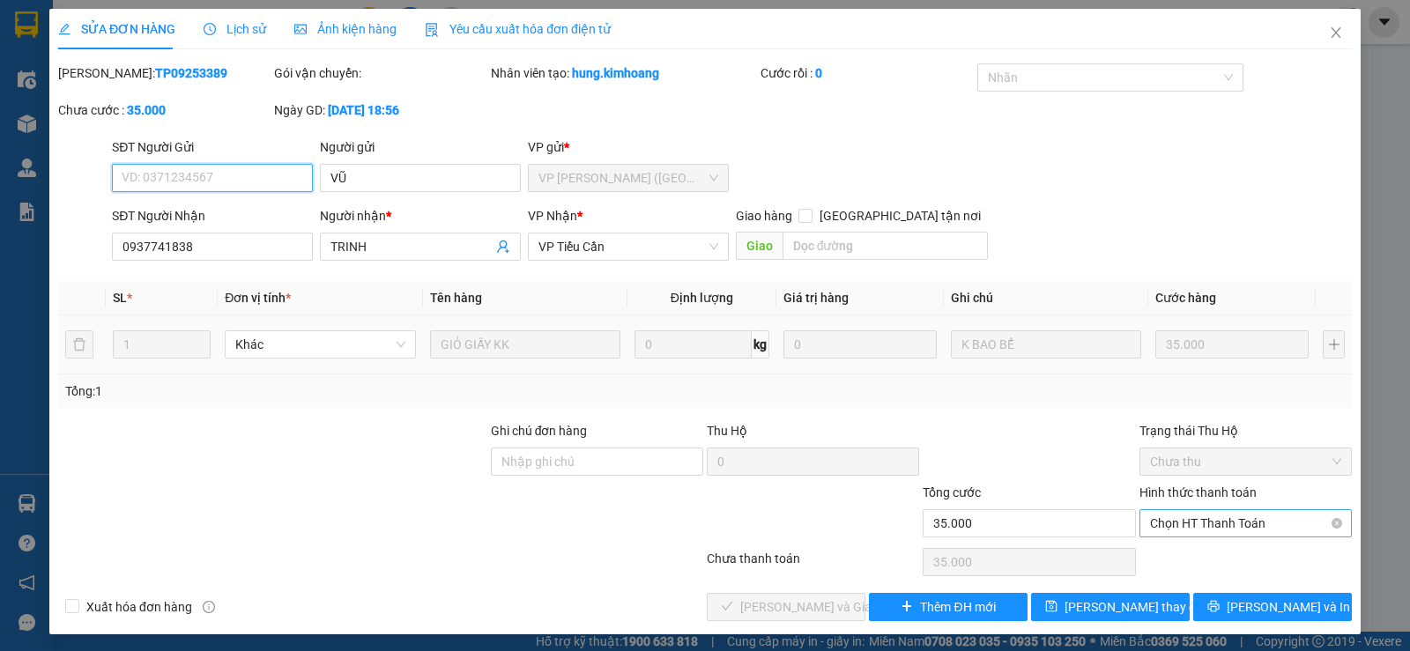
click at [1161, 510] on span "Chọn HT Thanh Toán" at bounding box center [1245, 523] width 191 height 26
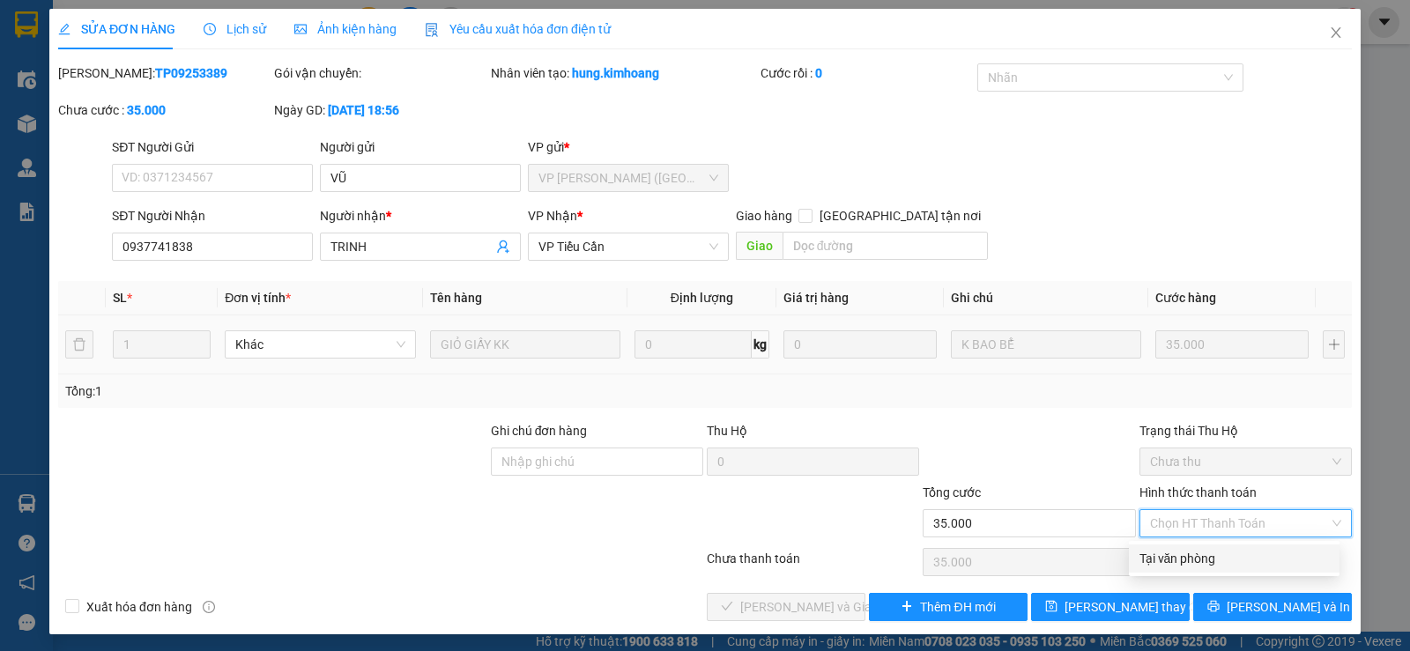
click at [1167, 562] on div "Tại văn phòng" at bounding box center [1234, 558] width 189 height 19
type input "0"
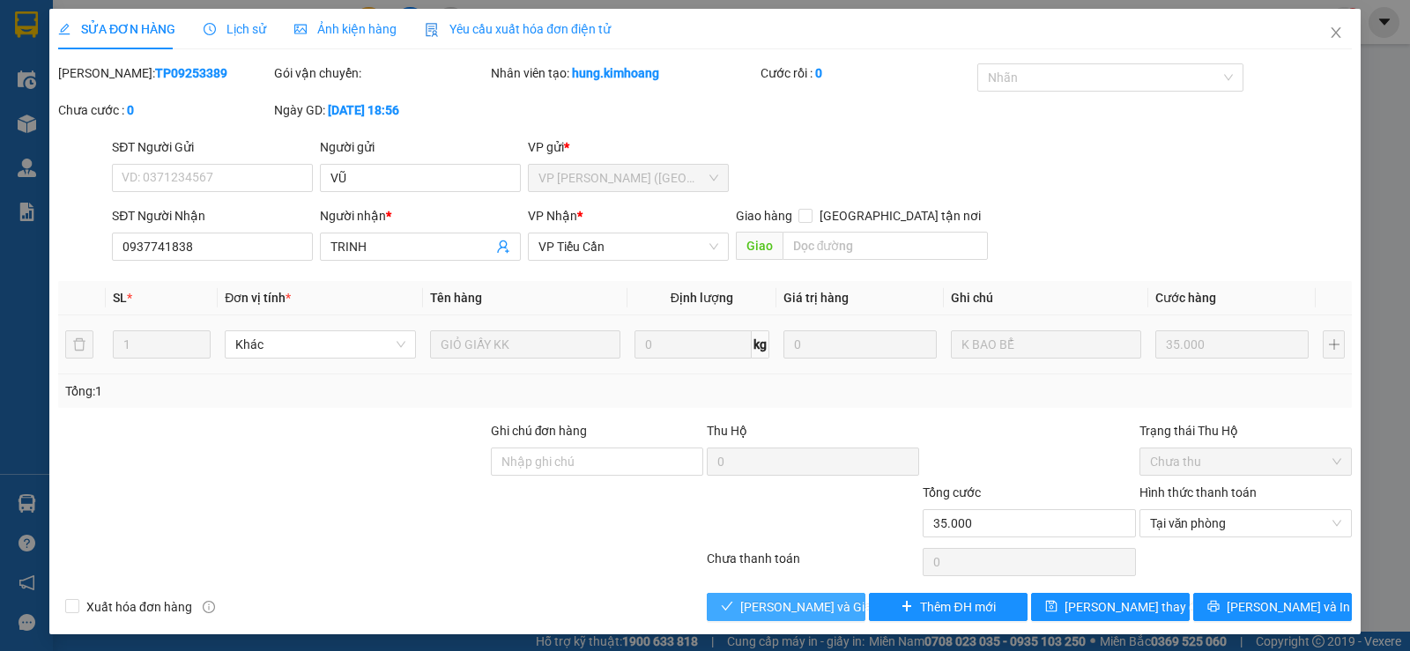
click at [767, 599] on span "Lưu và Giao hàng" at bounding box center [824, 607] width 169 height 19
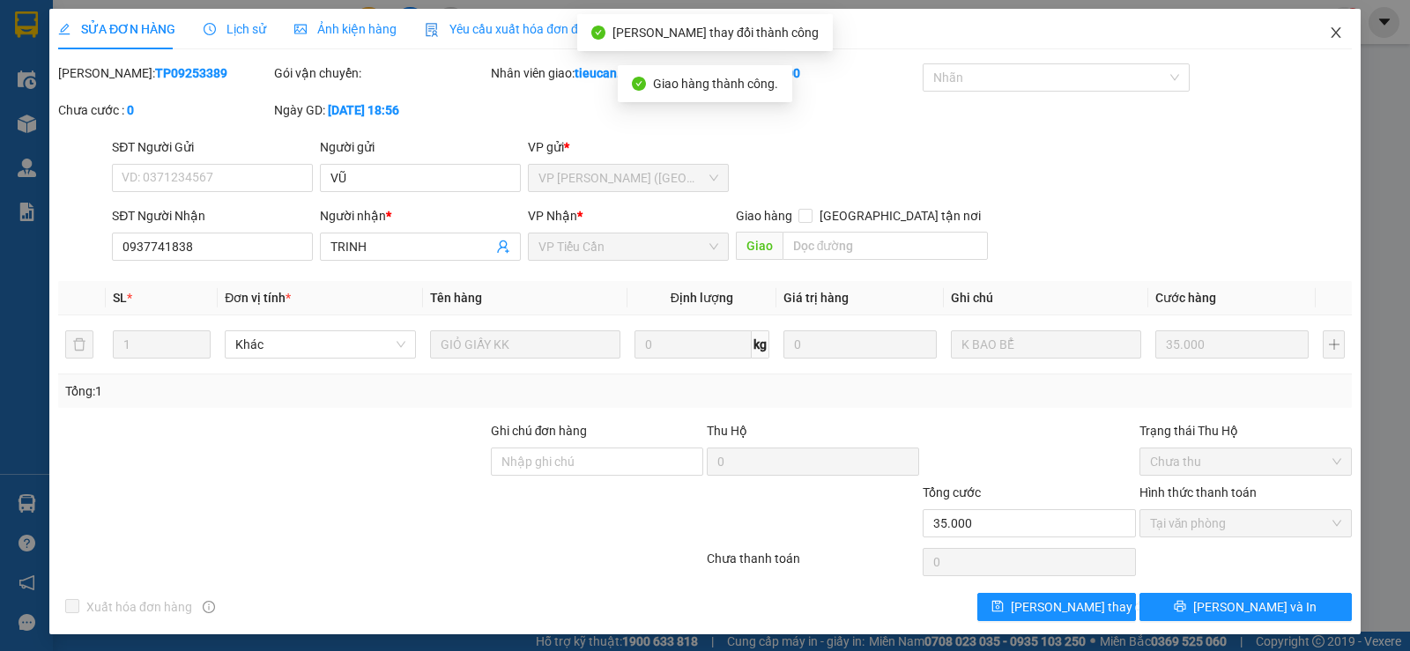
click at [1323, 25] on span "Close" at bounding box center [1335, 33] width 49 height 49
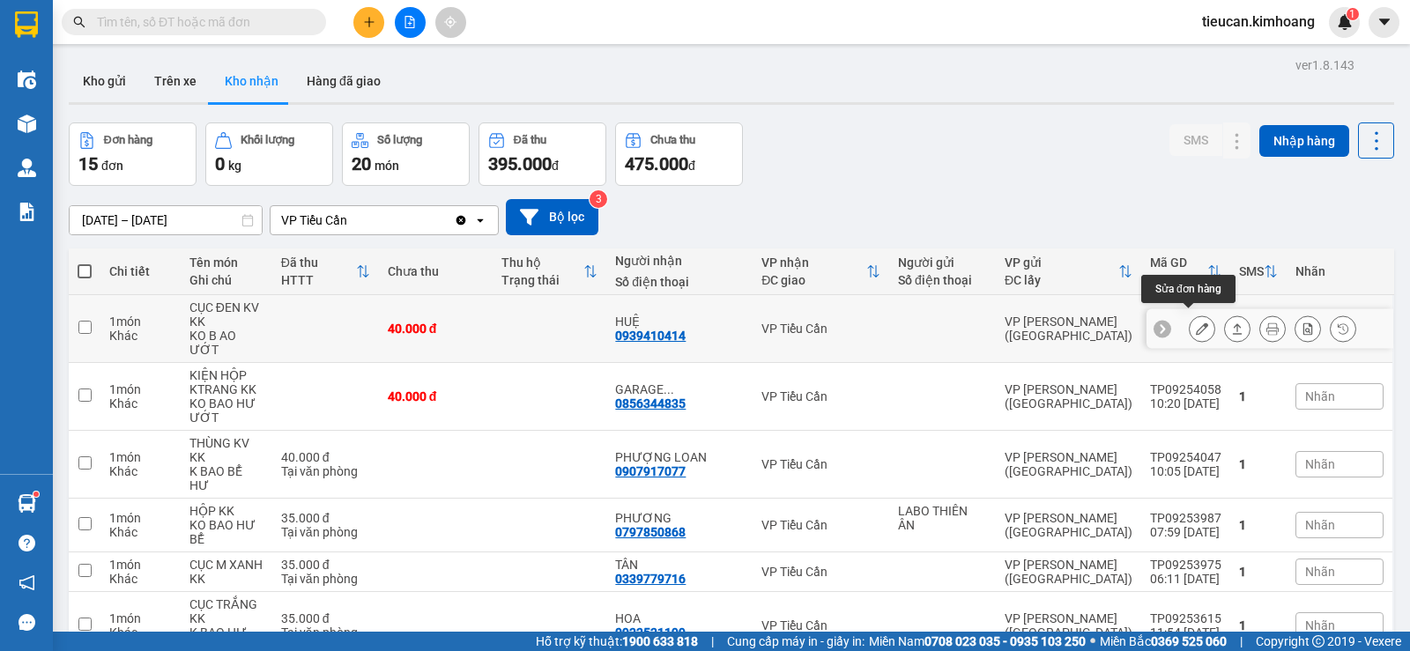
click at [1196, 326] on icon at bounding box center [1202, 329] width 12 height 12
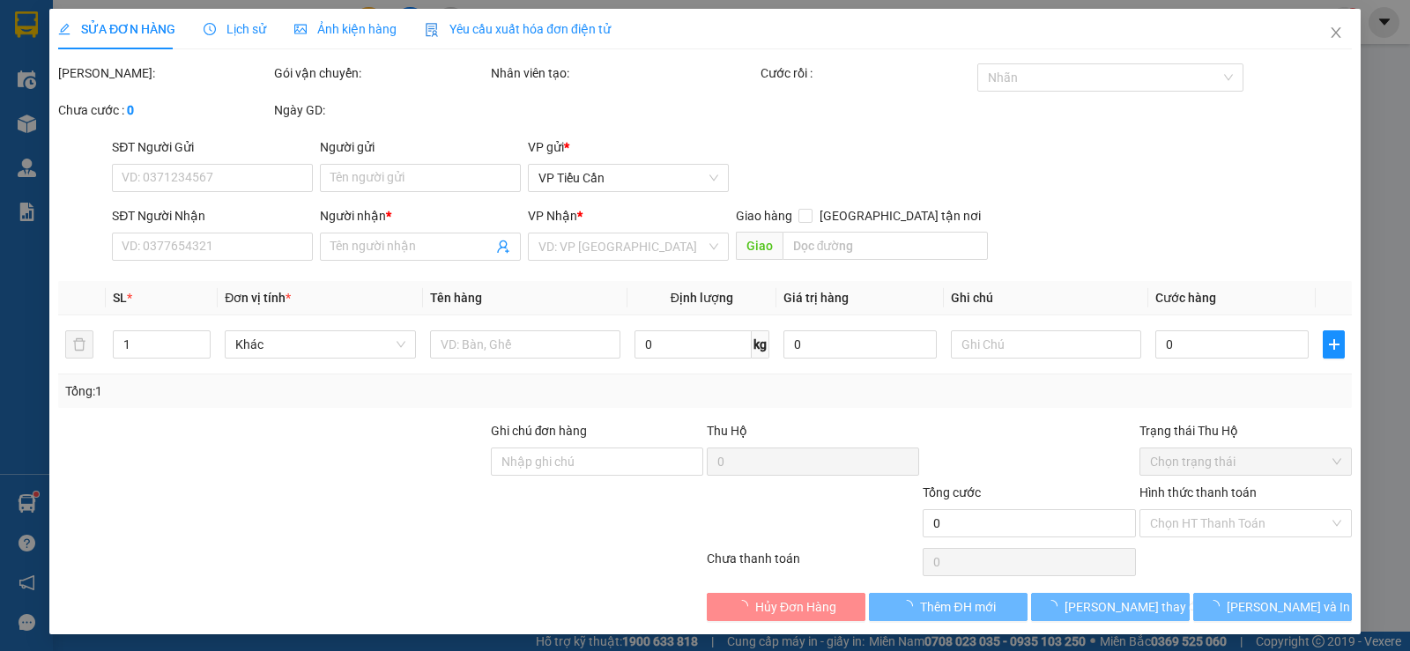
type input "0939410414"
type input "HUỆ"
type input "40.000"
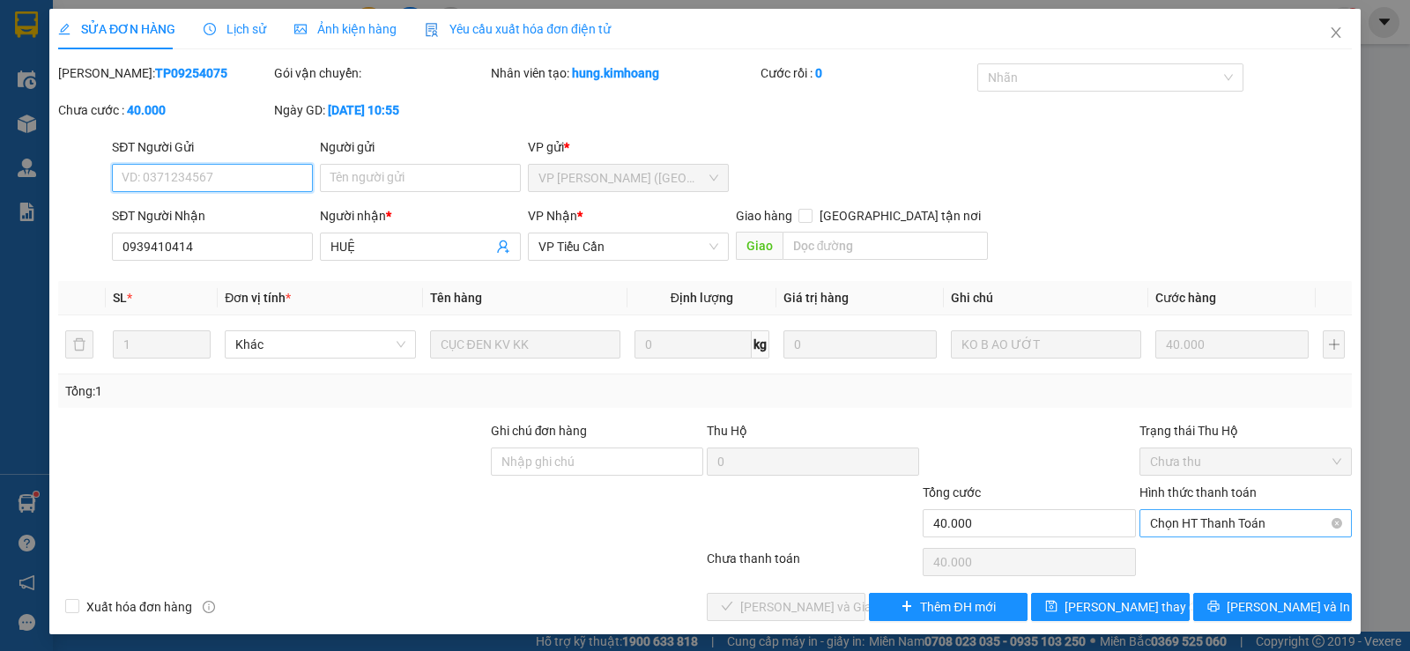
click at [1181, 525] on span "Chọn HT Thanh Toán" at bounding box center [1245, 523] width 191 height 26
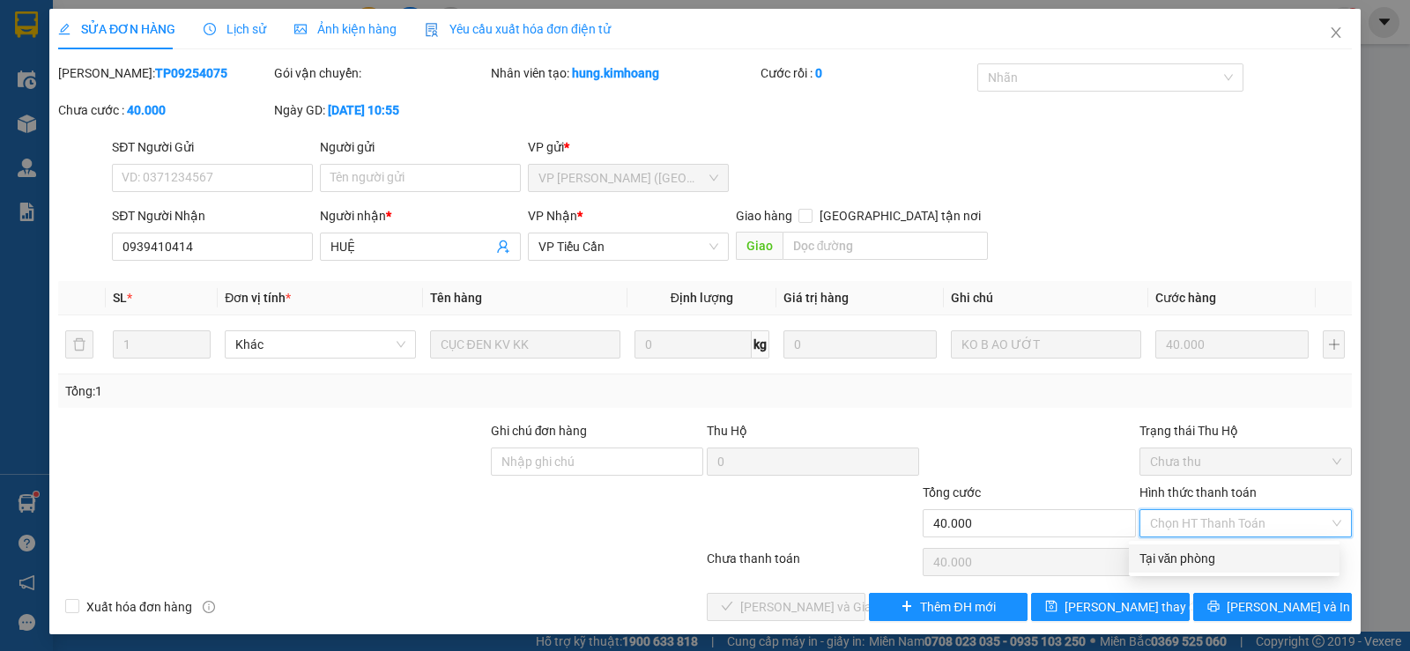
click at [1175, 561] on div "Tại văn phòng" at bounding box center [1234, 558] width 189 height 19
type input "0"
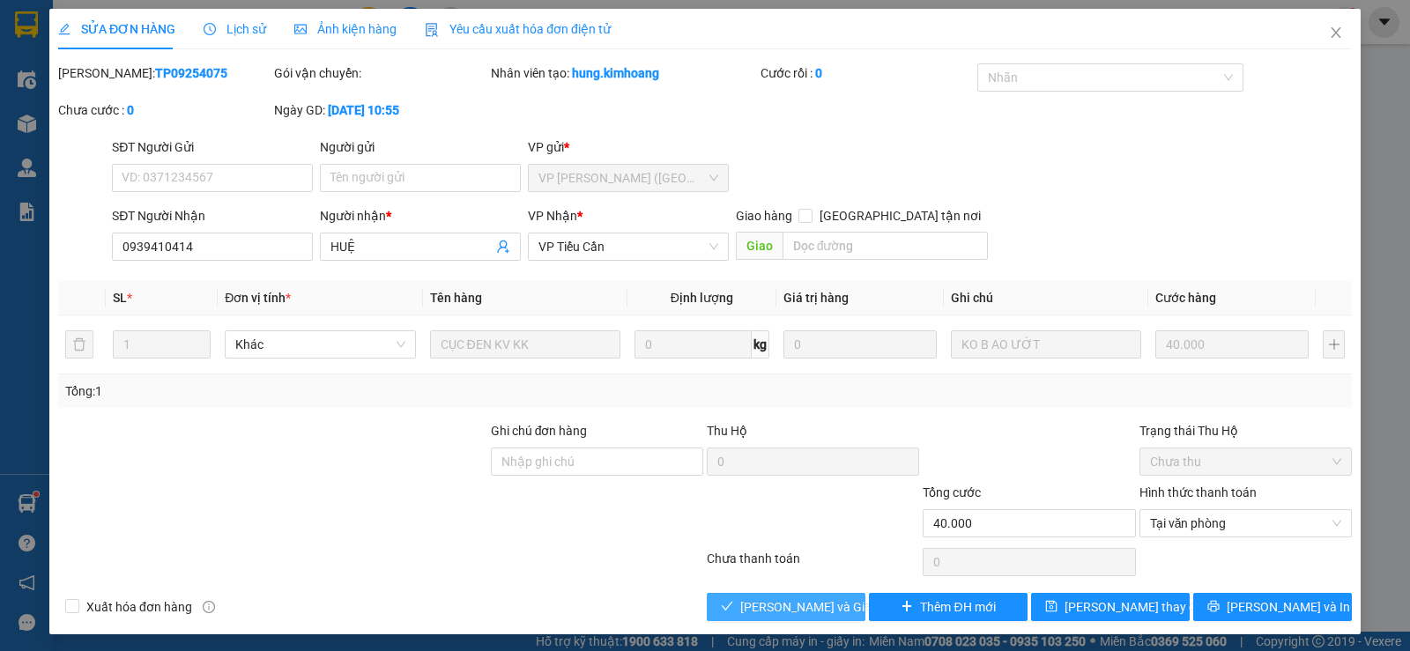
click at [786, 610] on span "Lưu và Giao hàng" at bounding box center [824, 607] width 169 height 19
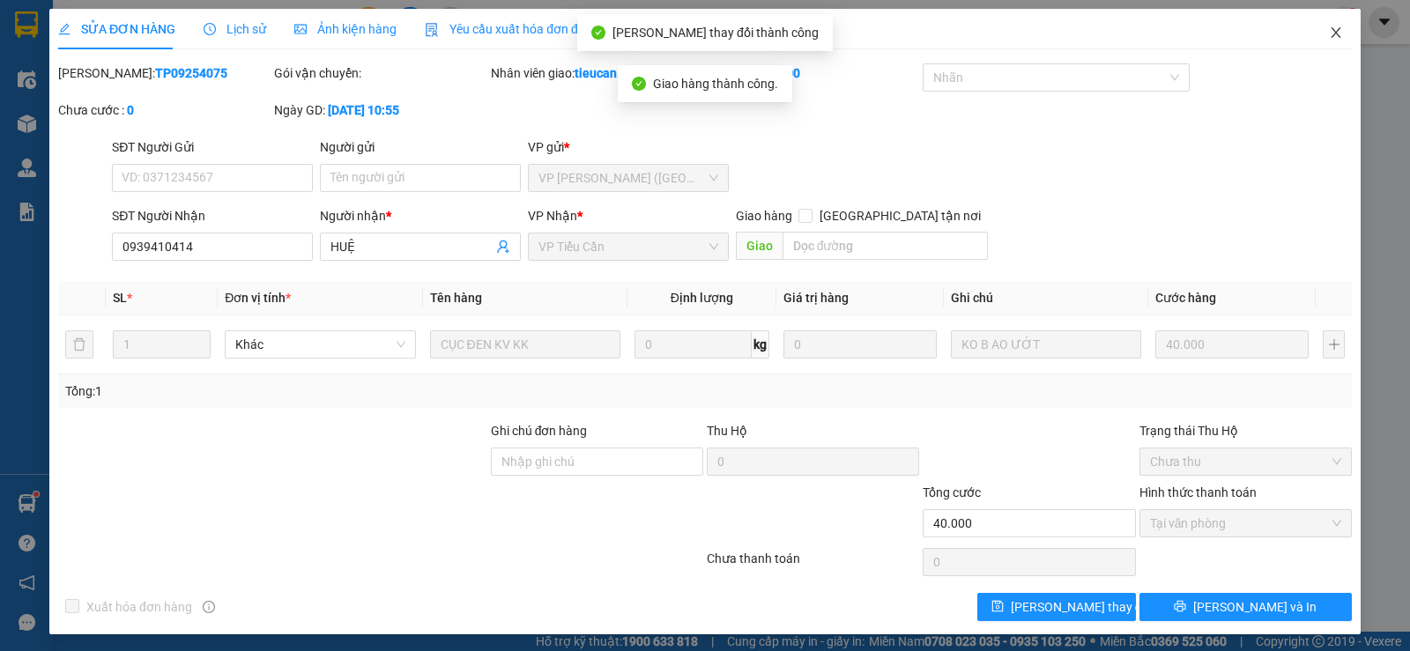
click at [1329, 32] on icon "close" at bounding box center [1336, 33] width 14 height 14
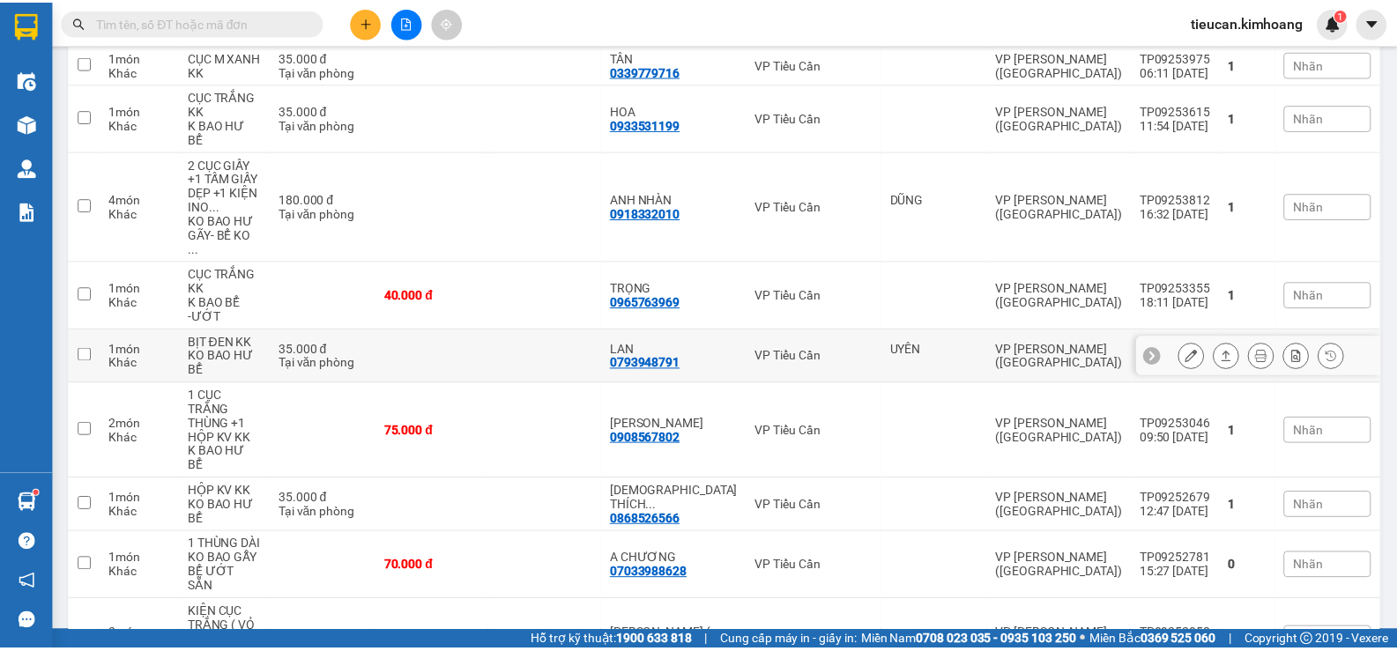
scroll to position [474, 0]
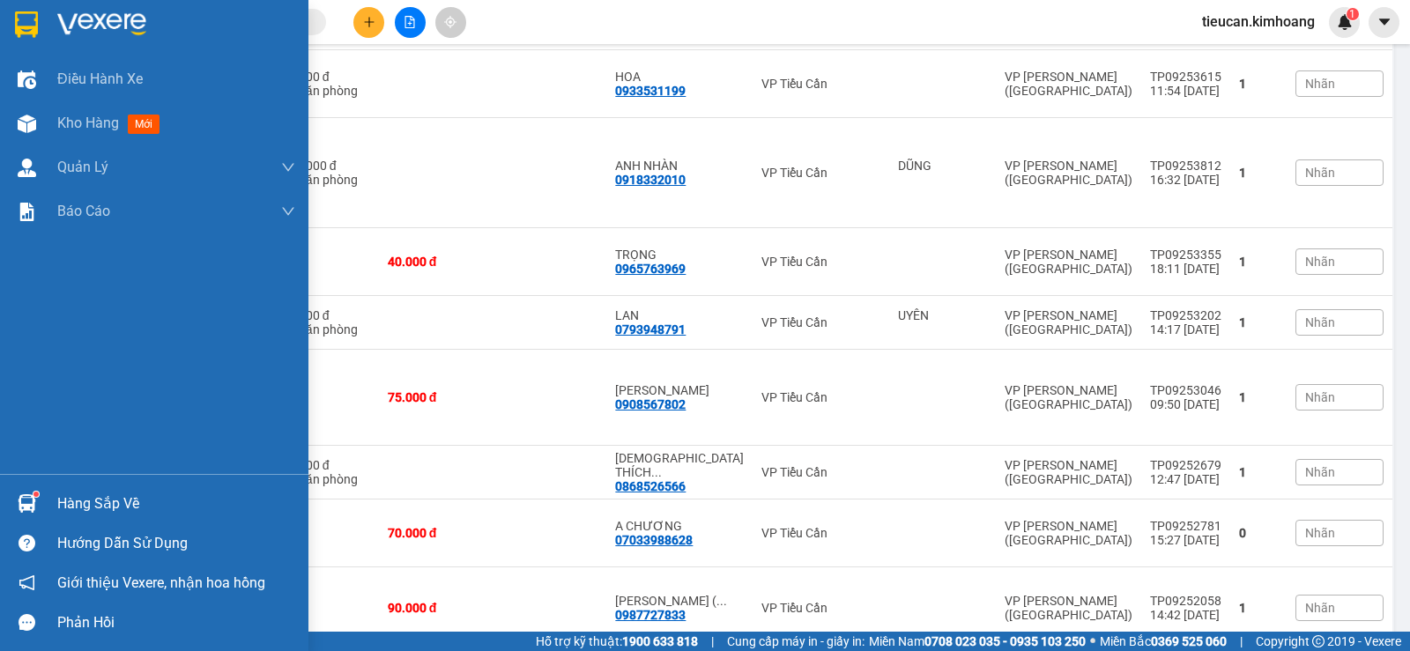
click at [112, 515] on div "Hàng sắp về" at bounding box center [176, 504] width 238 height 26
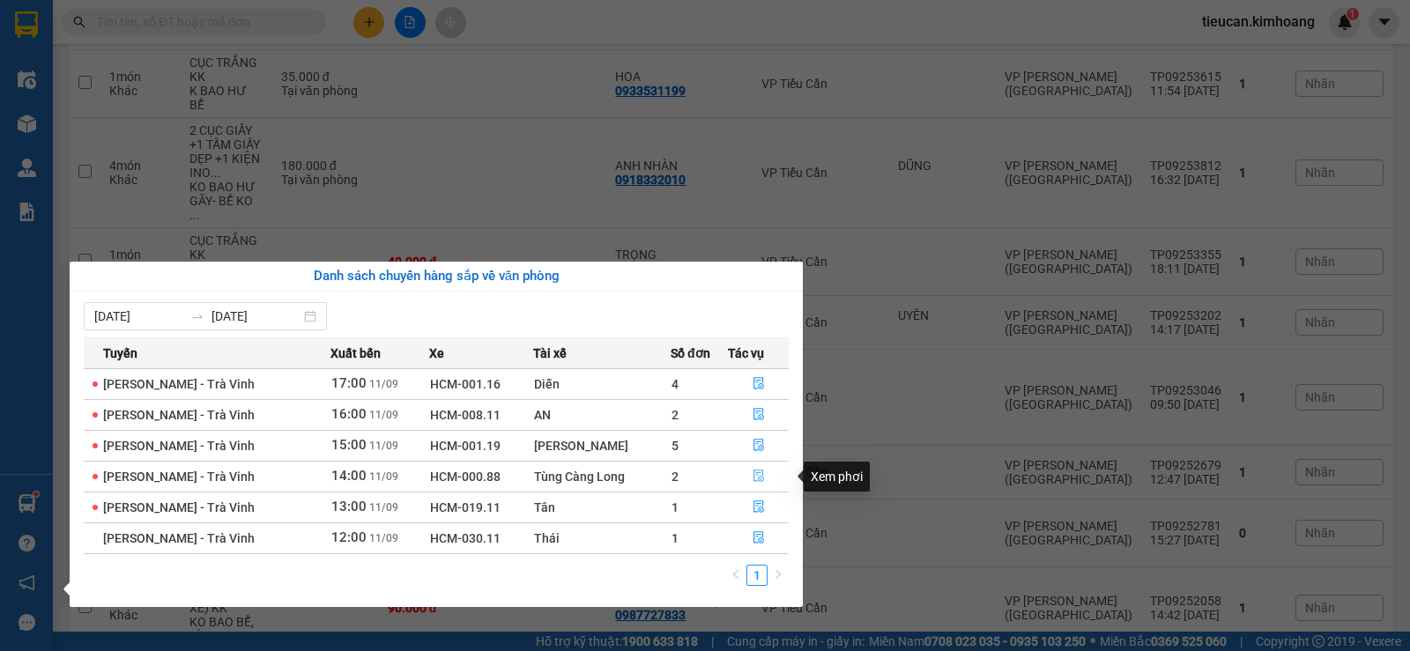
click at [754, 472] on icon "file-done" at bounding box center [759, 477] width 11 height 12
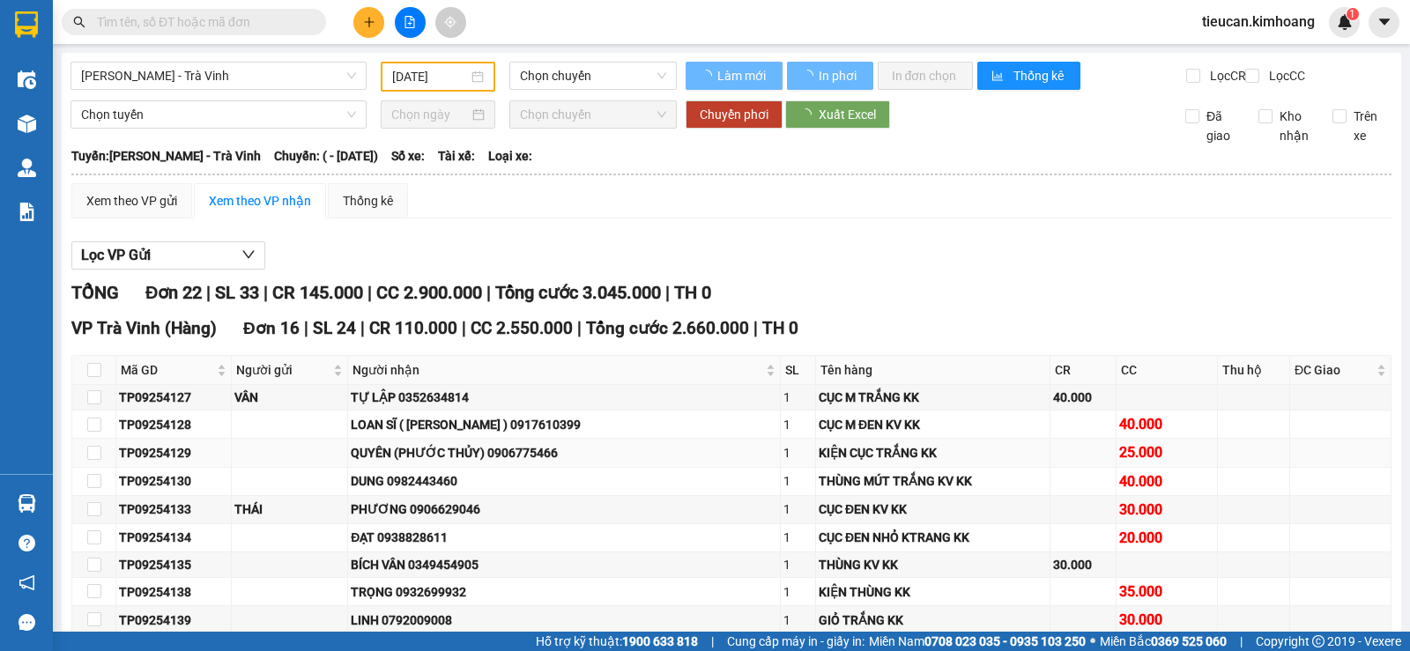
type input "11/09/2025"
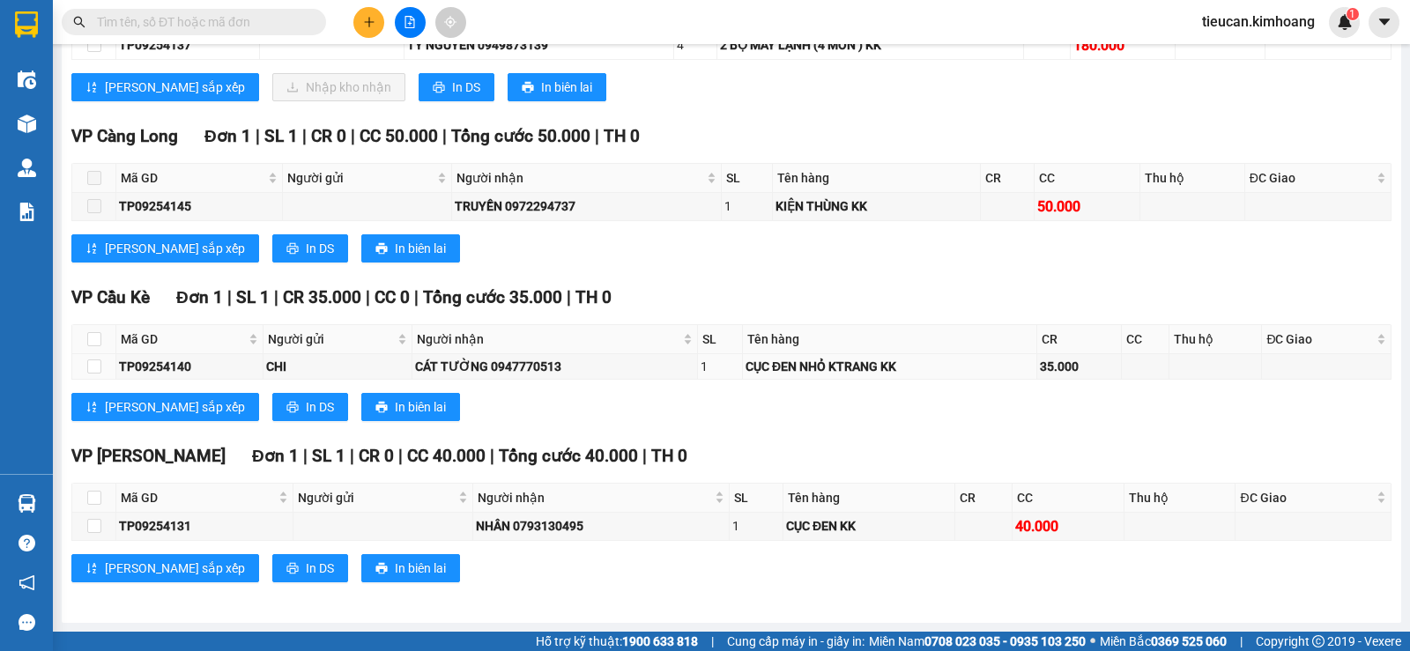
scroll to position [779, 0]
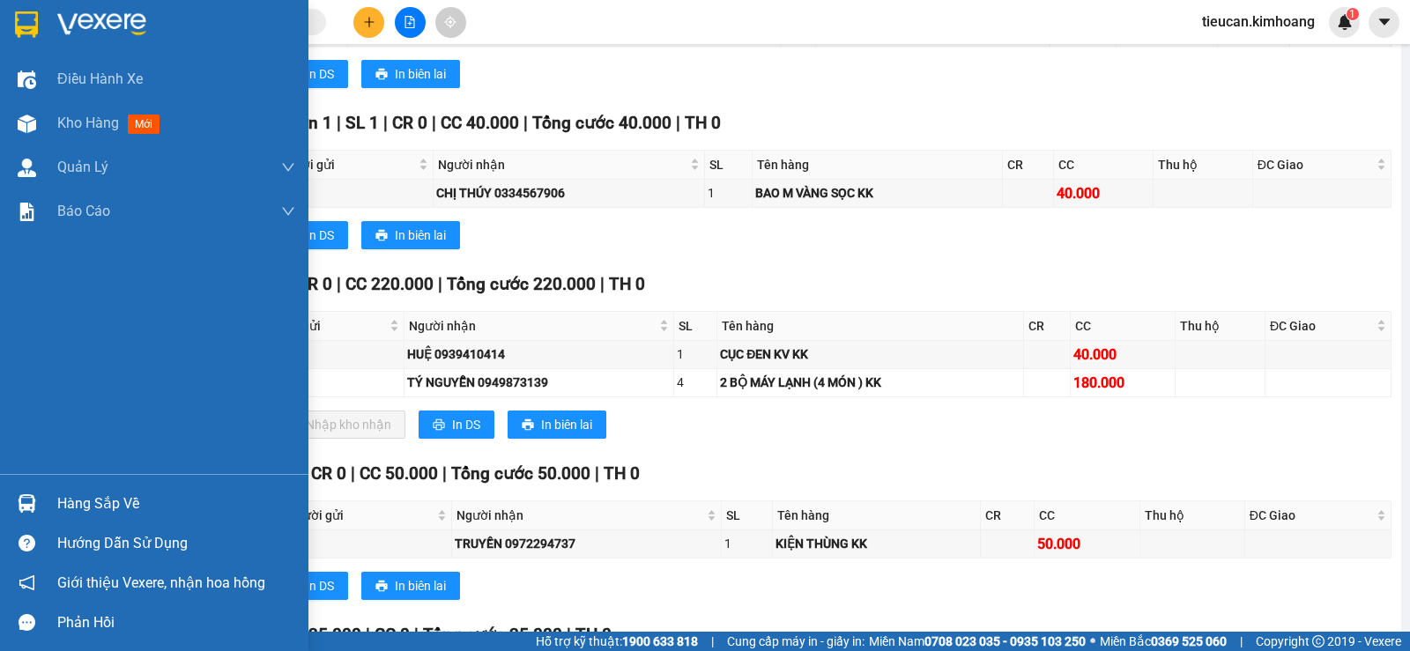
click at [66, 508] on div "Hàng sắp về" at bounding box center [176, 504] width 238 height 26
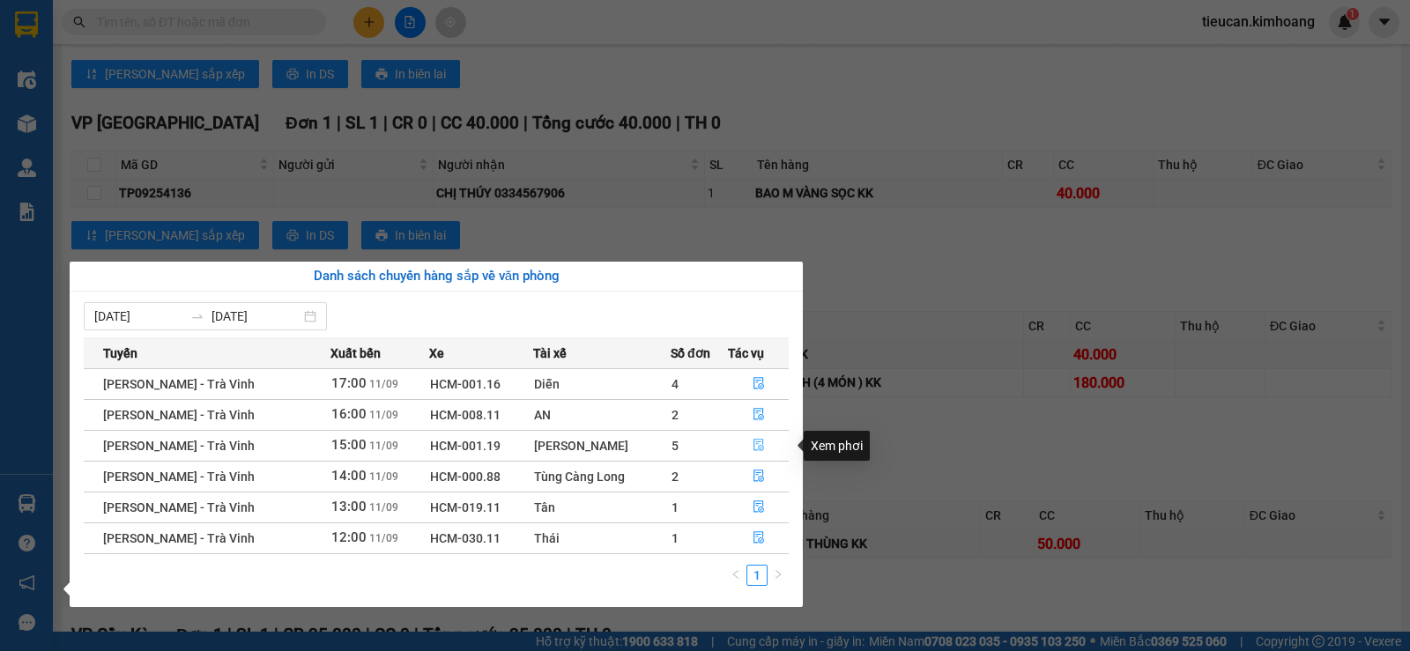
click at [758, 444] on icon "file-done" at bounding box center [759, 445] width 12 height 12
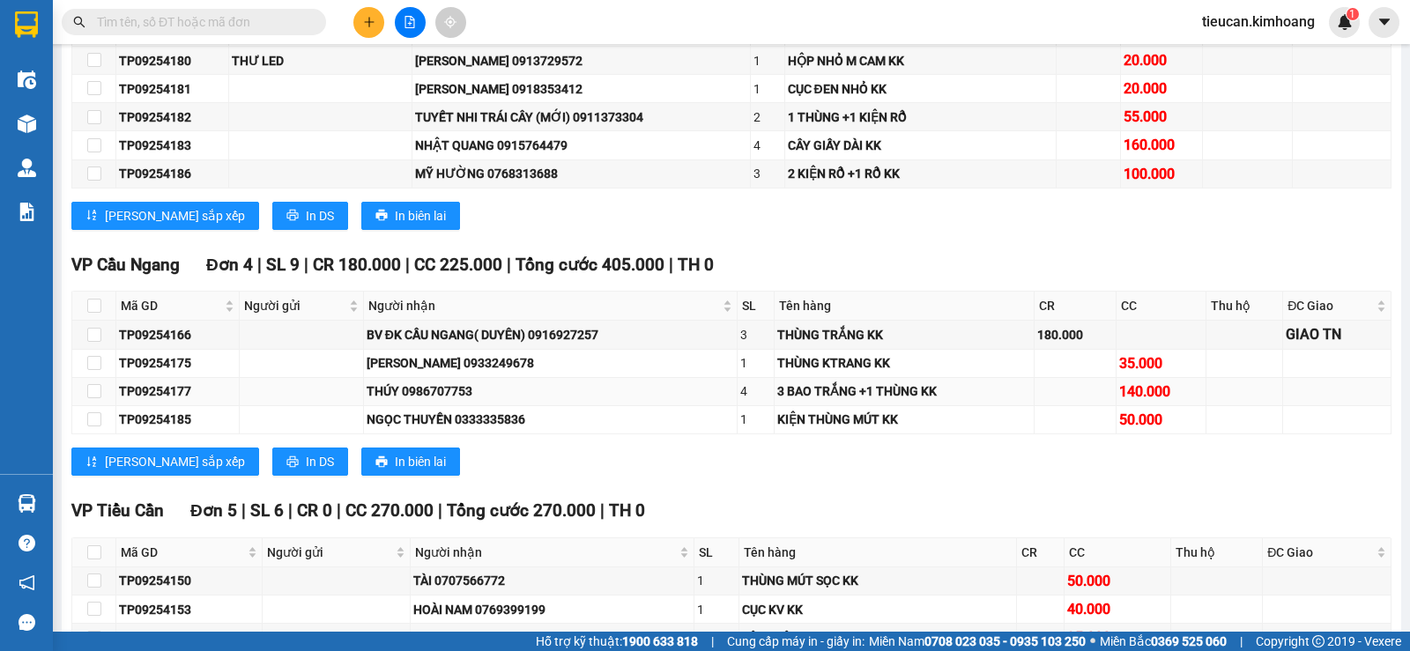
scroll to position [1293, 0]
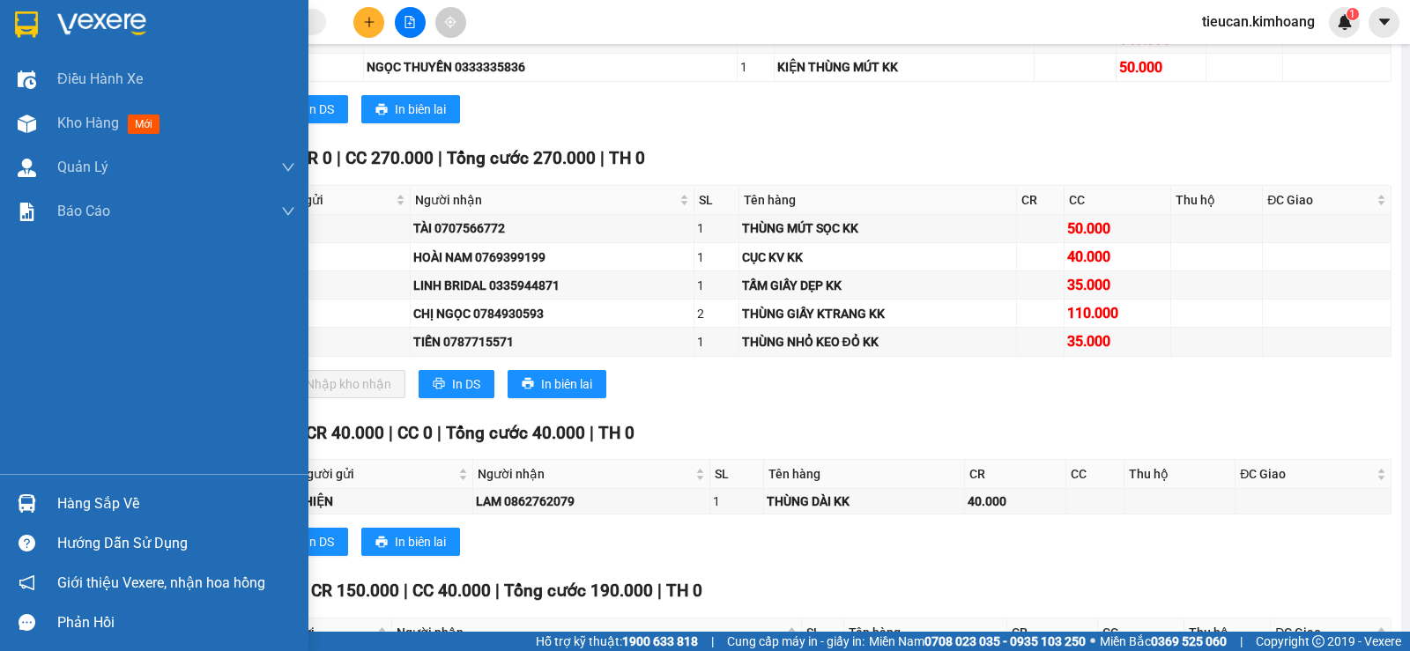
click at [88, 510] on div "Hàng sắp về" at bounding box center [176, 504] width 238 height 26
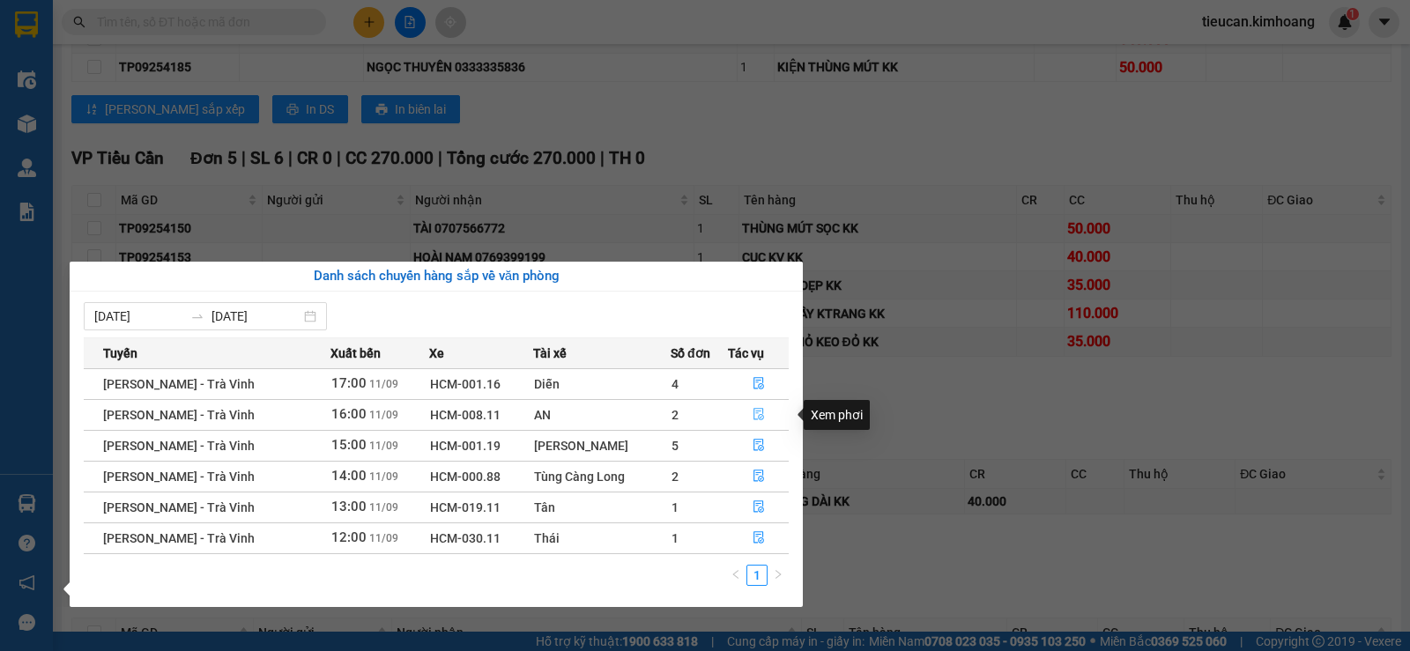
click at [756, 405] on button "button" at bounding box center [758, 415] width 59 height 28
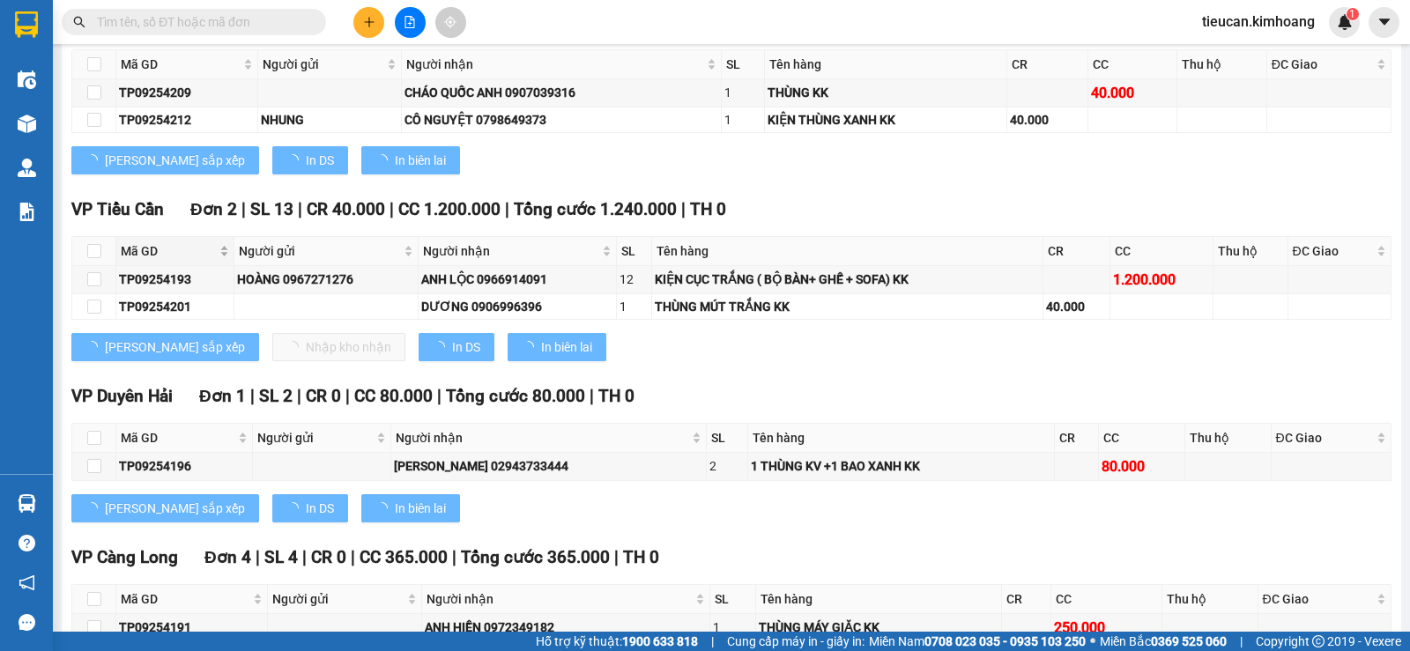
scroll to position [1186, 0]
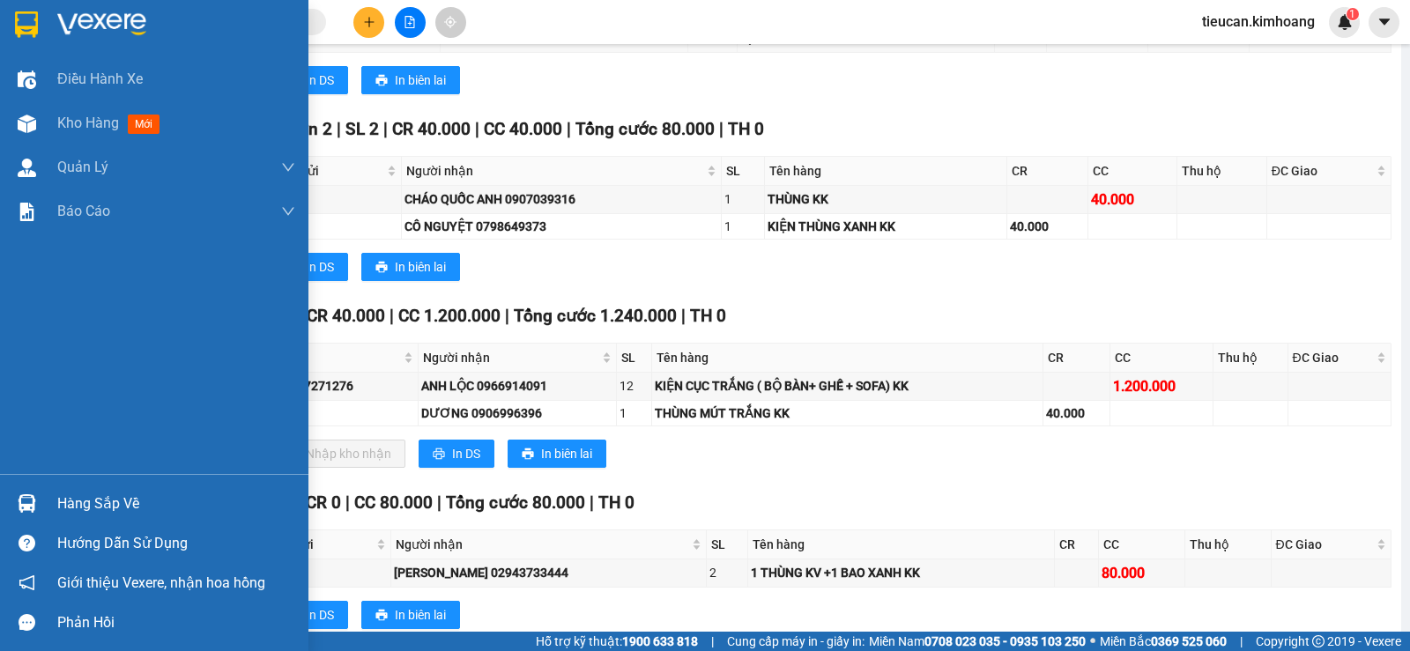
click at [58, 501] on div "Hàng sắp về" at bounding box center [176, 504] width 238 height 26
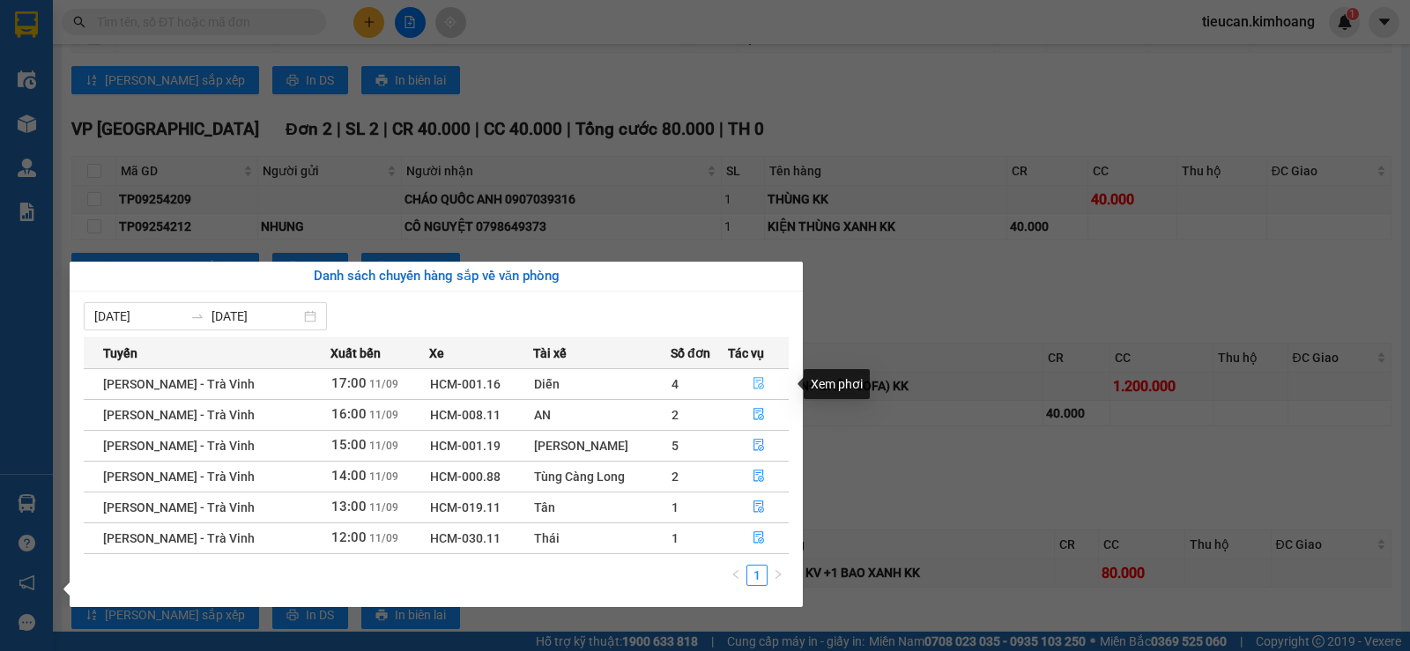
click at [747, 377] on button "button" at bounding box center [758, 384] width 59 height 28
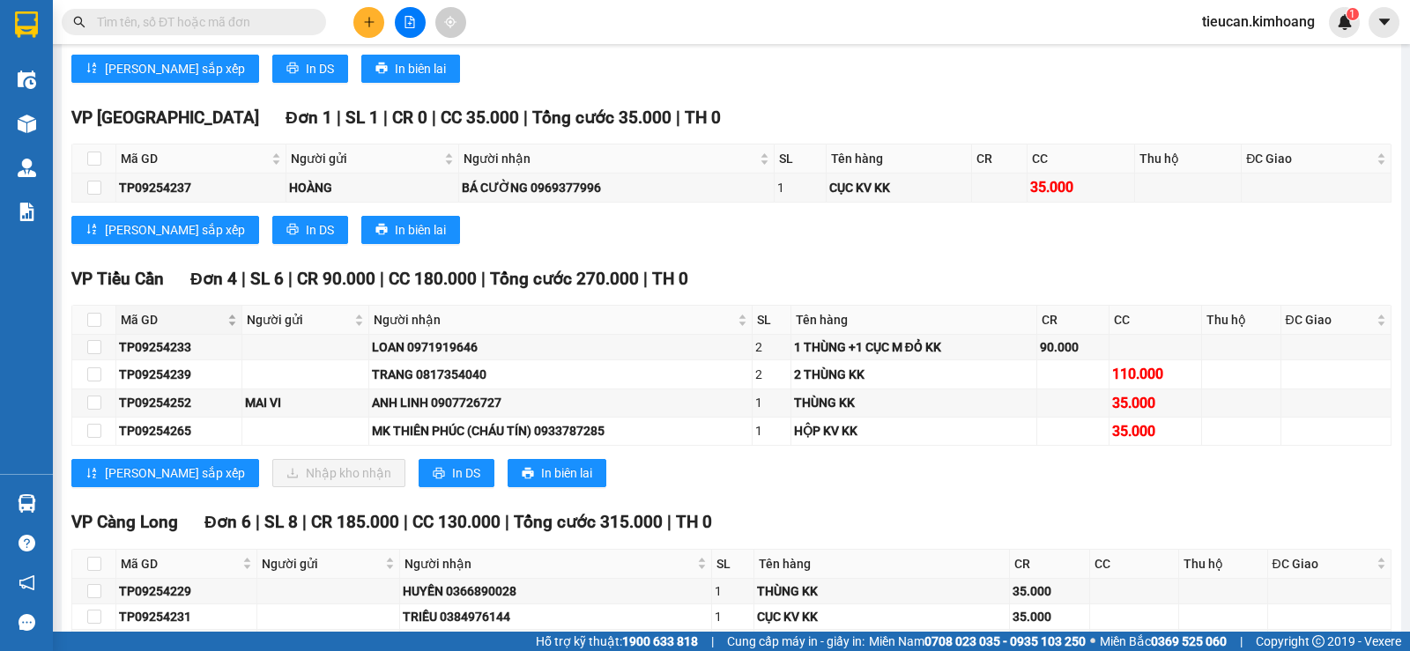
scroll to position [1451, 0]
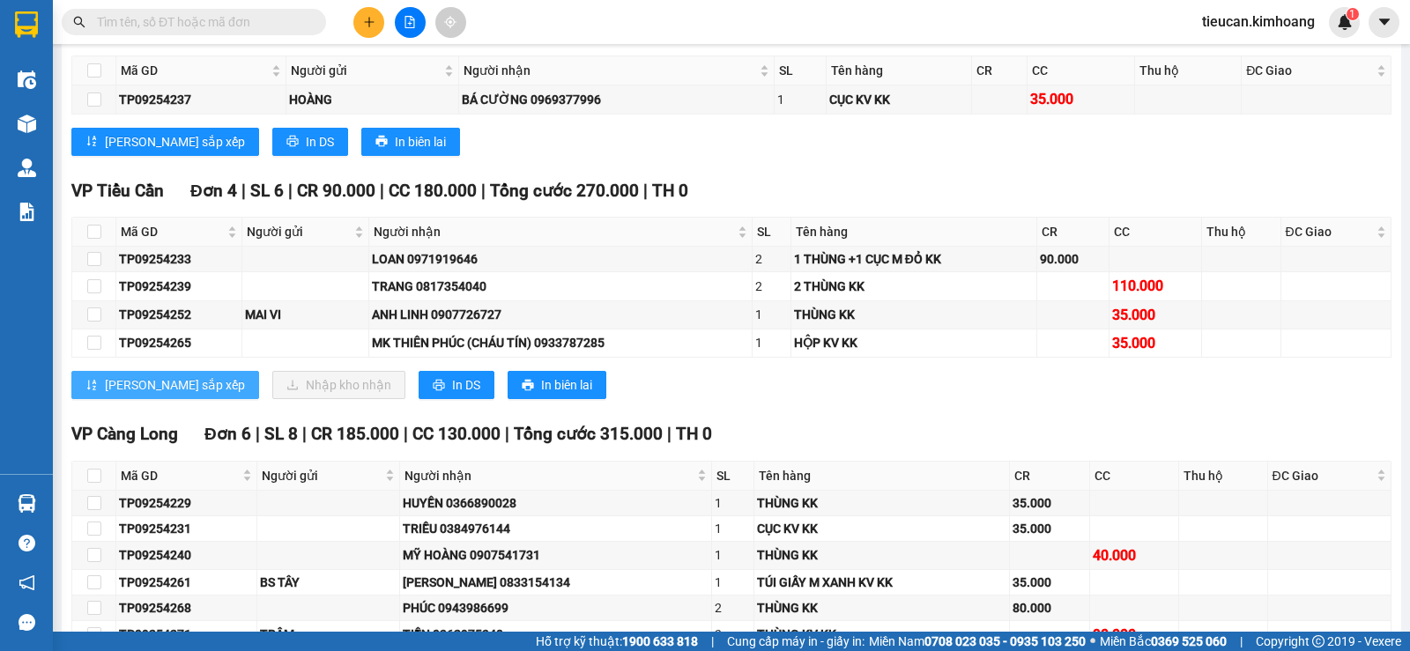
click at [104, 398] on button "Lưu sắp xếp" at bounding box center [165, 385] width 188 height 28
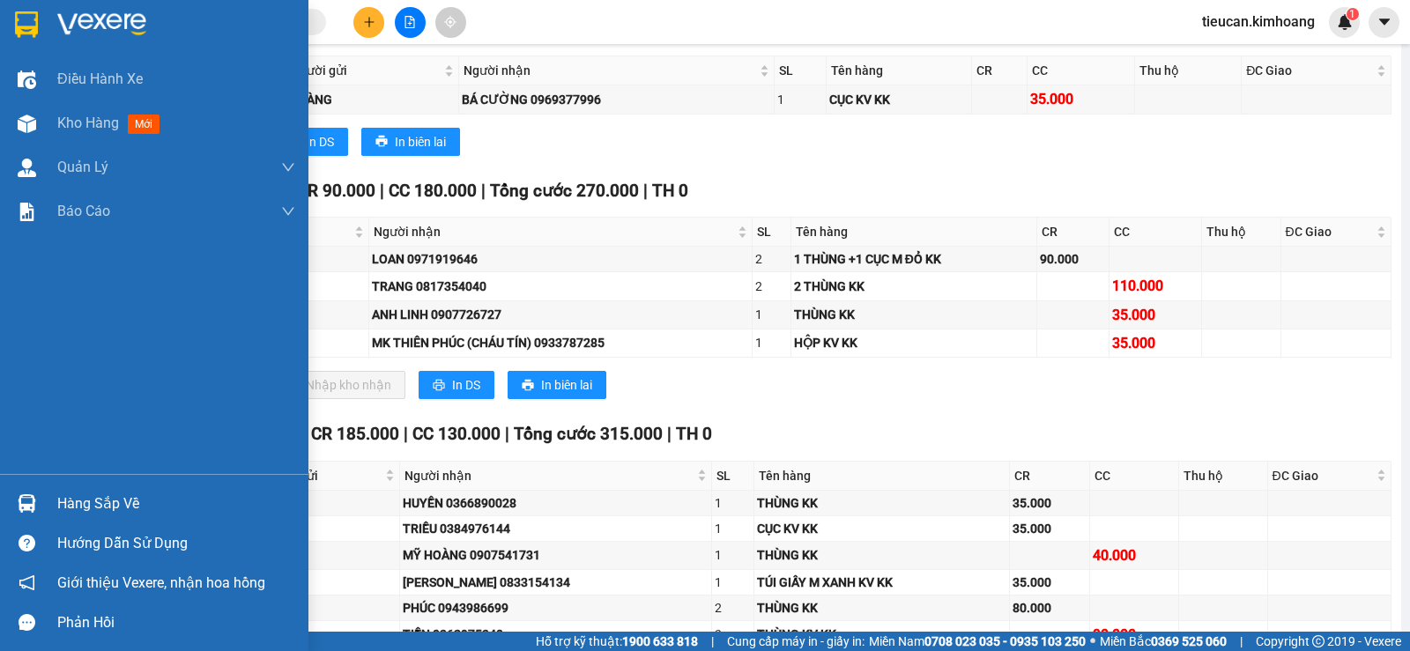
click at [87, 501] on div "Hàng sắp về" at bounding box center [176, 504] width 238 height 26
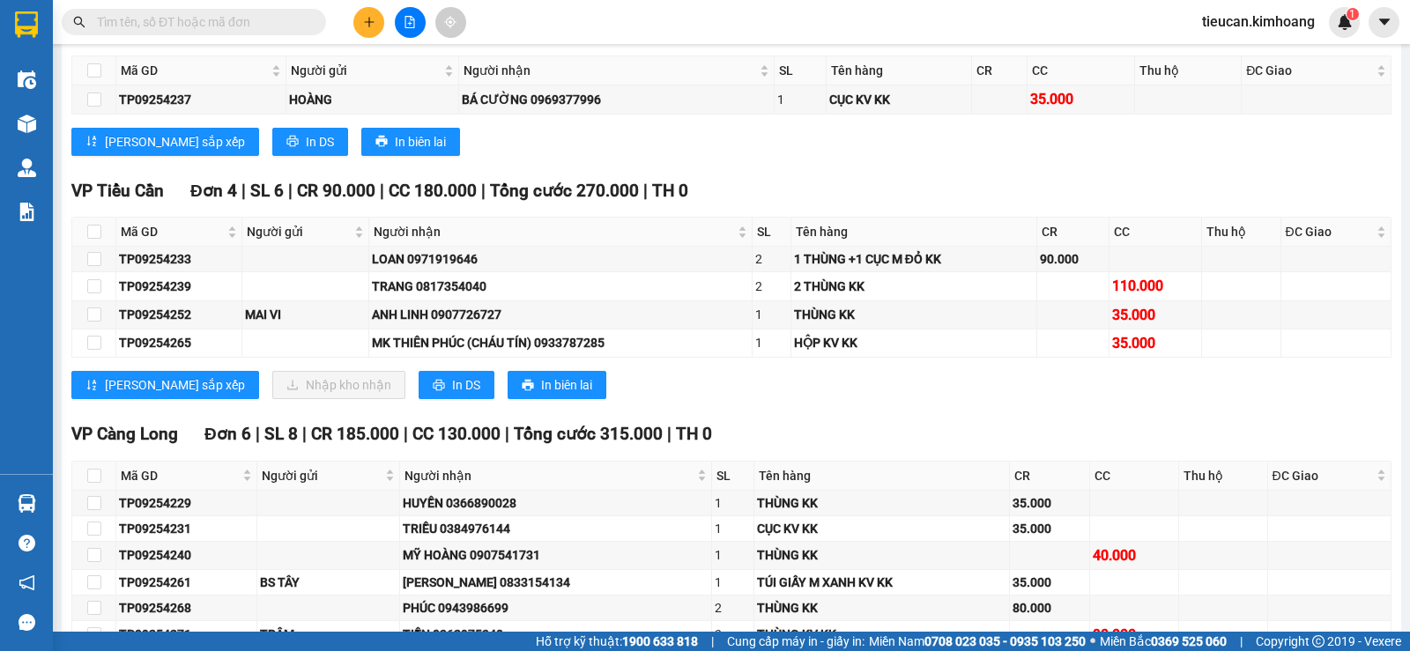
click at [755, 173] on section "Kết quả tìm kiếm ( 0 ) Bộ lọc No Data tieucan.kimhoang 1 Điều hành xe Kho hàng …" at bounding box center [705, 325] width 1410 height 651
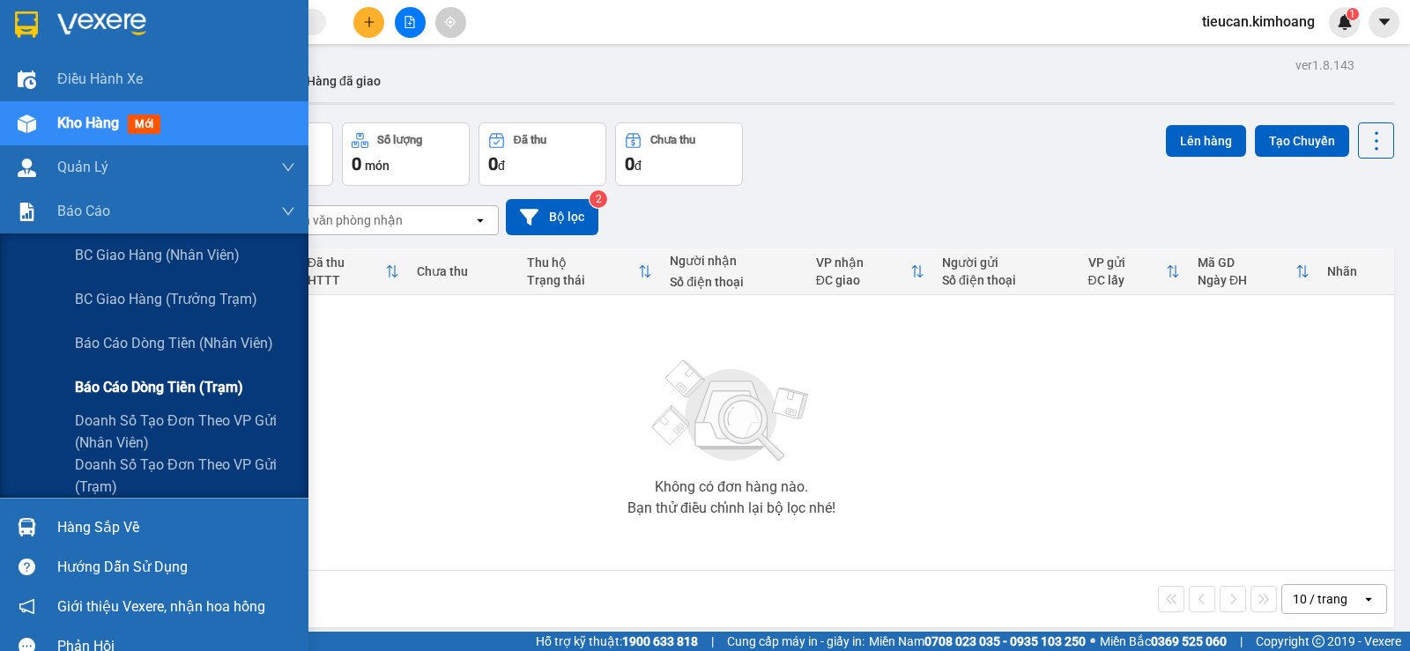
click at [115, 382] on span "Báo cáo dòng tiền (trạm)" at bounding box center [159, 387] width 168 height 22
